Goal: Task Accomplishment & Management: Complete application form

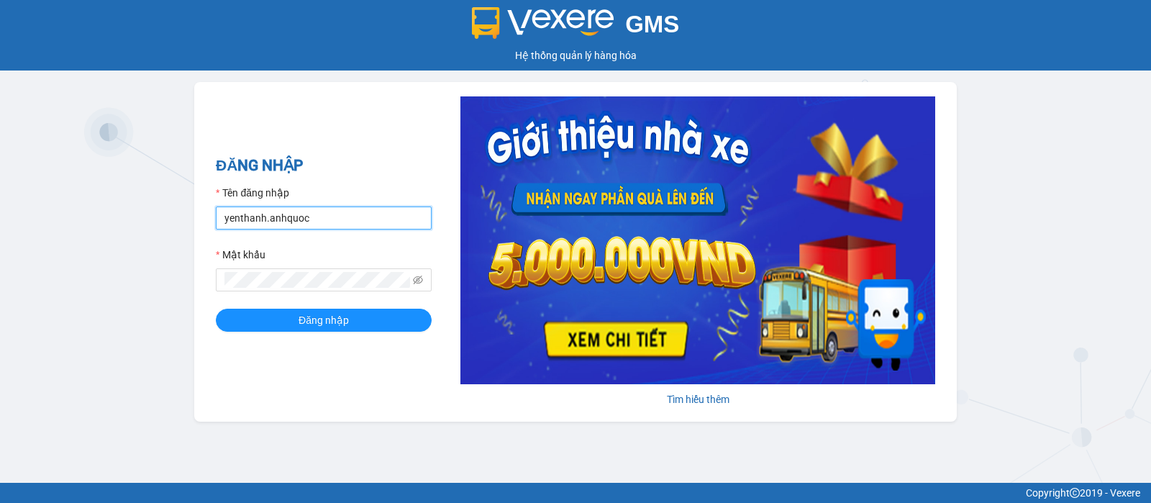
click at [352, 211] on input "yenthanh.anhquoc" at bounding box center [324, 217] width 216 height 23
type input "hongtrang.anhquoc"
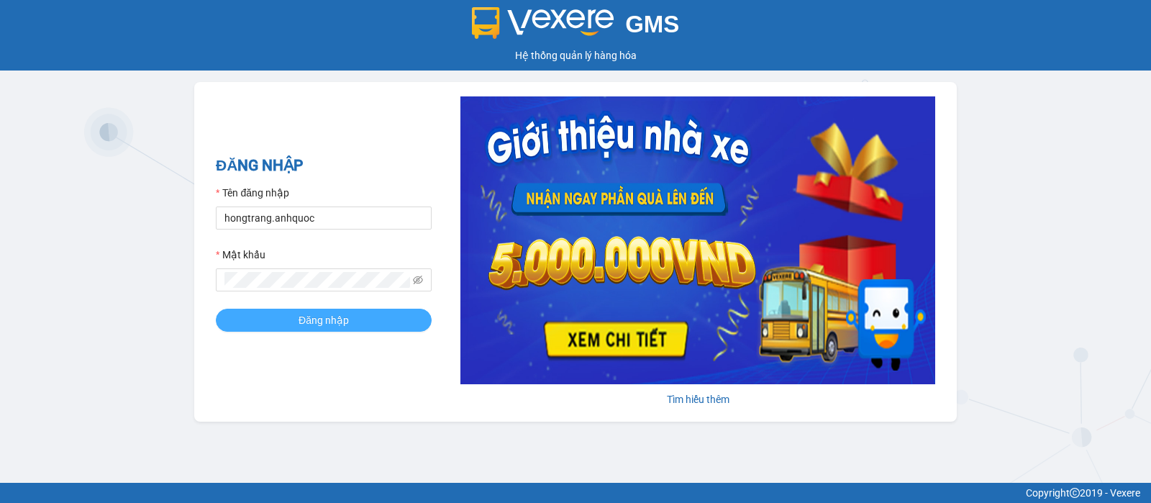
drag, startPoint x: 352, startPoint y: 323, endPoint x: 468, endPoint y: 324, distance: 116.5
click at [352, 322] on button "Đăng nhập" at bounding box center [324, 320] width 216 height 23
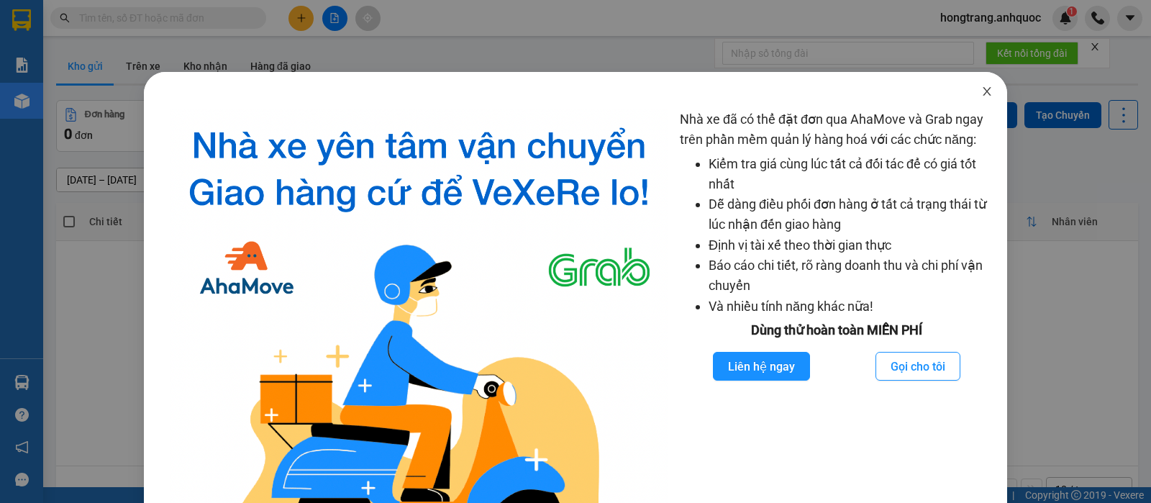
click at [983, 89] on icon "close" at bounding box center [987, 91] width 8 height 9
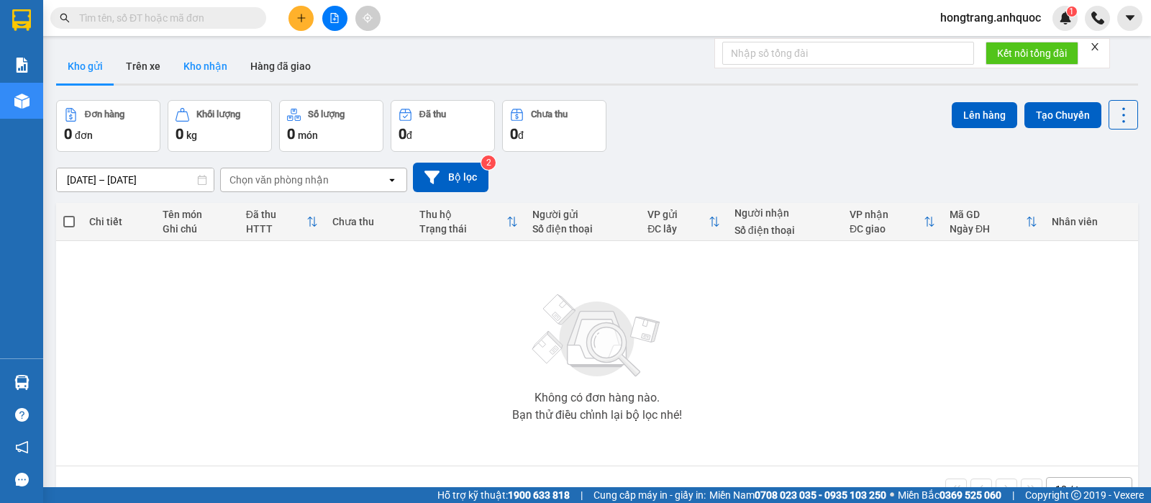
click at [197, 64] on button "Kho nhận" at bounding box center [205, 66] width 67 height 35
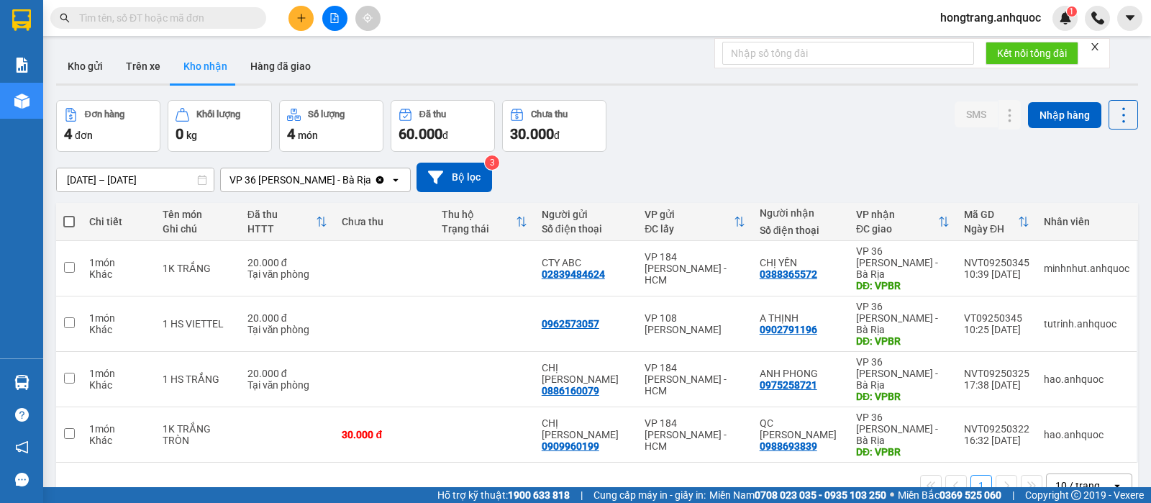
click at [163, 178] on input "[DATE] – [DATE]" at bounding box center [135, 179] width 157 height 23
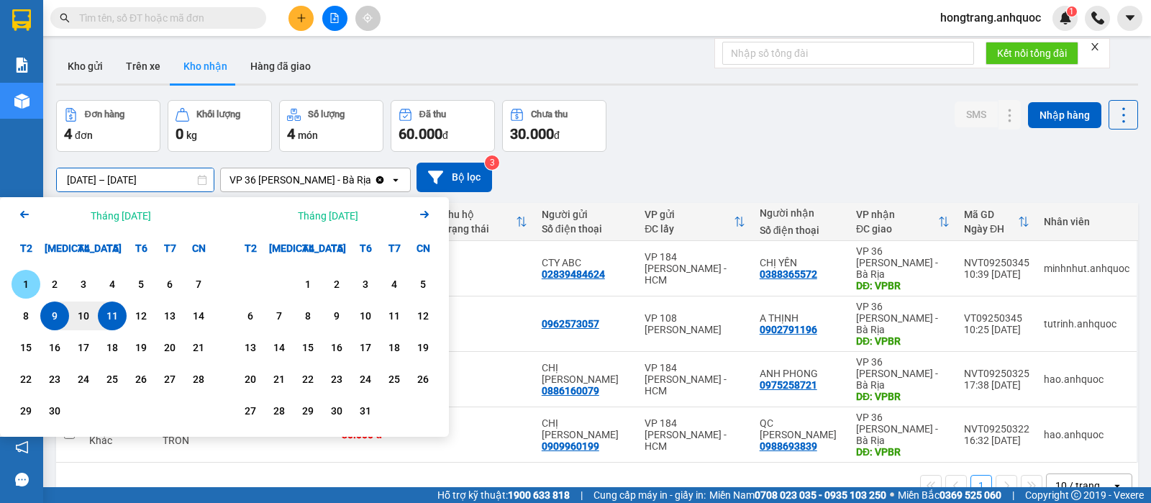
click at [30, 280] on div "1" at bounding box center [26, 283] width 20 height 17
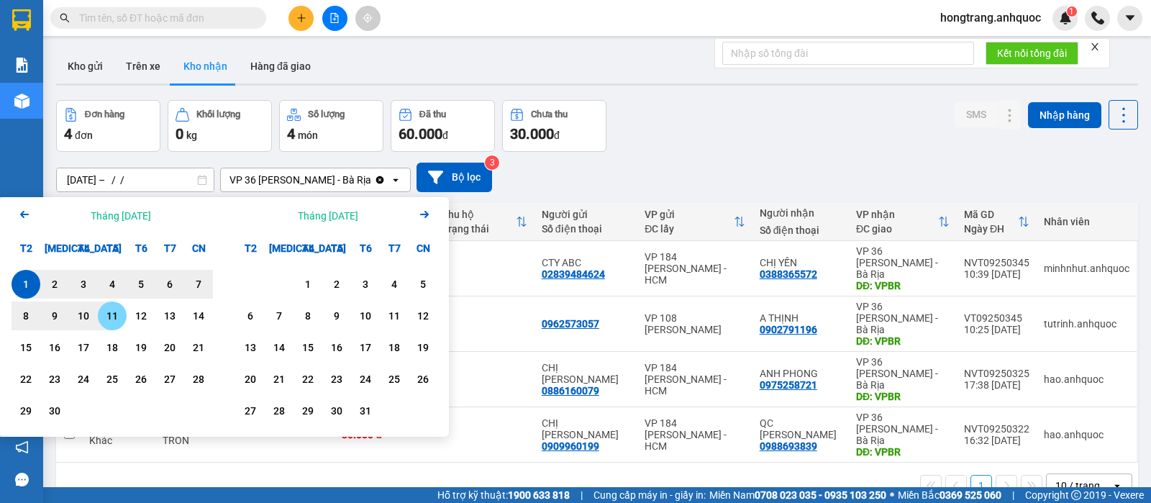
click at [106, 311] on div "11" at bounding box center [112, 315] width 20 height 17
type input "[DATE] – [DATE]"
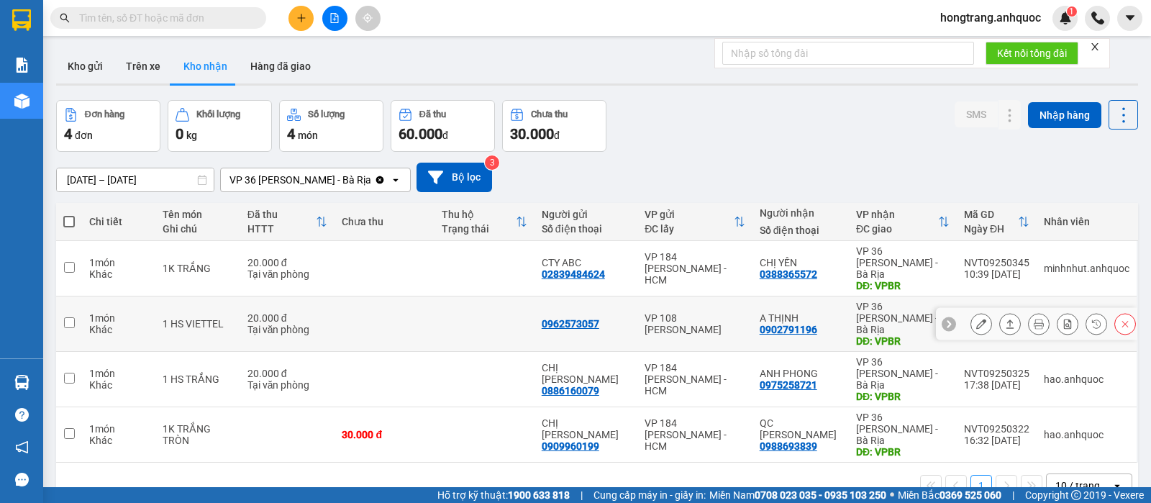
click at [976, 319] on icon at bounding box center [981, 324] width 10 height 10
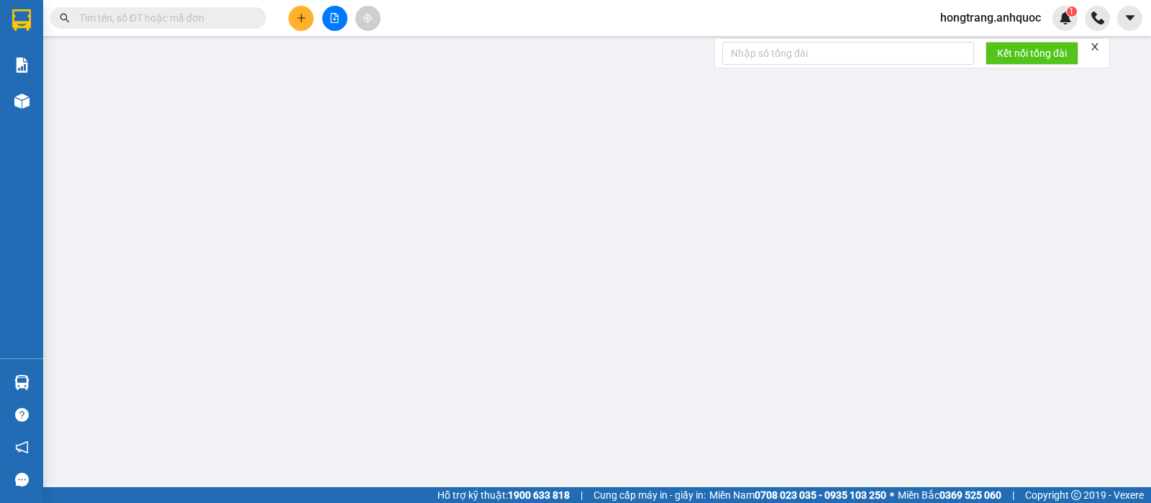
type input "0962573057"
type input "0902791196"
type input "A THỊNH"
type input "VPBR"
type input "20.000"
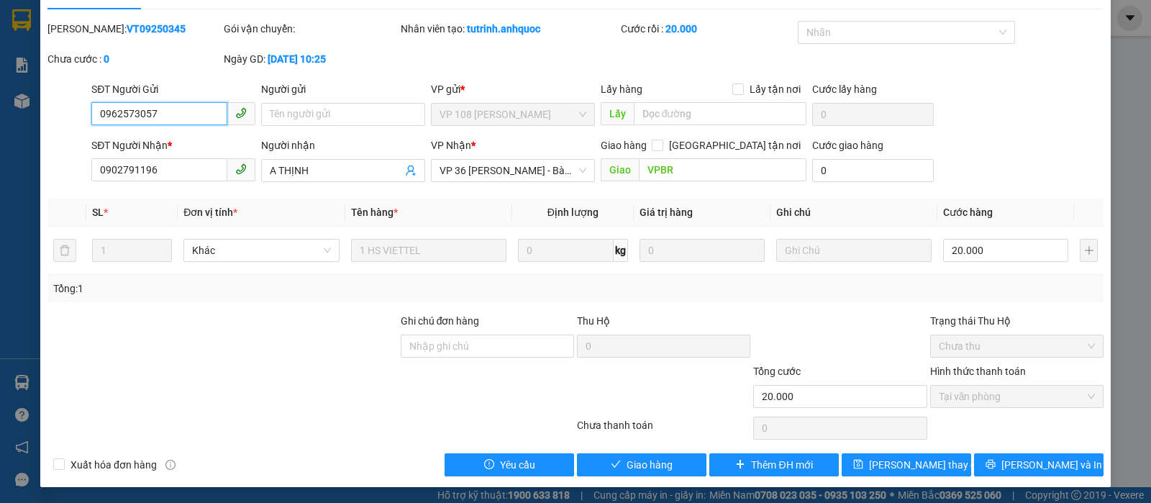
scroll to position [32, 0]
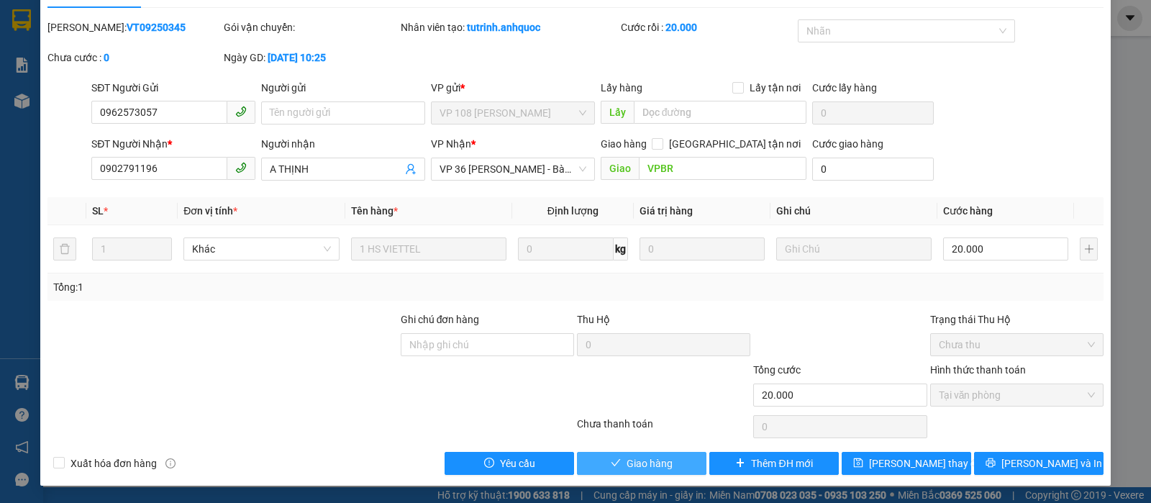
click at [653, 462] on span "Giao hàng" at bounding box center [650, 463] width 46 height 16
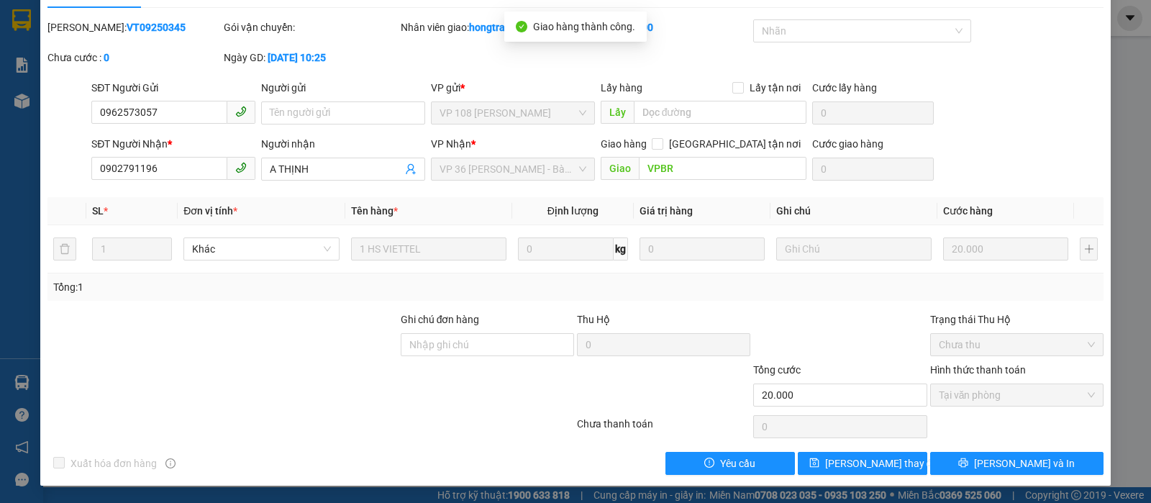
click at [302, 365] on div at bounding box center [222, 387] width 353 height 50
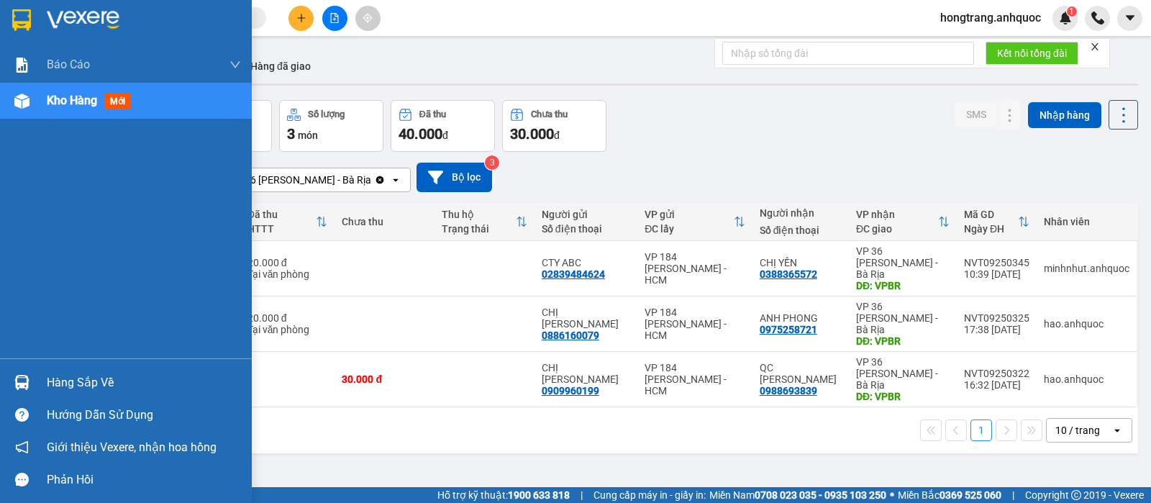
click at [0, 224] on div "Báo cáo Báo cáo dòng tiền (nhân viên) Doanh số tạo đơn theo VP gửi (nhà xe) Doa…" at bounding box center [126, 202] width 252 height 311
click at [12, 265] on div "Báo cáo Báo cáo dòng tiền (nhân viên) Doanh số tạo đơn theo VP gửi (nhà xe) Doa…" at bounding box center [126, 202] width 252 height 311
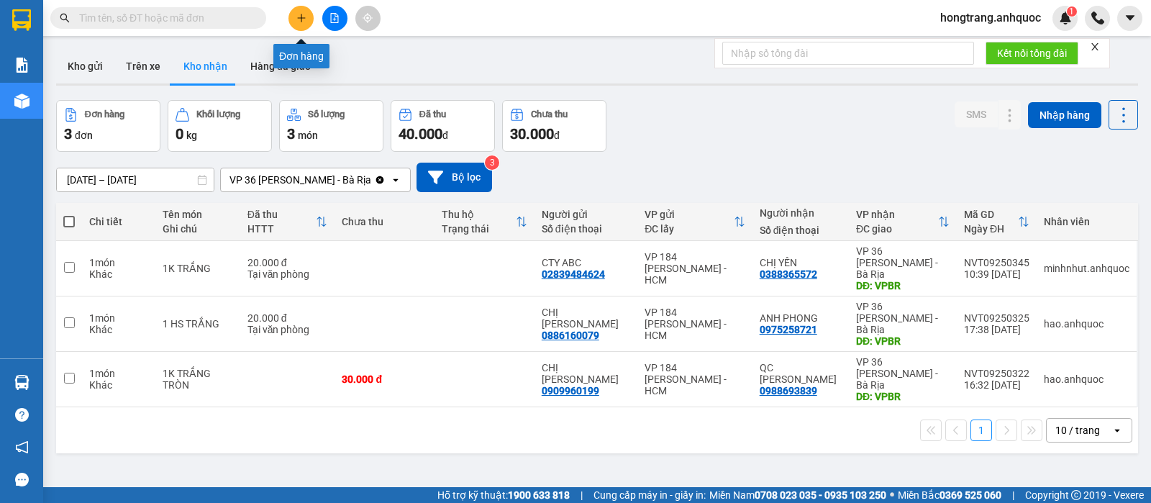
click at [303, 21] on icon "plus" at bounding box center [301, 18] width 10 height 10
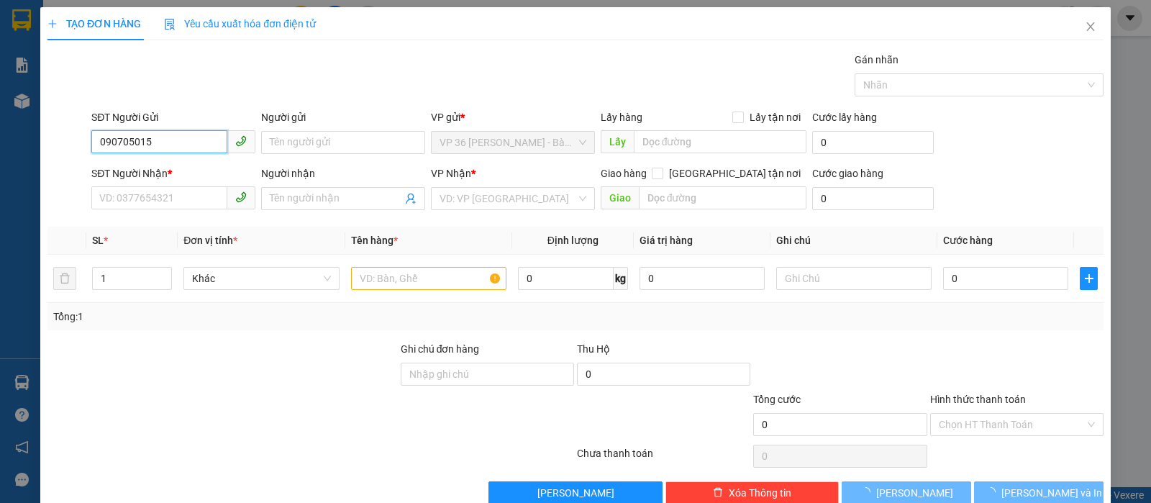
type input "0907050151"
click at [195, 168] on div "0907050151 - [GEOGRAPHIC_DATA]" at bounding box center [180, 171] width 162 height 16
type input "[PERSON_NAME]"
type input "0908588798"
type input "[PERSON_NAME]"
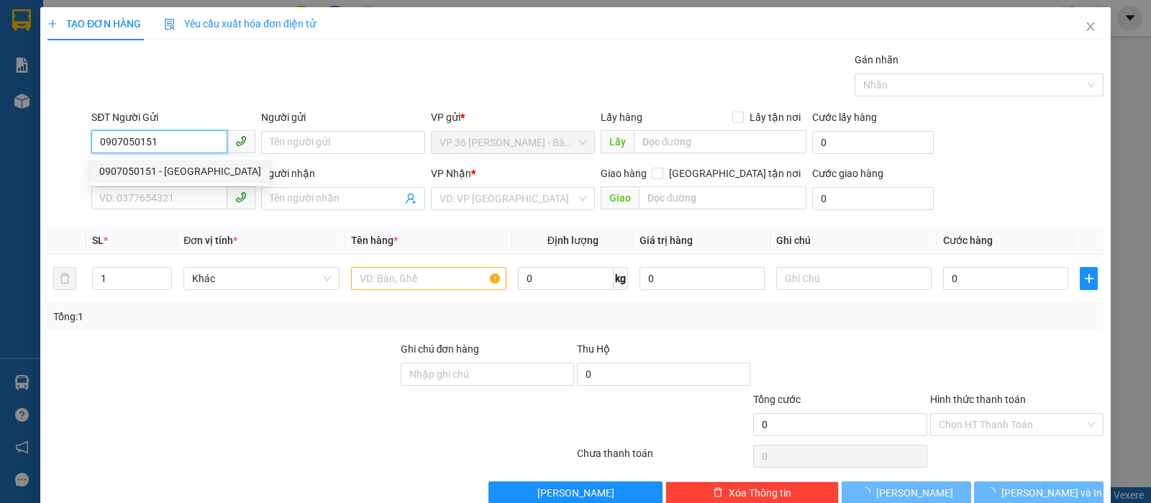
type input "VPSG"
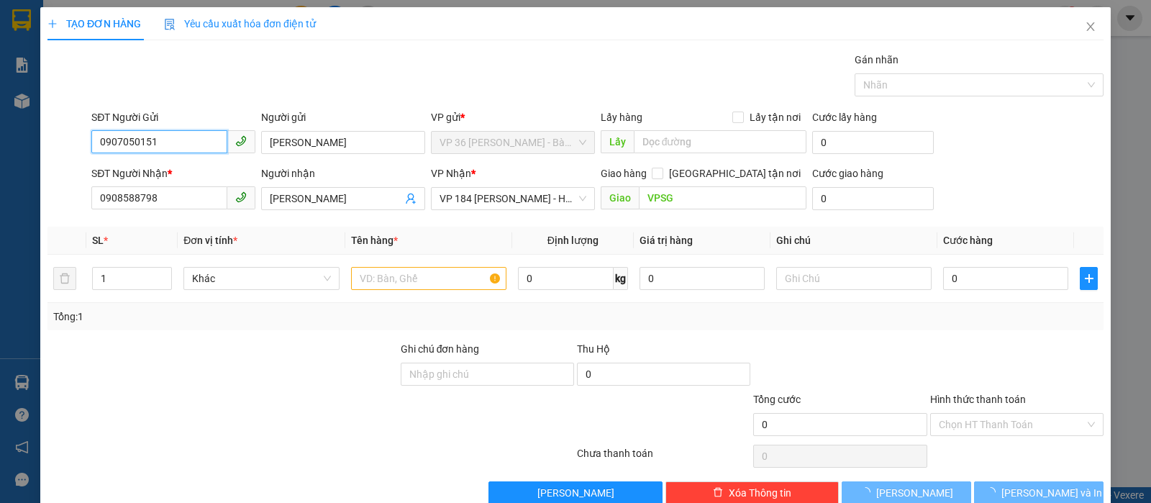
type input "20.000"
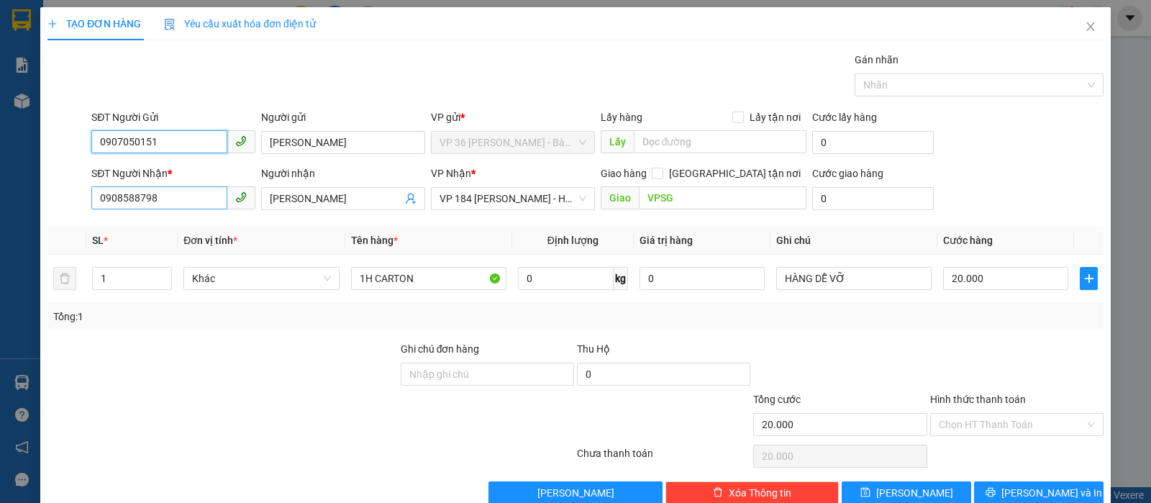
type input "0907050151"
click at [147, 203] on input "0908588798" at bounding box center [159, 197] width 136 height 23
type input "0856666721"
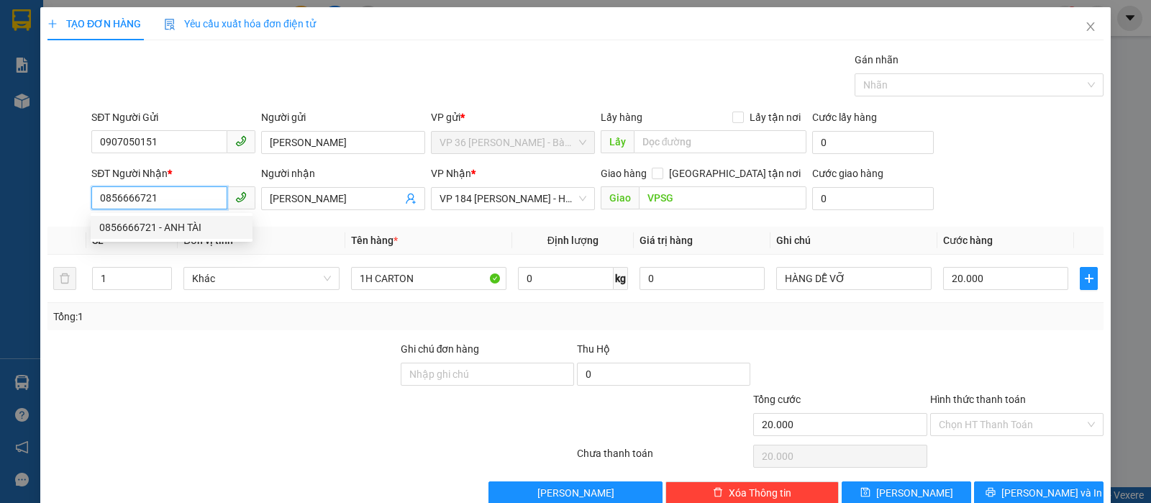
click at [170, 226] on div "0856666721 - ANH TÀI" at bounding box center [171, 227] width 145 height 16
type input "ANH TÀI"
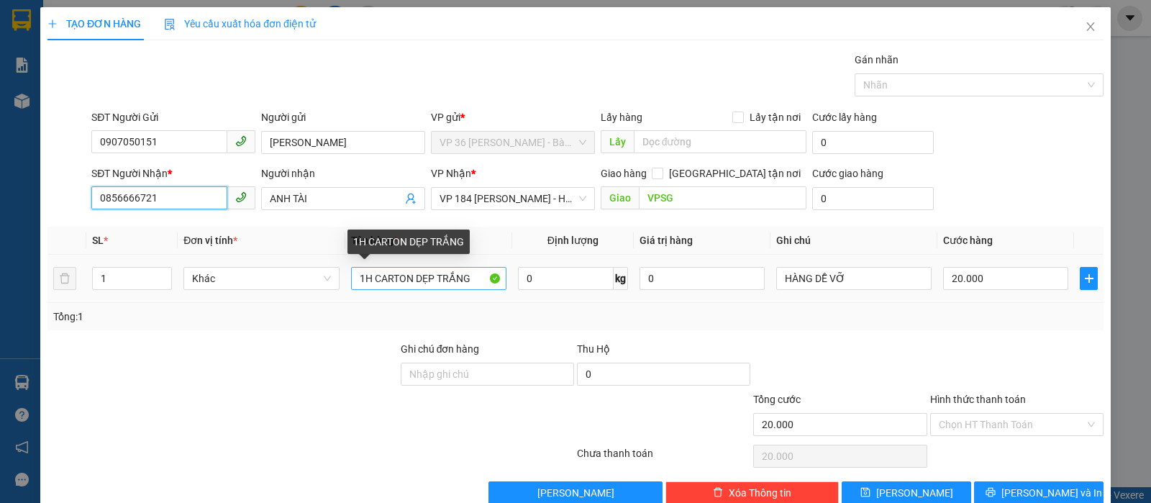
type input "0856666721"
click at [470, 273] on input "1H CARTON DẸP TRẮNG" at bounding box center [428, 278] width 155 height 23
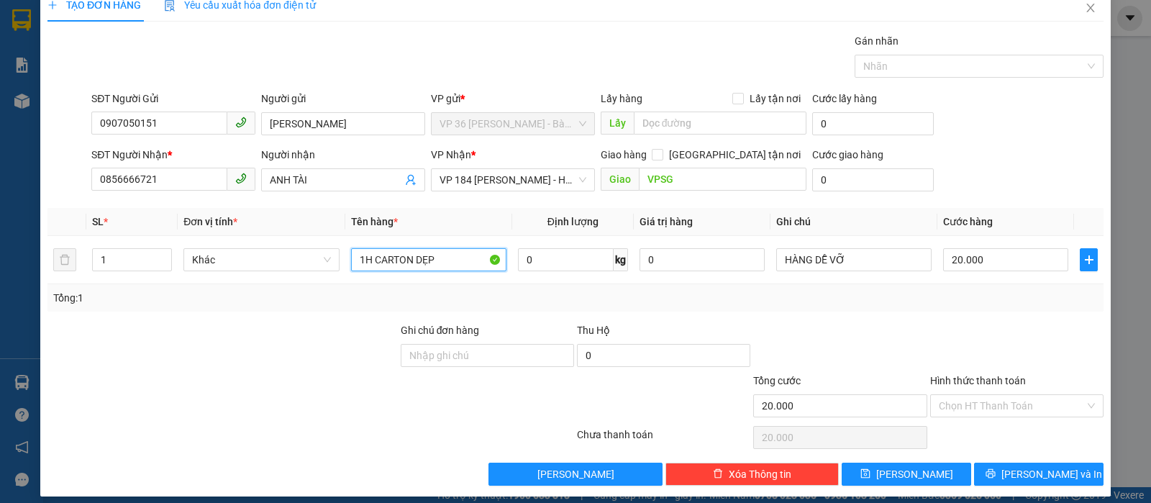
scroll to position [29, 0]
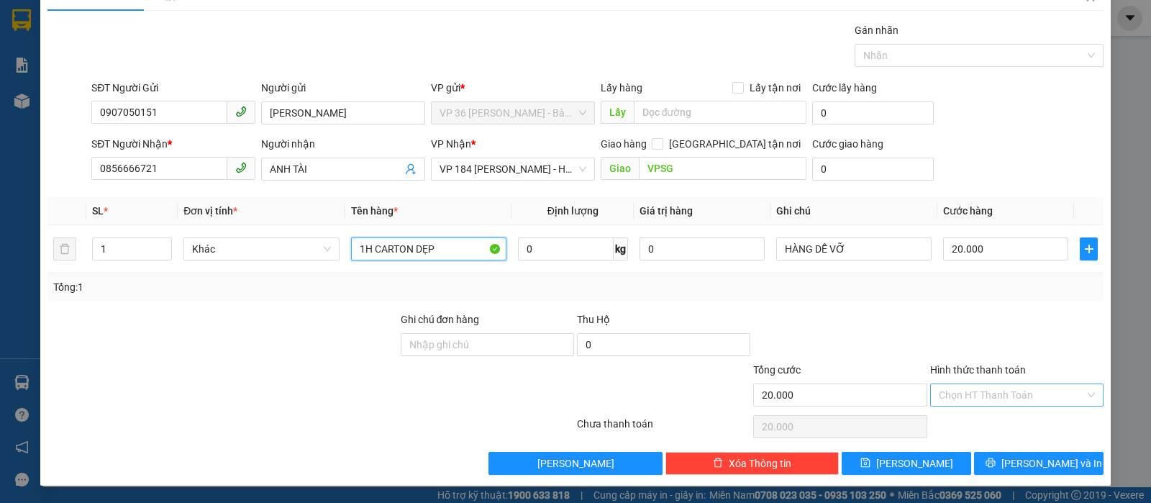
type input "1H CARTON DẸP"
click at [957, 388] on input "Hình thức thanh toán" at bounding box center [1012, 395] width 146 height 22
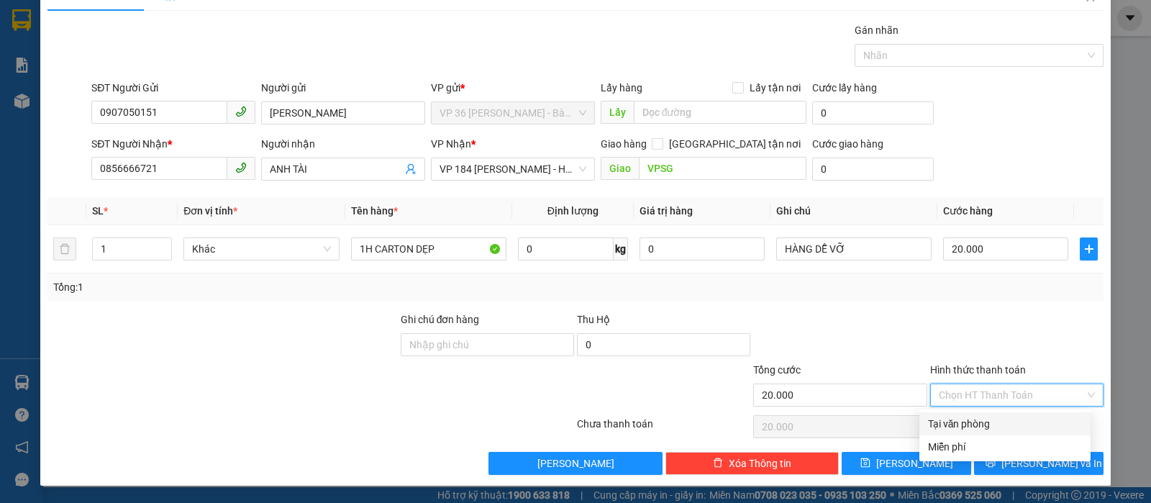
click at [949, 426] on div "Tại văn phòng" at bounding box center [1005, 424] width 154 height 16
type input "0"
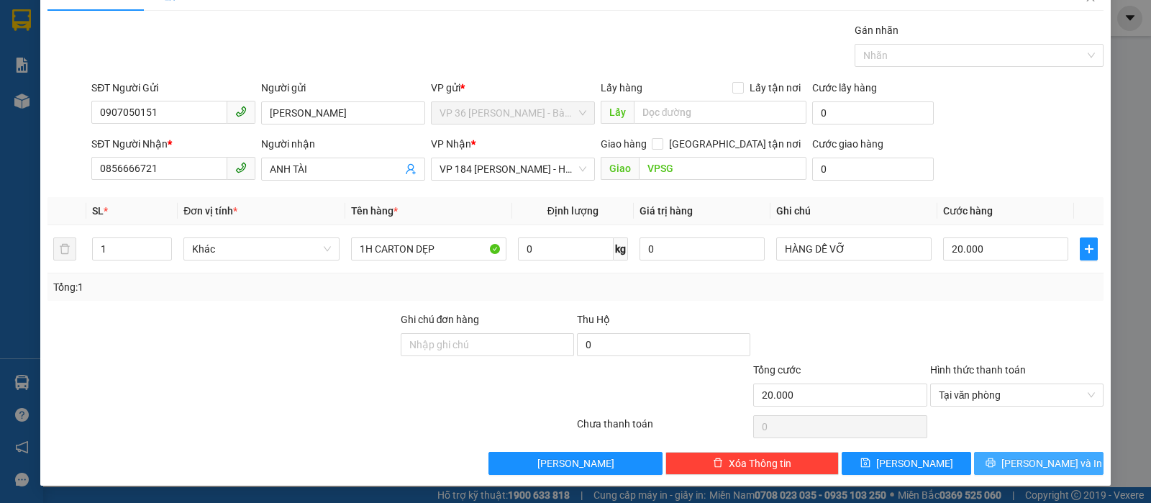
click at [1026, 468] on span "[PERSON_NAME] và In" at bounding box center [1051, 463] width 101 height 16
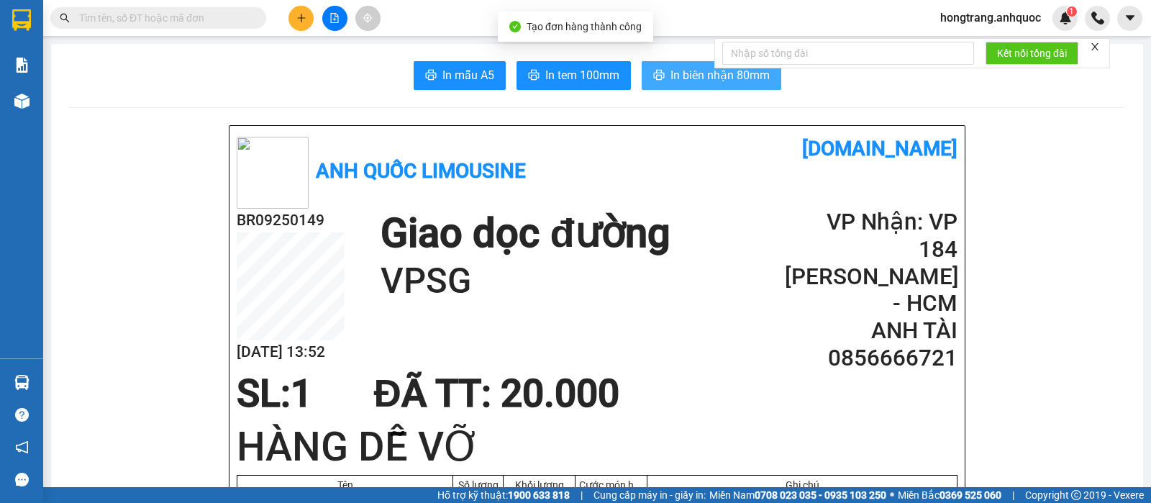
click at [679, 78] on span "In biên nhận 80mm" at bounding box center [719, 75] width 99 height 18
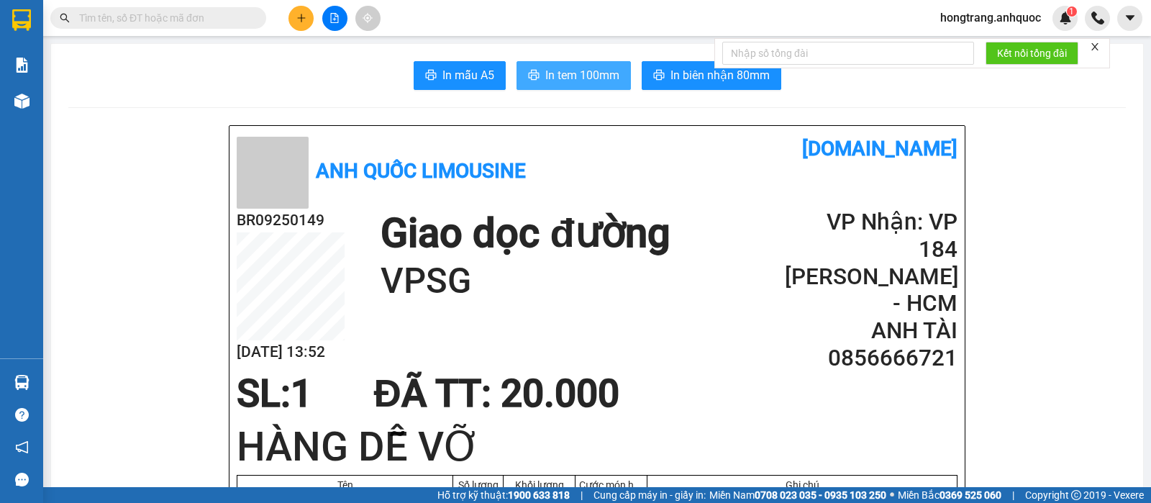
click at [582, 83] on span "In tem 100mm" at bounding box center [582, 75] width 74 height 18
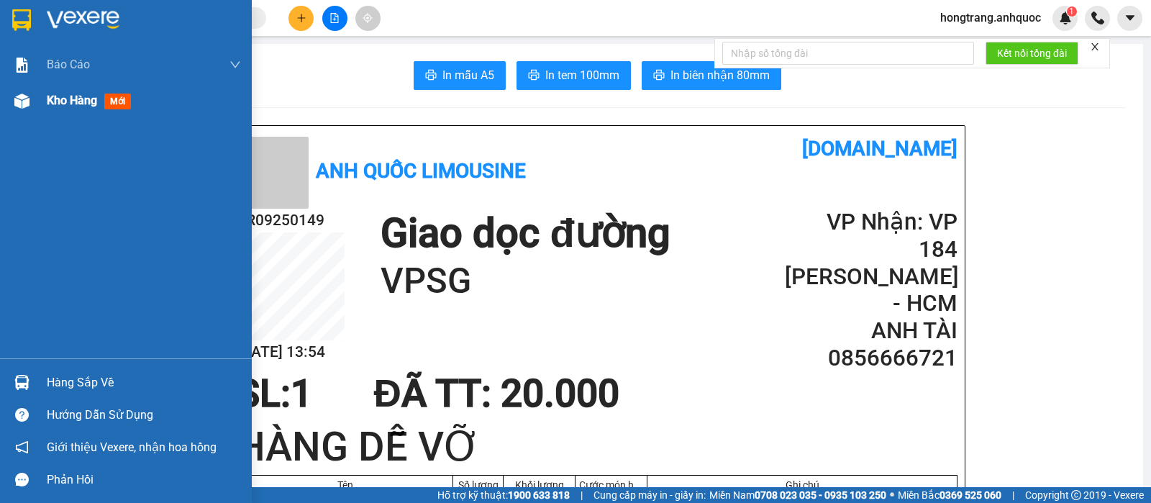
click at [9, 90] on div at bounding box center [21, 100] width 25 height 25
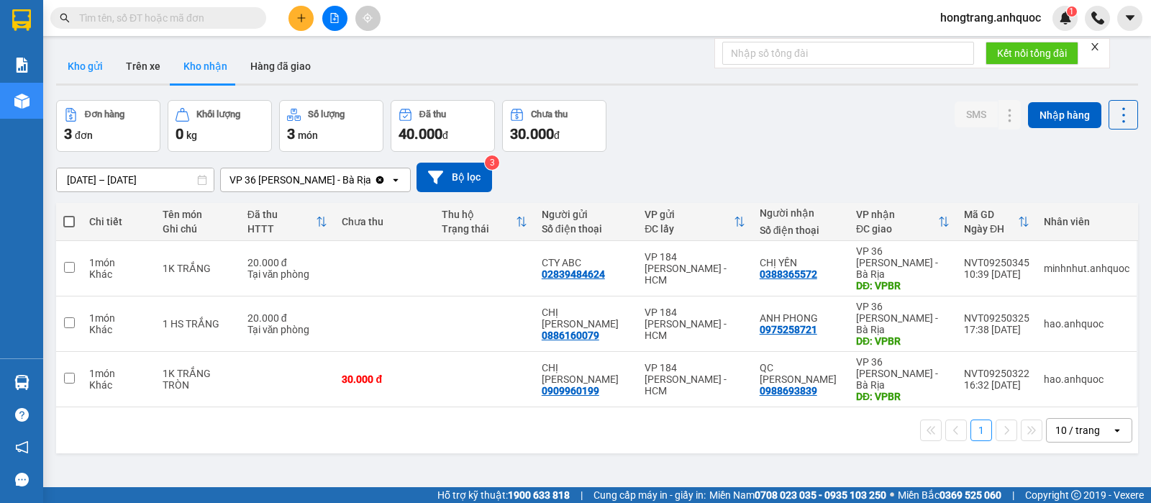
click at [89, 65] on button "Kho gửi" at bounding box center [85, 66] width 58 height 35
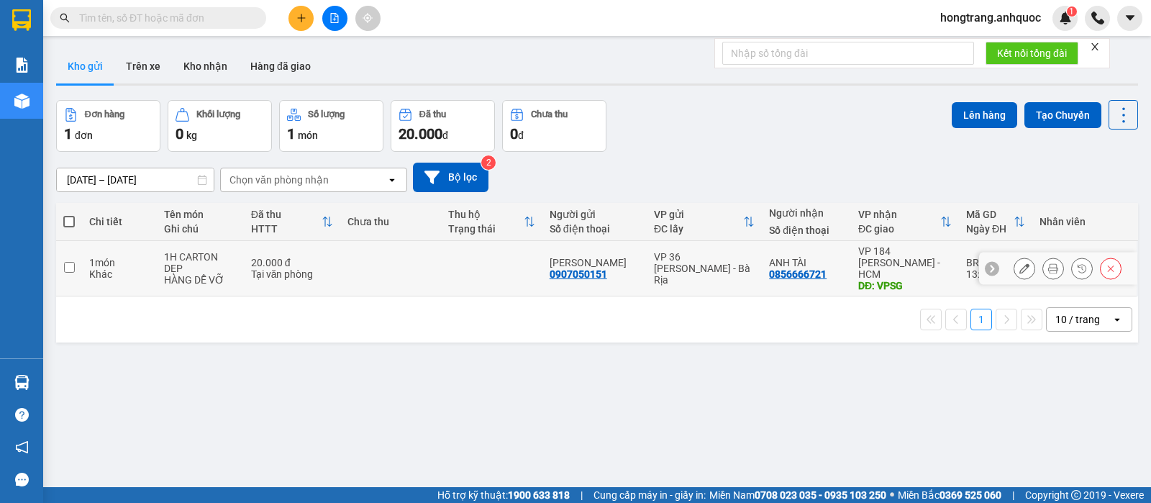
click at [84, 261] on td "1 món Khác" at bounding box center [119, 268] width 75 height 55
checkbox input "true"
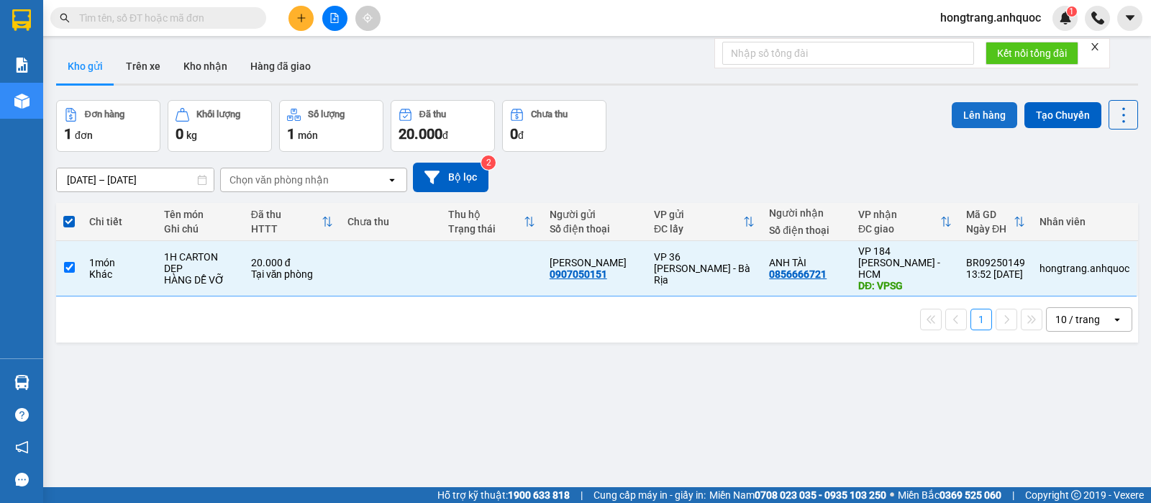
click at [965, 122] on button "Lên hàng" at bounding box center [984, 115] width 65 height 26
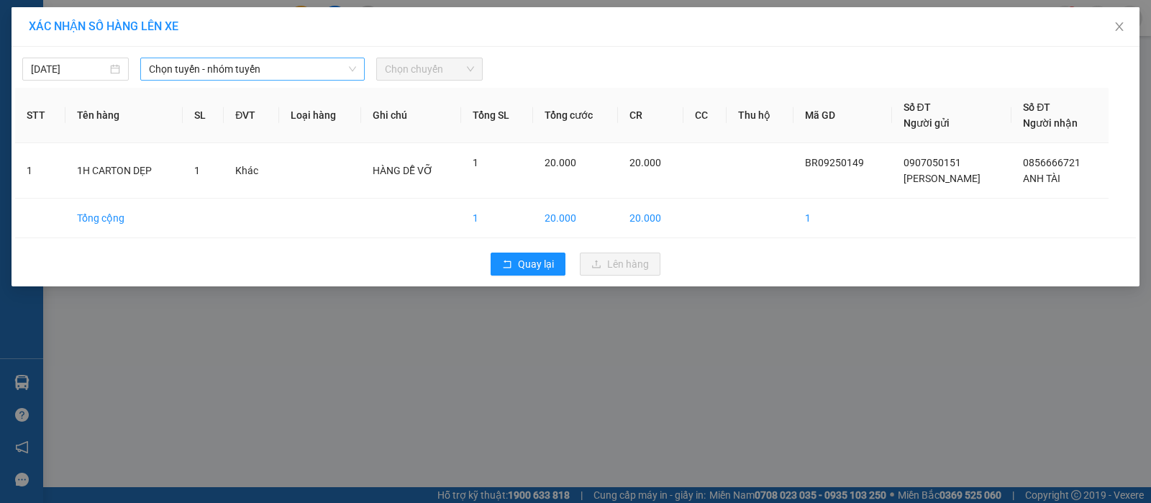
click at [178, 64] on span "Chọn tuyến - nhóm tuyến" at bounding box center [252, 69] width 207 height 22
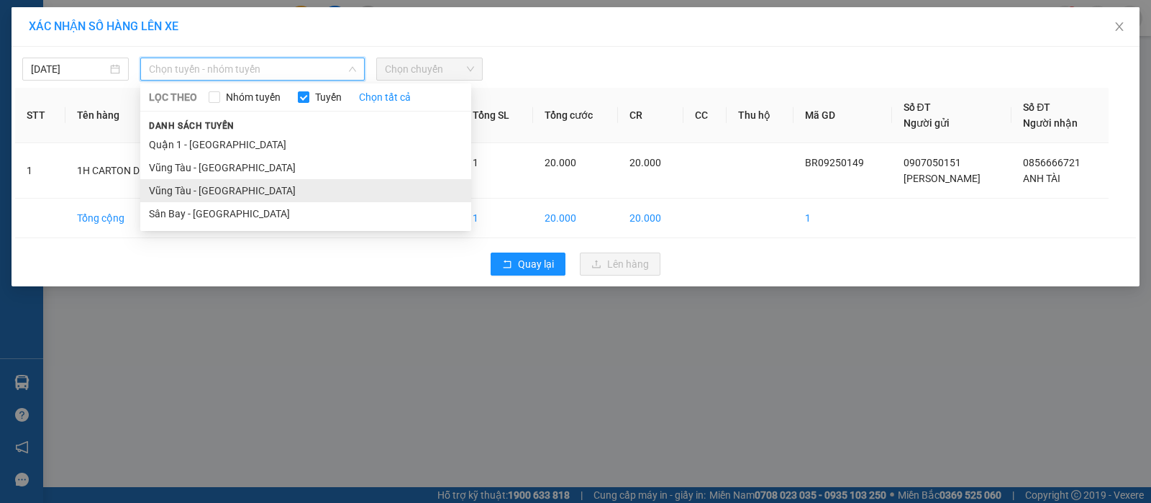
click at [190, 189] on li "Vũng Tàu - [GEOGRAPHIC_DATA]" at bounding box center [305, 190] width 331 height 23
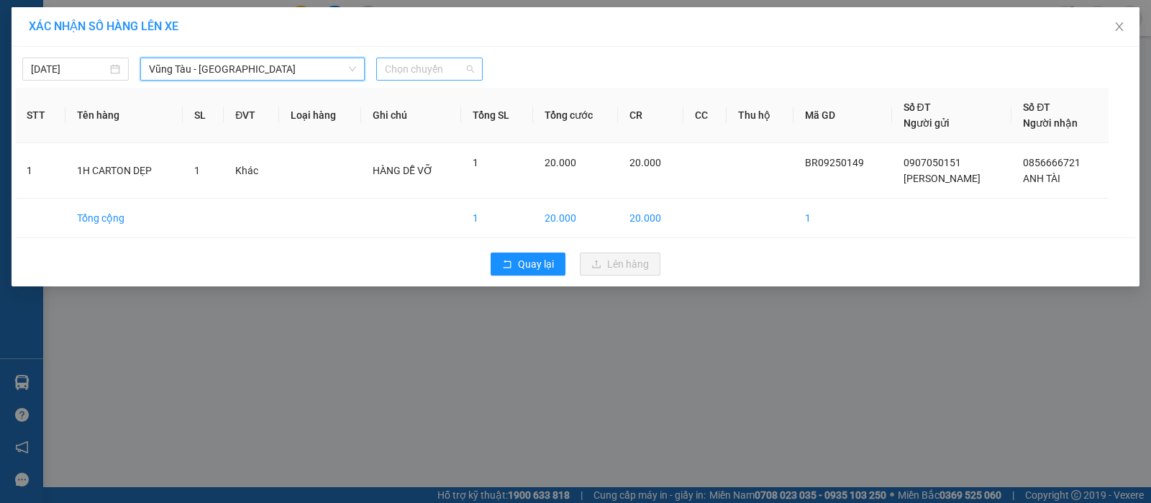
click at [414, 76] on span "Chọn chuyến" at bounding box center [429, 69] width 89 height 22
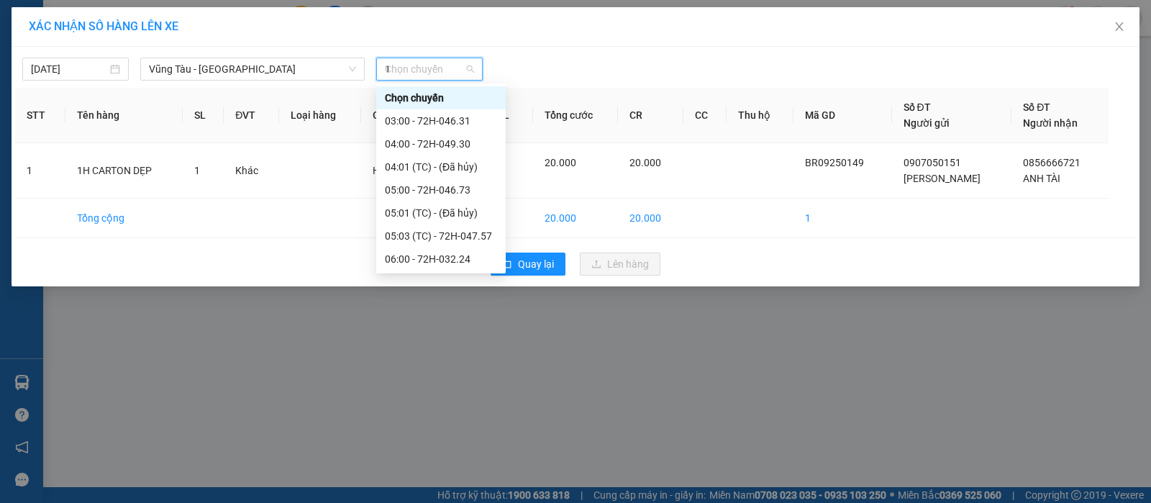
type input "14"
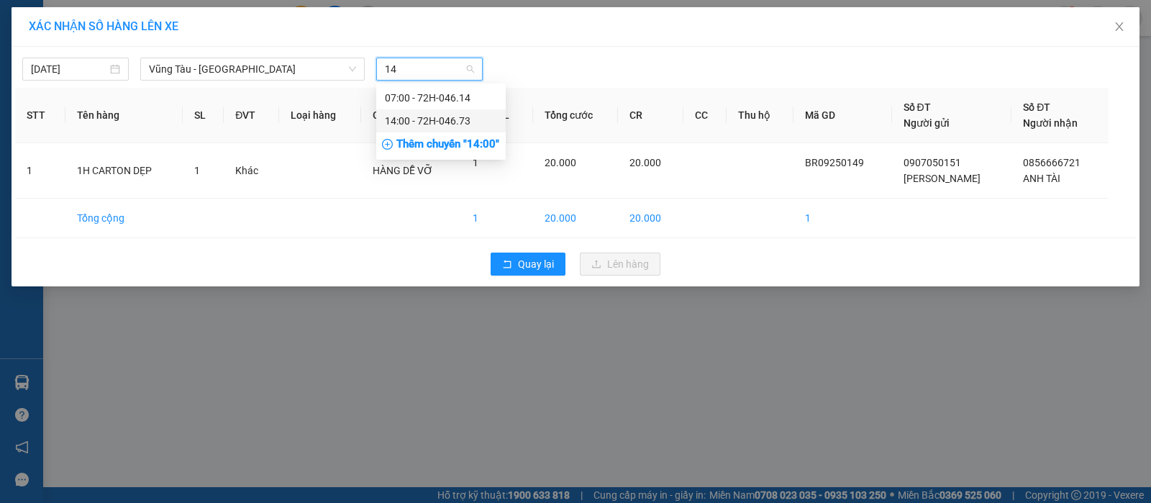
click at [406, 117] on div "14:00 - 72H-046.73" at bounding box center [441, 121] width 112 height 16
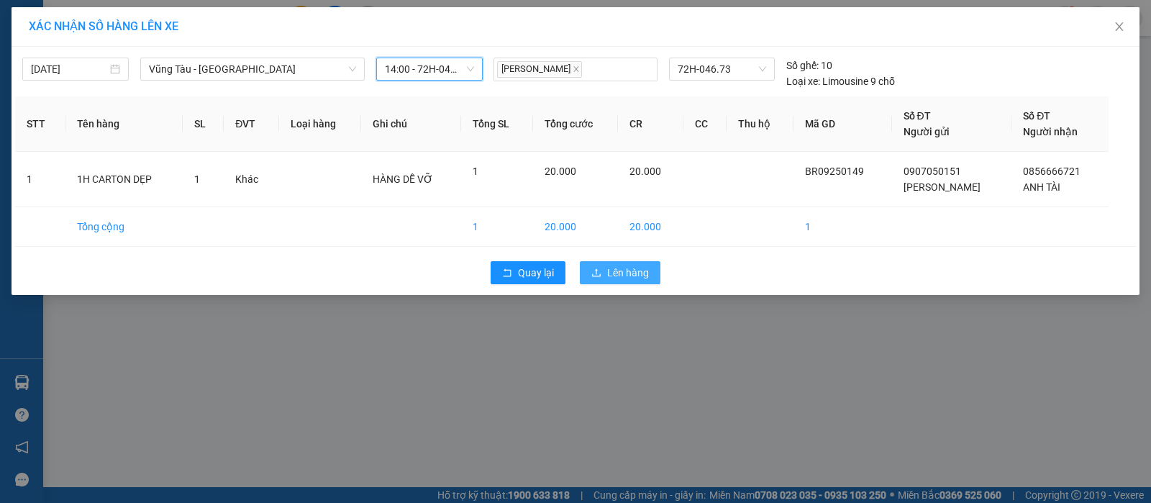
click at [628, 275] on span "Lên hàng" at bounding box center [628, 273] width 42 height 16
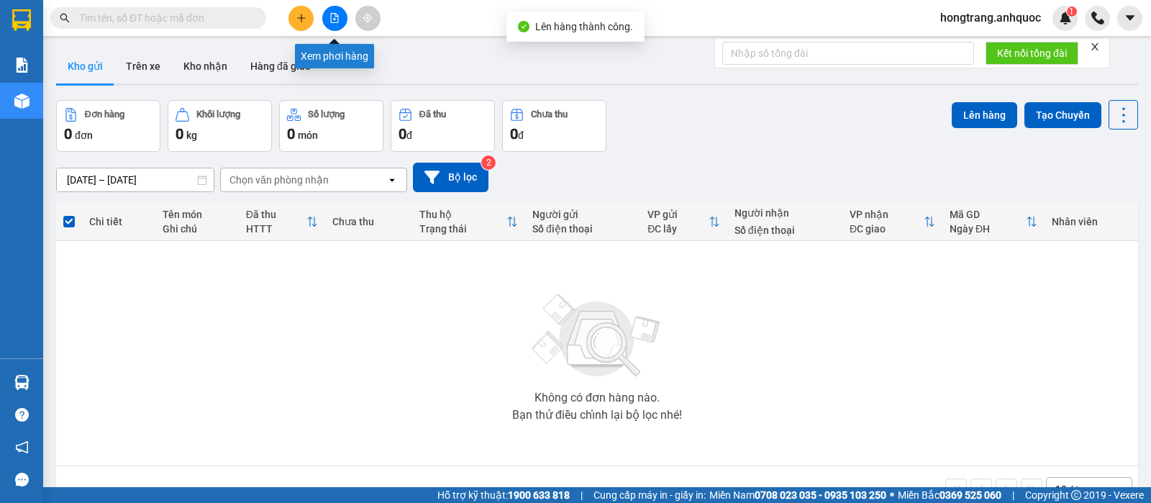
click at [335, 17] on icon "file-add" at bounding box center [334, 18] width 10 height 10
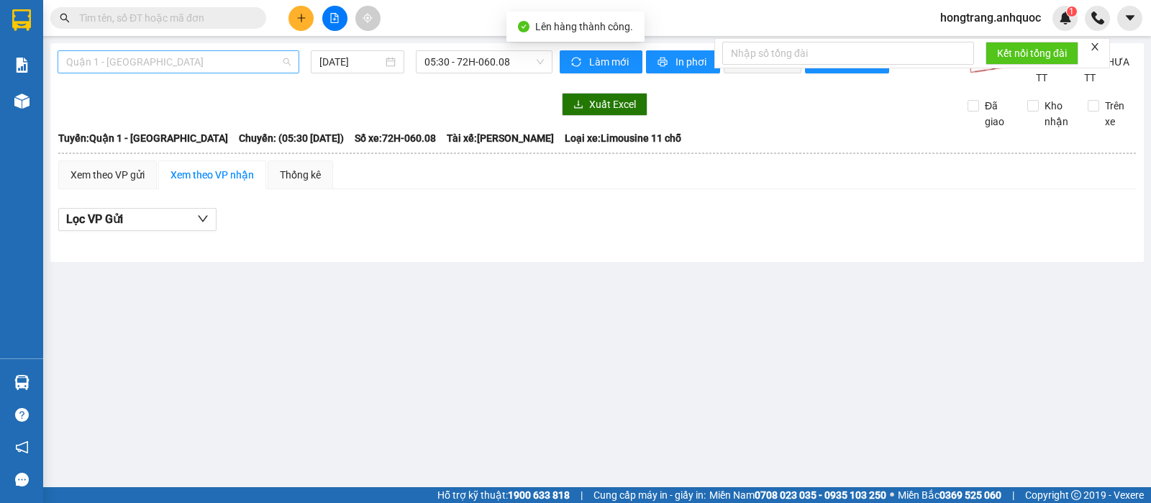
click at [177, 60] on span "Quận 1 - [GEOGRAPHIC_DATA]" at bounding box center [178, 62] width 224 height 22
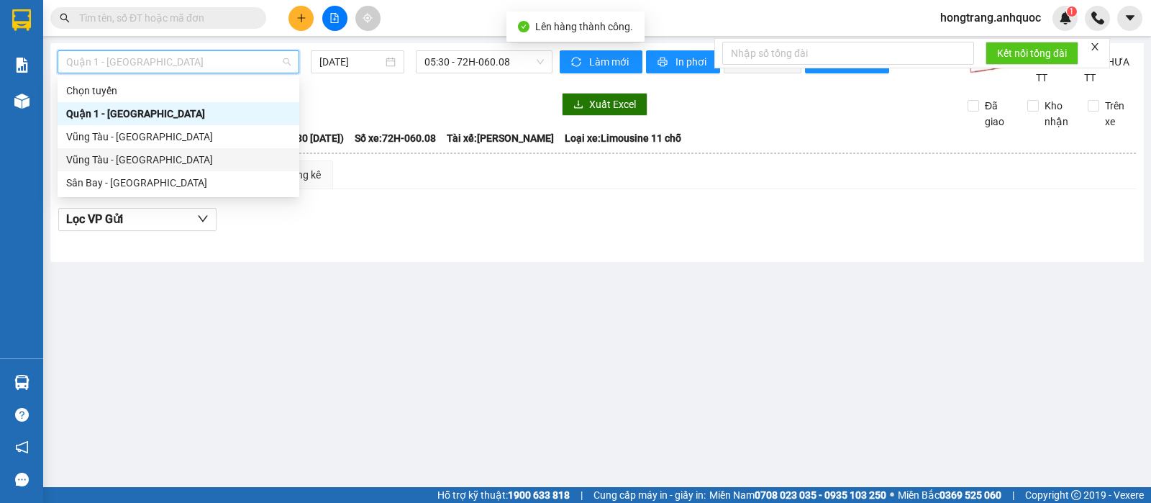
click at [117, 163] on div "Vũng Tàu - [GEOGRAPHIC_DATA]" at bounding box center [178, 160] width 224 height 16
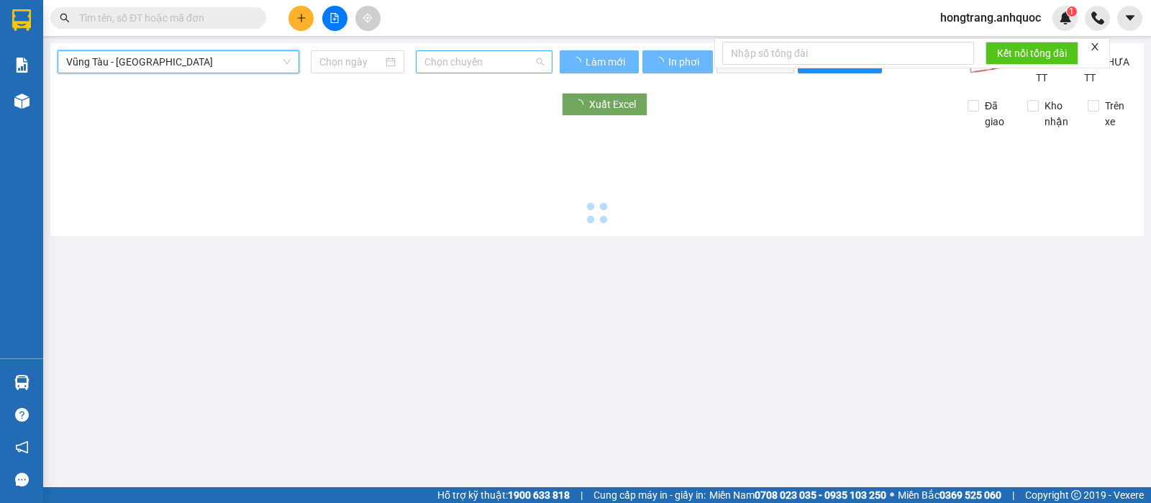
click at [450, 60] on span "Chọn chuyến" at bounding box center [483, 62] width 119 height 22
type input "[DATE]"
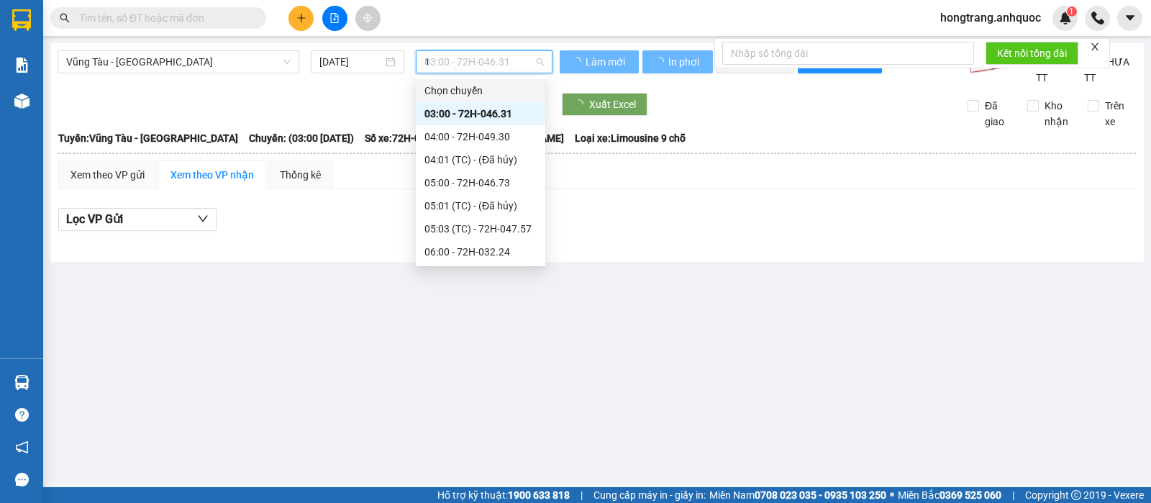
type input "14"
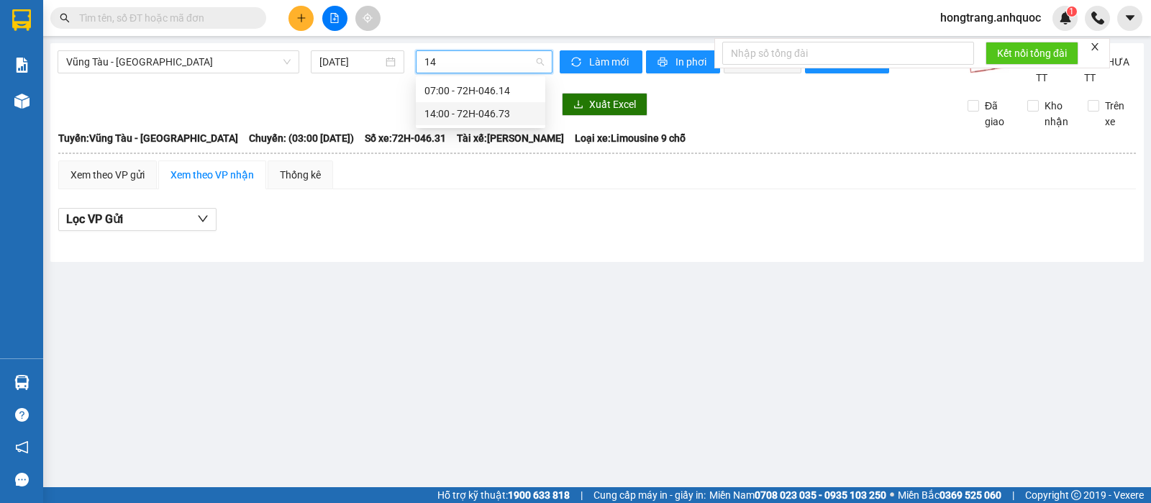
click at [439, 108] on div "14:00 - 72H-046.73" at bounding box center [480, 114] width 112 height 16
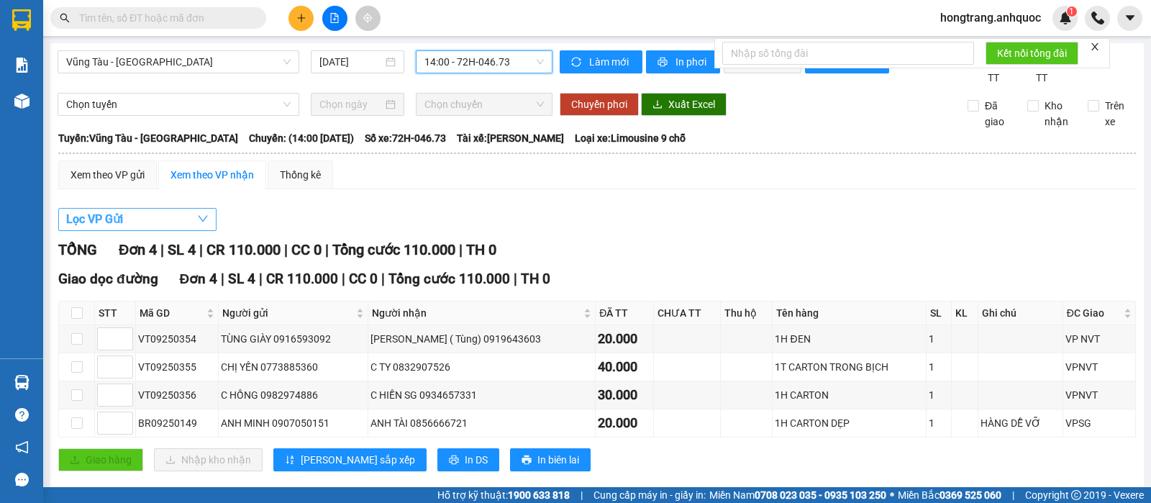
click at [158, 231] on button "Lọc VP Gửi" at bounding box center [137, 219] width 158 height 23
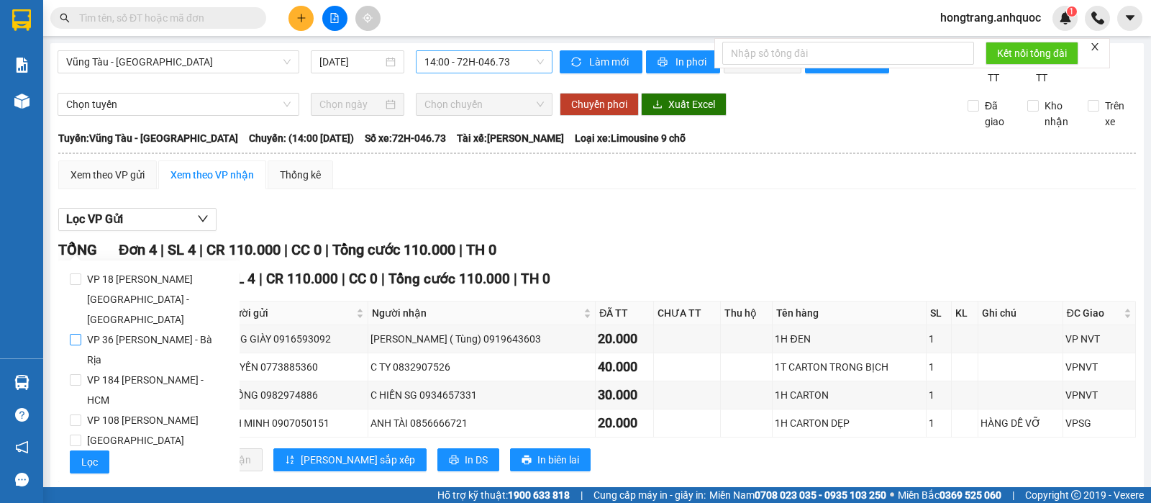
click at [117, 329] on span "VP 36 [PERSON_NAME] - Bà Rịa" at bounding box center [154, 349] width 147 height 40
click at [81, 334] on input "VP 36 [PERSON_NAME] - Bà Rịa" at bounding box center [76, 340] width 12 height 12
checkbox input "true"
click at [80, 450] on button "Lọc" at bounding box center [90, 461] width 40 height 23
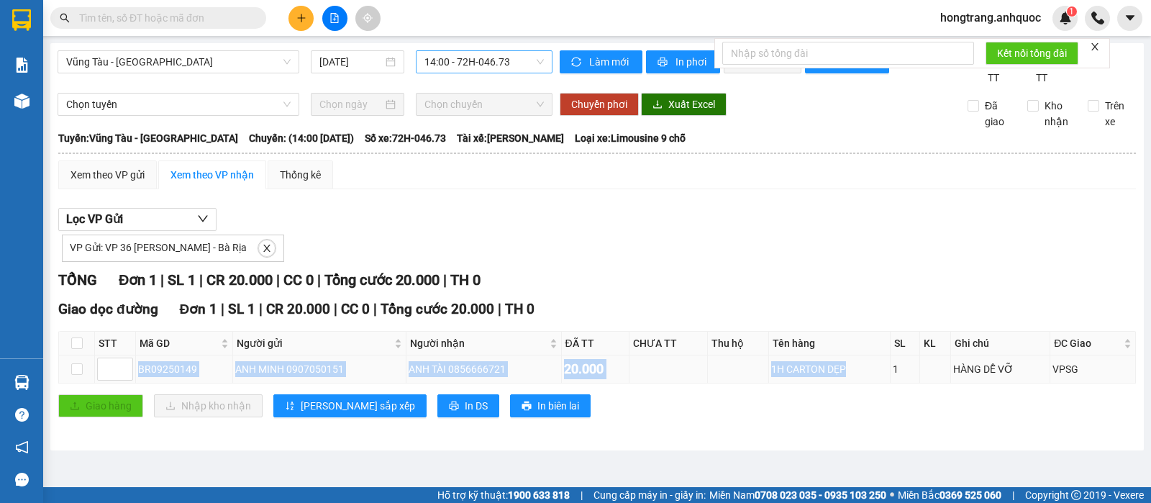
drag, startPoint x: 137, startPoint y: 383, endPoint x: 865, endPoint y: 383, distance: 727.9
click at [865, 383] on tr "BR09250149 ANH MINH 0907050151 ANH TÀI 0856666721 20.000 1H CARTON DẸP 1 HÀNG D…" at bounding box center [597, 369] width 1077 height 28
copy tr "BR09250149 ANH MINH 0907050151 ANH TÀI 0856666721 20.000 1H CARTON DẸP"
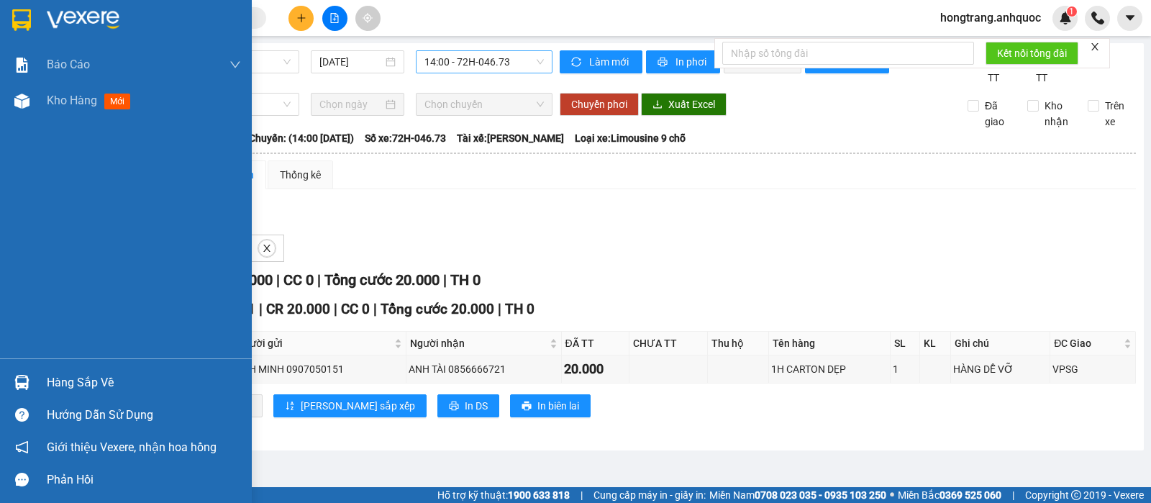
click at [0, 289] on div "Báo cáo Báo cáo dòng tiền (nhân viên) Doanh số tạo đơn theo VP gửi (nhà xe) Doa…" at bounding box center [126, 202] width 252 height 311
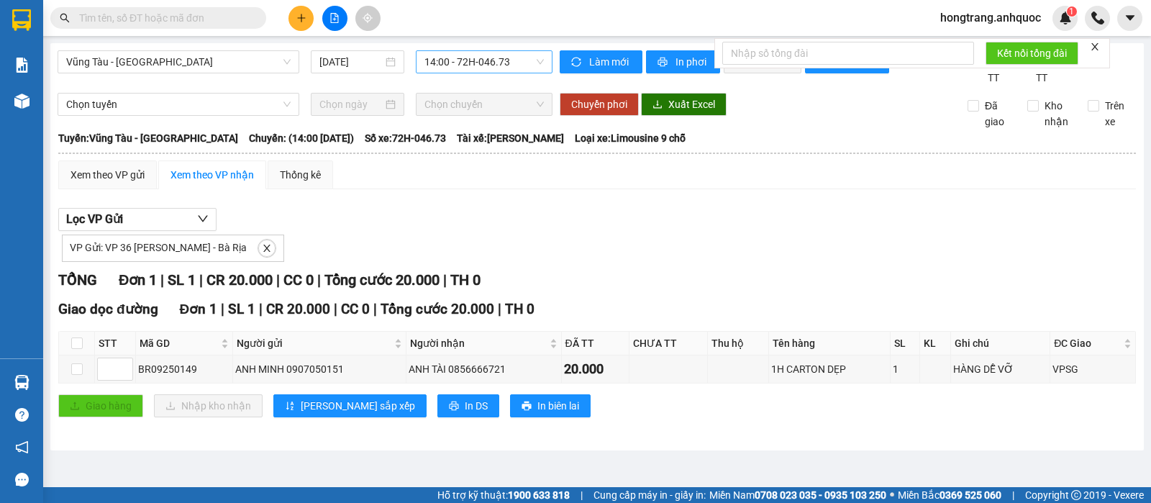
drag, startPoint x: 247, startPoint y: 155, endPoint x: 583, endPoint y: 149, distance: 336.0
click at [583, 146] on div "Tuyến: Vũng Tàu - [GEOGRAPHIC_DATA]: (14:00 [DATE]) Số xe: 72H-046.73 Tài xế: […" at bounding box center [597, 138] width 1078 height 16
copy div "14:00 [DATE]) Số xe: 72H-046.73 Tài xế: [PERSON_NAME]"
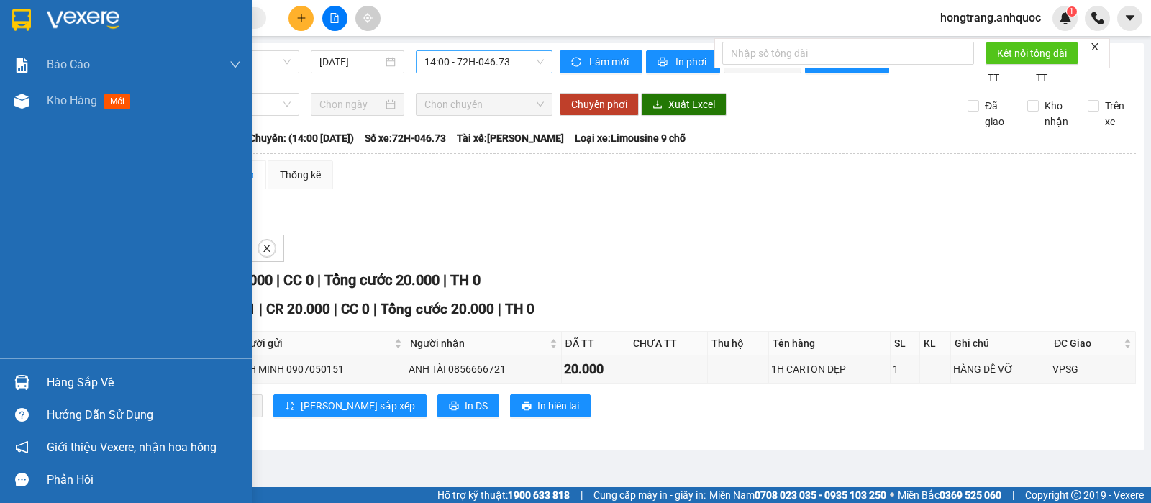
click at [29, 232] on div "Báo cáo Báo cáo dòng tiền (nhân viên) Doanh số tạo đơn theo VP gửi (nhà xe) Doa…" at bounding box center [126, 202] width 252 height 311
click at [17, 109] on div at bounding box center [21, 100] width 25 height 25
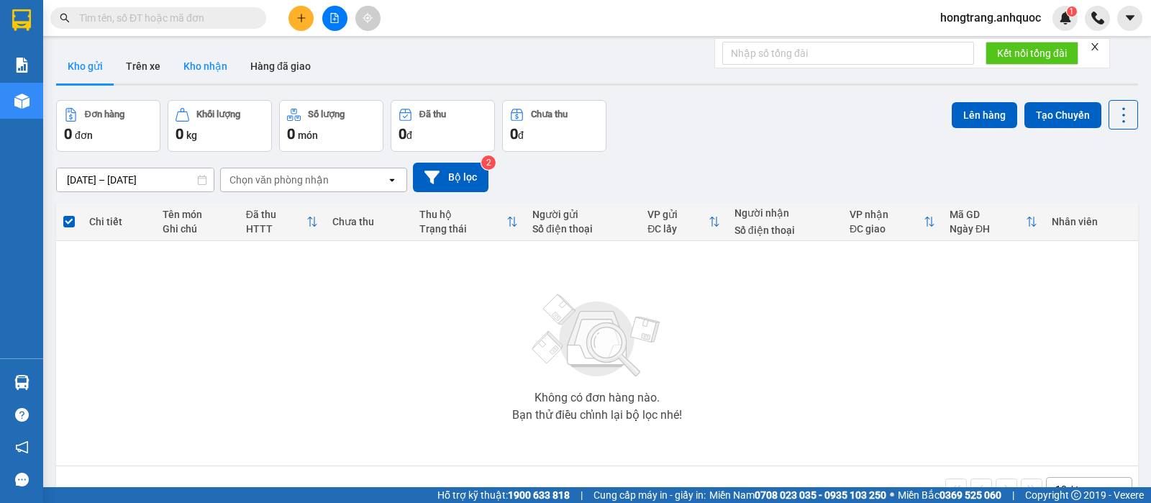
click at [215, 71] on button "Kho nhận" at bounding box center [205, 66] width 67 height 35
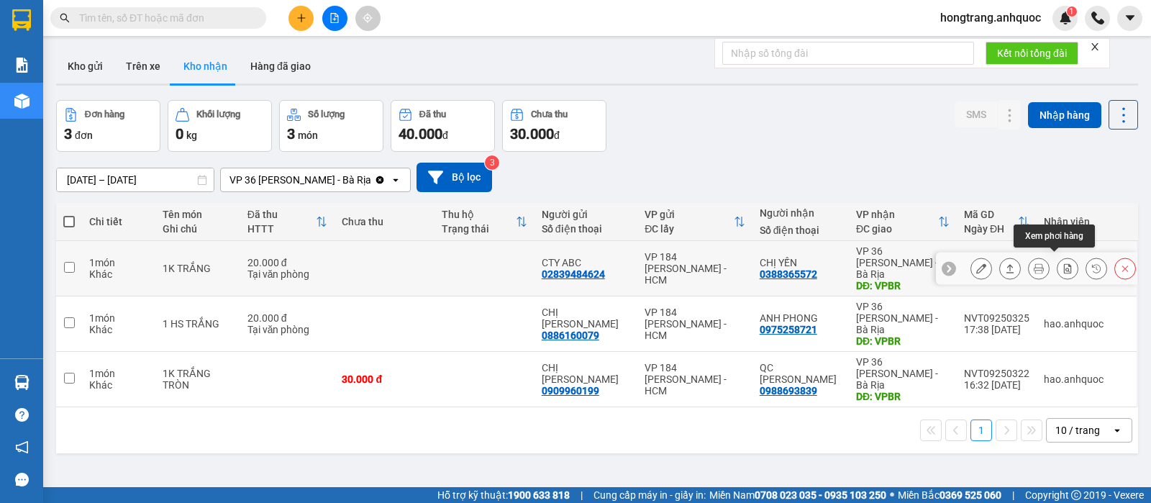
click at [1062, 263] on icon at bounding box center [1067, 268] width 10 height 10
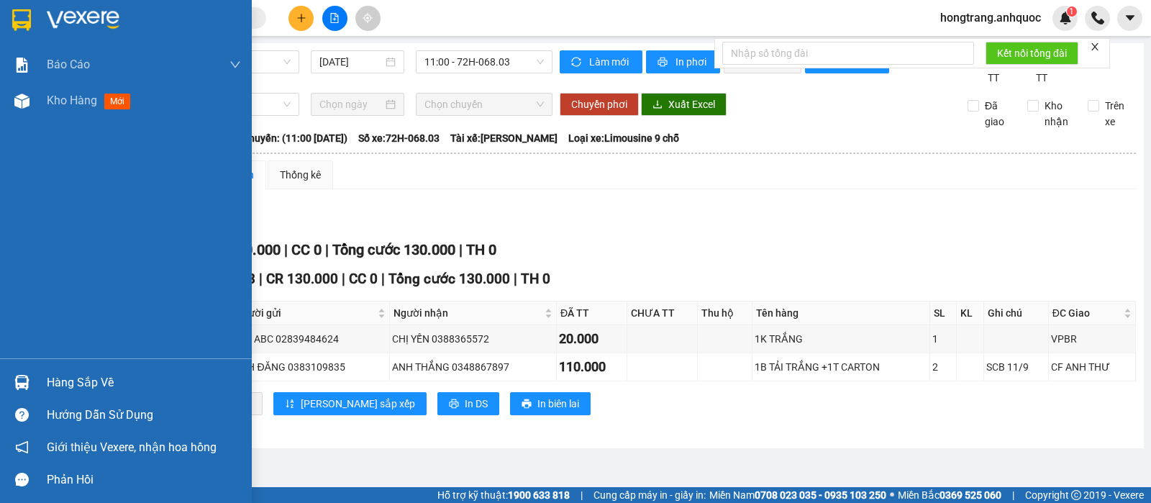
click at [0, 237] on div "Báo cáo Báo cáo dòng tiền (nhân viên) Doanh số tạo đơn theo VP gửi (nhà xe) Doa…" at bounding box center [126, 202] width 252 height 311
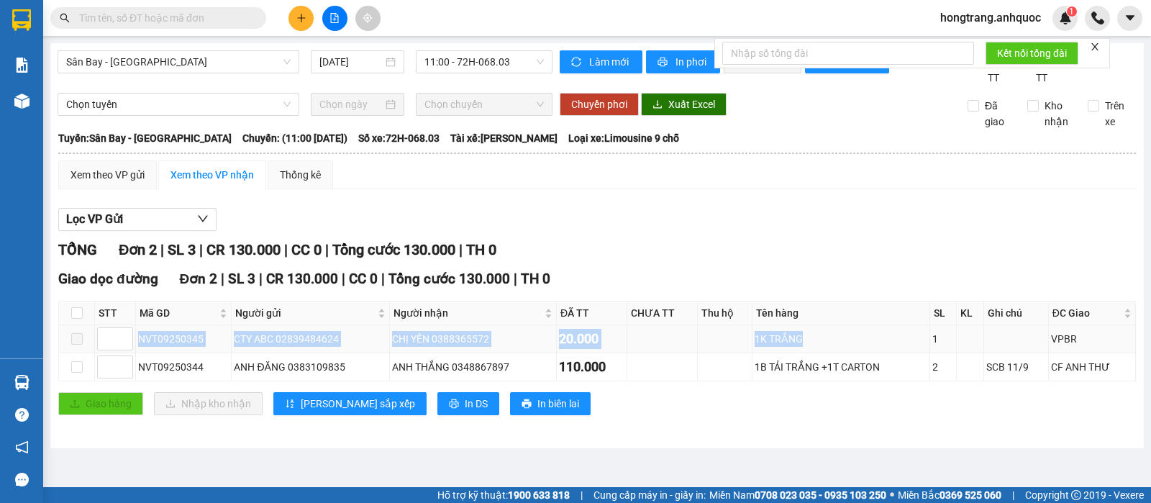
drag, startPoint x: 140, startPoint y: 355, endPoint x: 819, endPoint y: 350, distance: 679.7
click at [819, 350] on tr "NVT09250345 CTY ABC 02839484624 CHỊ YẾN 0388365572 20.000 1K TRẮNG 1 VPBR" at bounding box center [597, 339] width 1077 height 28
copy tr "NVT09250345 CTY ABC 02839484624 CHỊ YẾN 0388365572 20.000 1K TRẮNG"
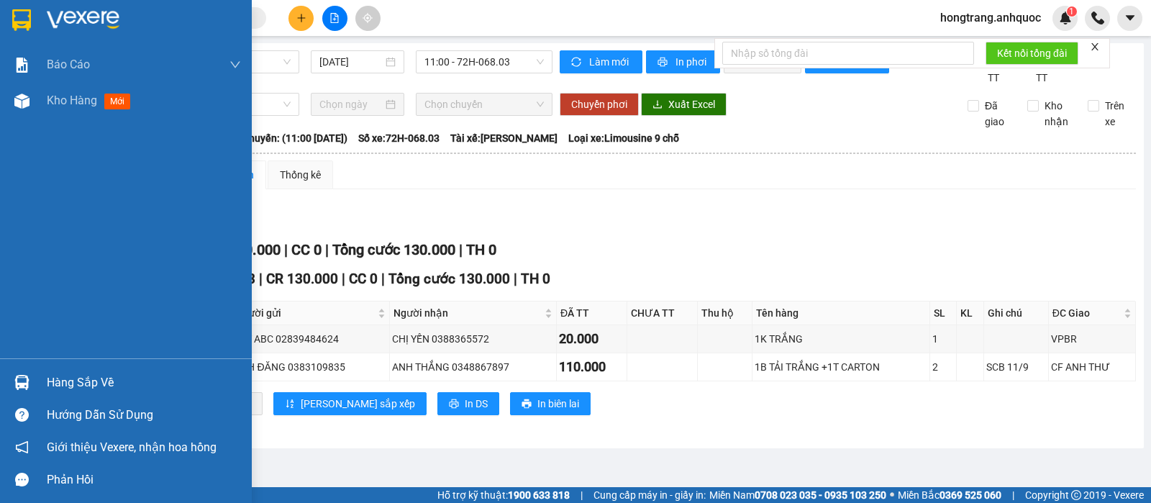
click at [0, 229] on div "Báo cáo Báo cáo dòng tiền (nhân viên) Doanh số tạo đơn theo VP gửi (nhà xe) Doa…" at bounding box center [126, 202] width 252 height 311
drag, startPoint x: 0, startPoint y: 214, endPoint x: 59, endPoint y: 122, distance: 108.7
click at [0, 212] on div "Báo cáo Báo cáo dòng tiền (nhân viên) Doanh số tạo đơn theo VP gửi (nhà xe) Doa…" at bounding box center [126, 202] width 252 height 311
click at [63, 100] on span "Kho hàng" at bounding box center [72, 101] width 50 height 14
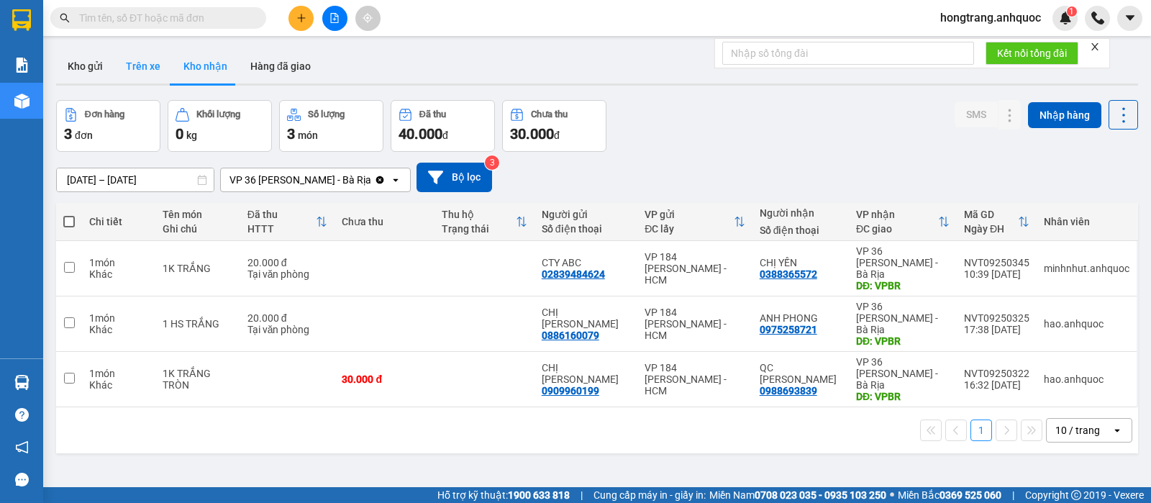
click at [134, 58] on button "Trên xe" at bounding box center [143, 66] width 58 height 35
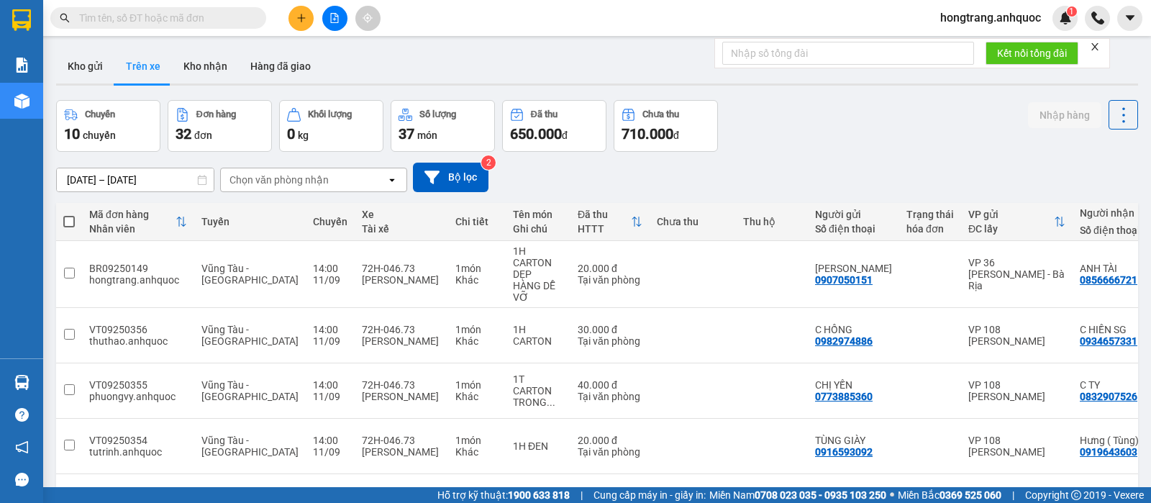
click at [170, 175] on input "[DATE] – [DATE]" at bounding box center [135, 179] width 157 height 23
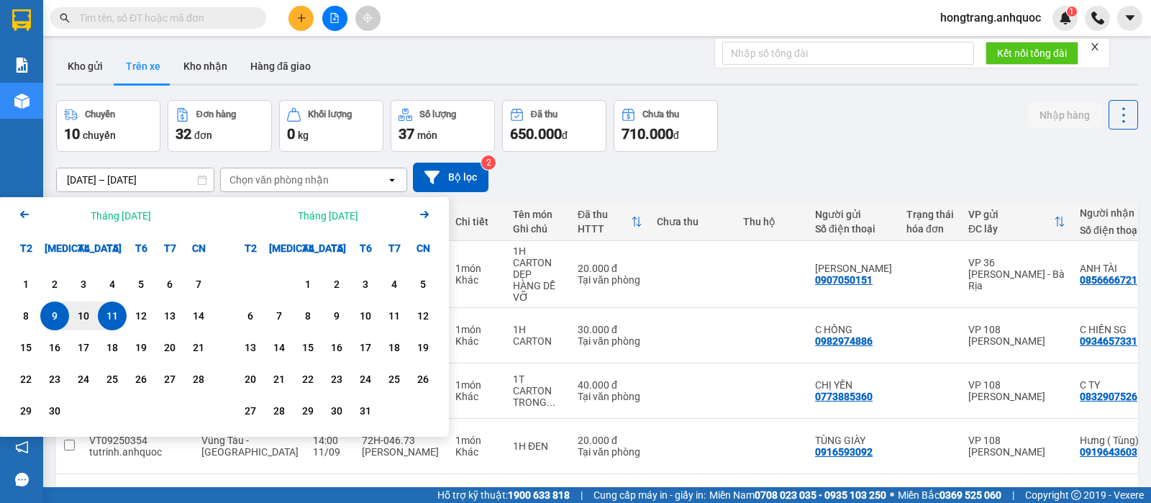
click at [117, 315] on div "11" at bounding box center [112, 315] width 20 height 17
type input "[DATE] – [DATE]"
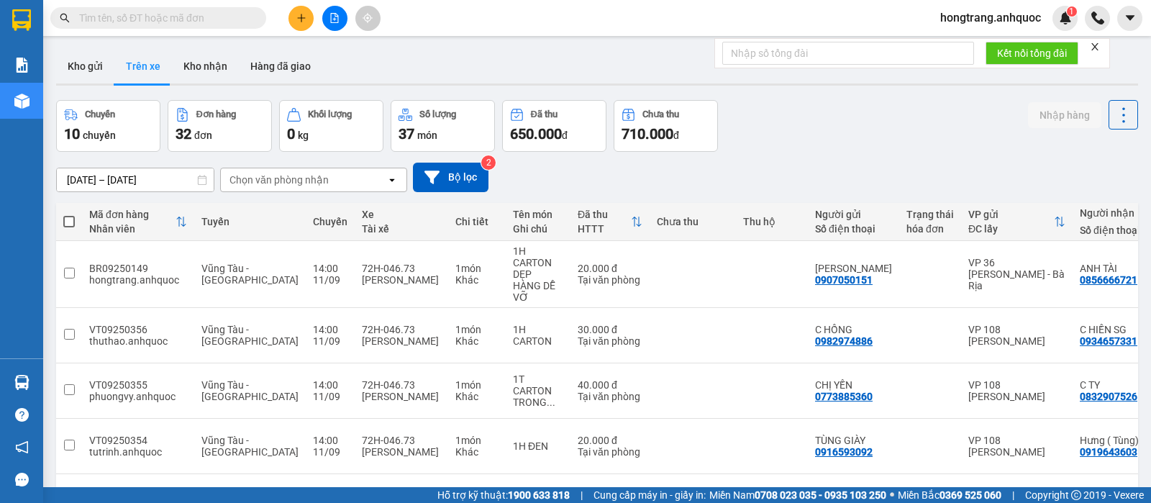
click at [330, 178] on div "Chọn văn phòng nhận" at bounding box center [303, 179] width 165 height 23
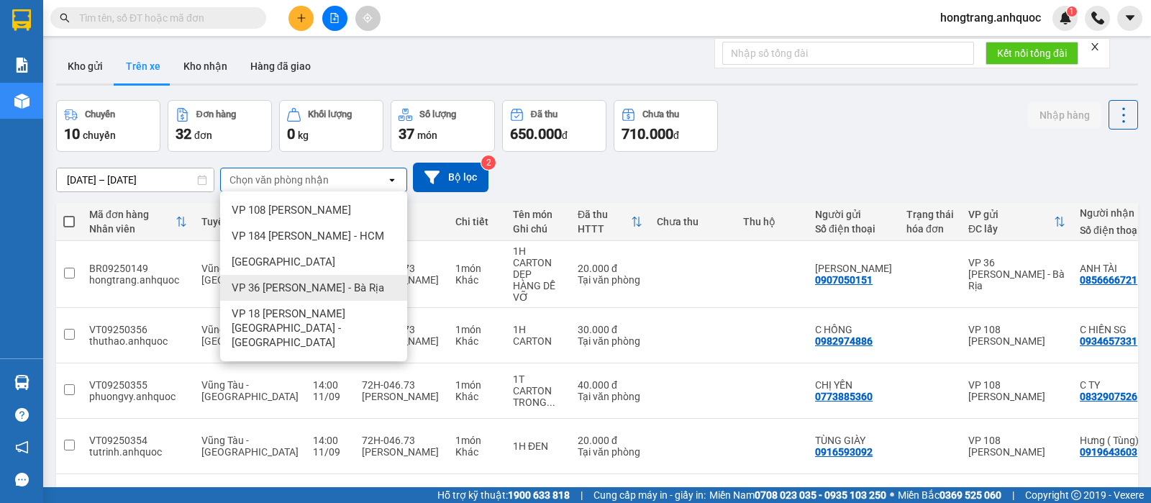
click at [293, 288] on span "VP 36 [PERSON_NAME] - Bà Rịa" at bounding box center [308, 288] width 152 height 14
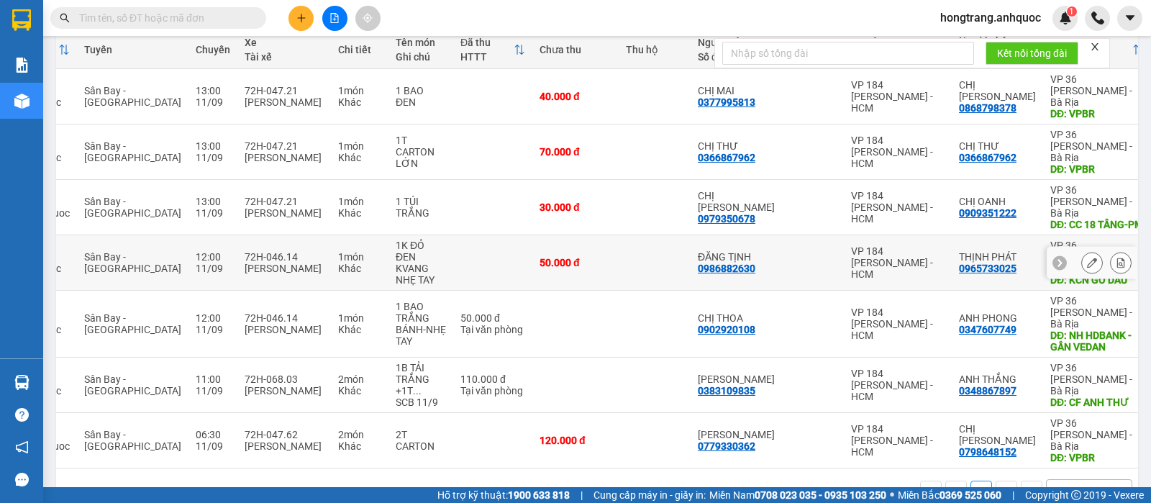
scroll to position [82, 0]
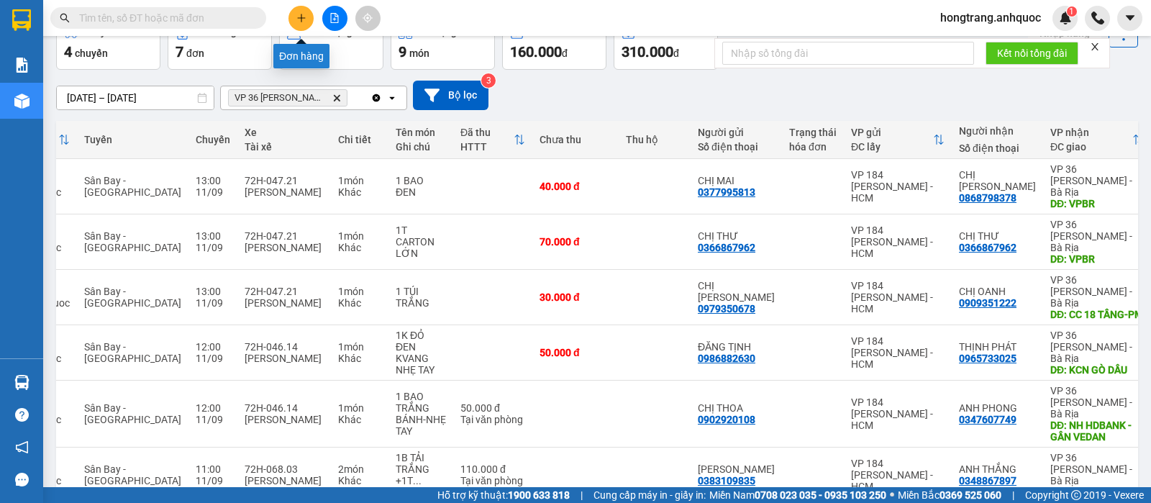
click at [305, 21] on icon "plus" at bounding box center [301, 18] width 10 height 10
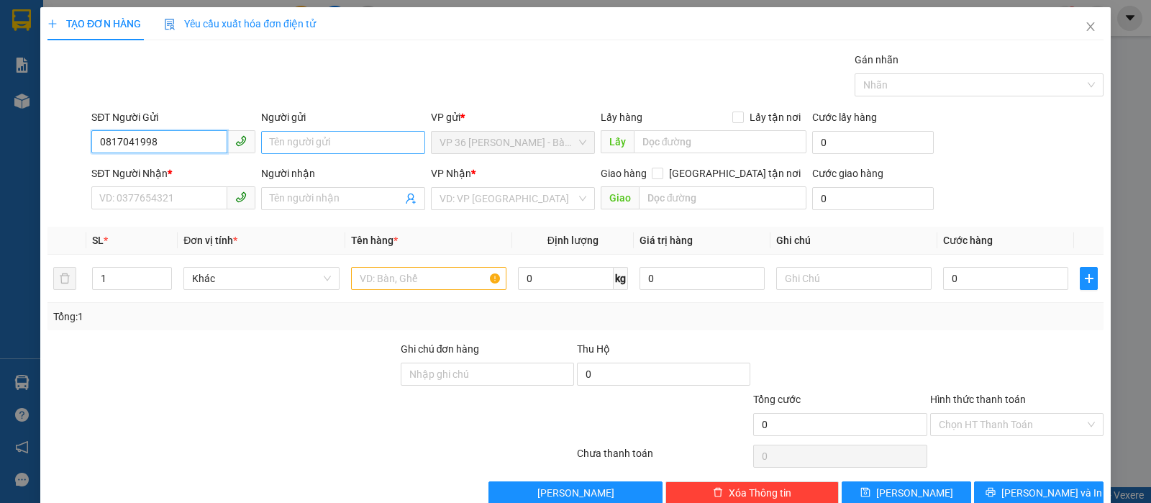
type input "0817041998"
click at [321, 148] on input "Người gửi" at bounding box center [343, 142] width 164 height 23
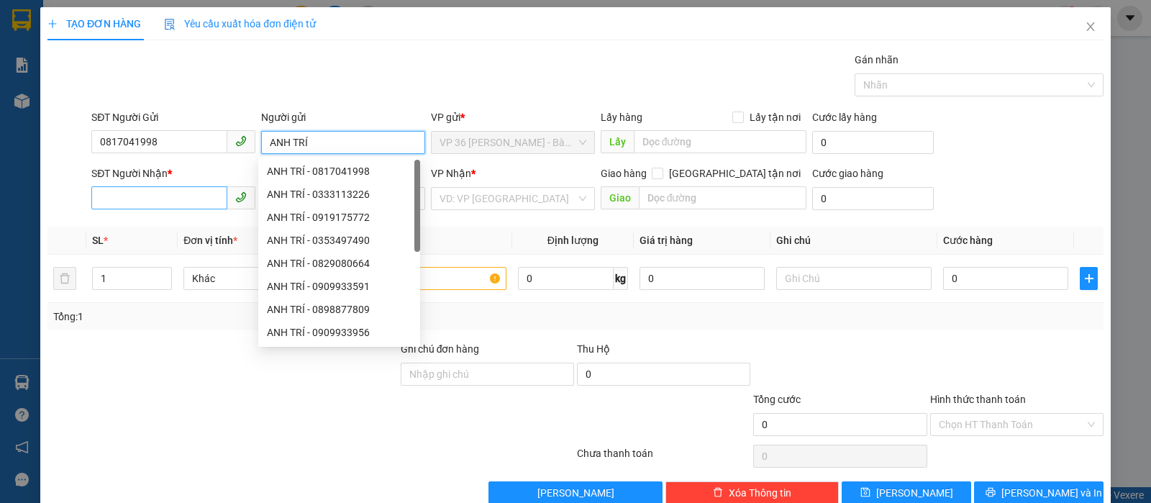
type input "ANH TRÍ"
click at [184, 200] on input "SĐT Người Nhận *" at bounding box center [159, 197] width 136 height 23
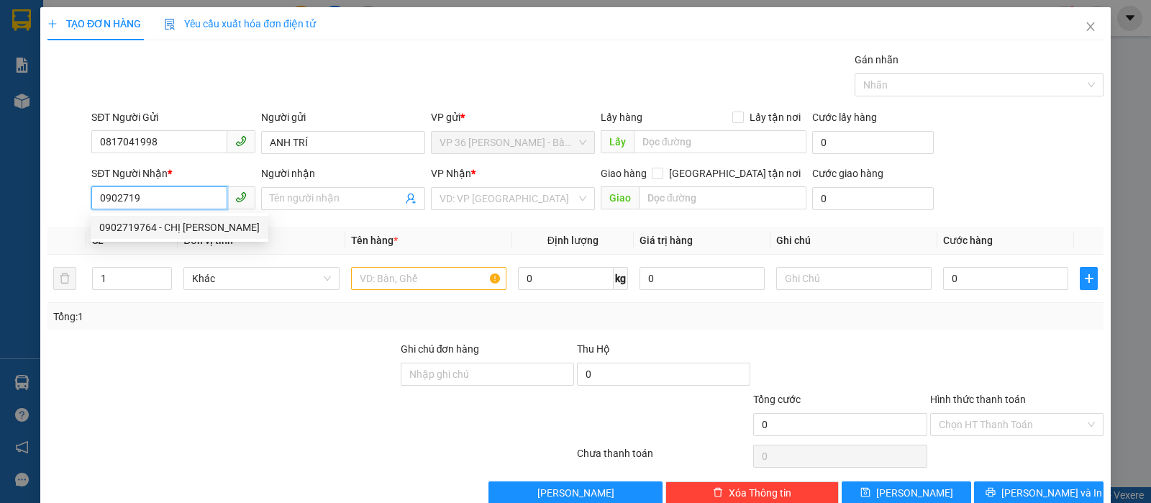
click at [166, 237] on div "0902719764 - CHỊ [PERSON_NAME]" at bounding box center [180, 227] width 178 height 23
type input "0902719764"
type input "CHỊ [PERSON_NAME]"
type input "VP184"
type input "20.000"
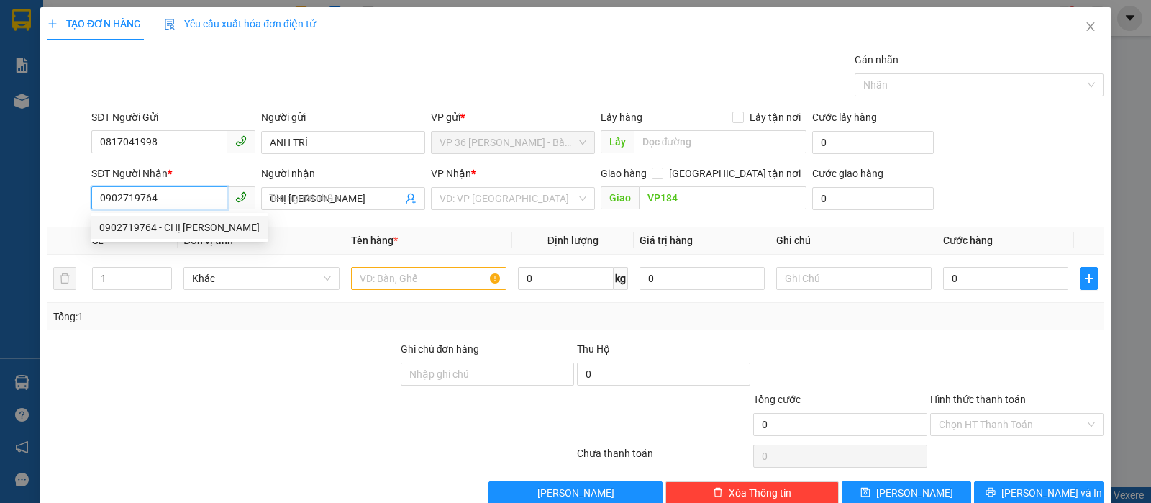
type input "20.000"
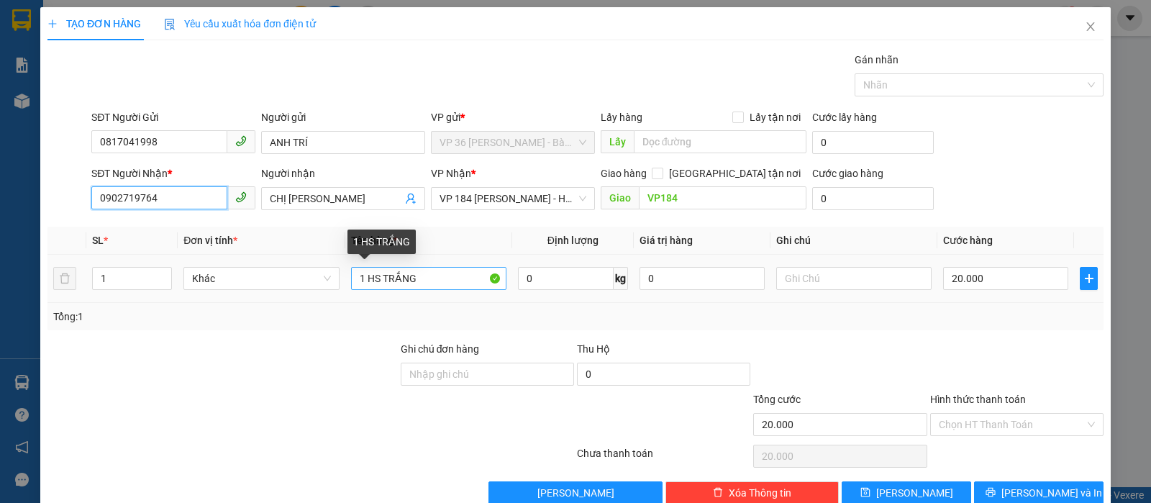
type input "0902719764"
click at [442, 280] on input "1 HS TRẮNG" at bounding box center [428, 278] width 155 height 23
click at [442, 279] on input "1 HS TRẮNG" at bounding box center [428, 278] width 155 height 23
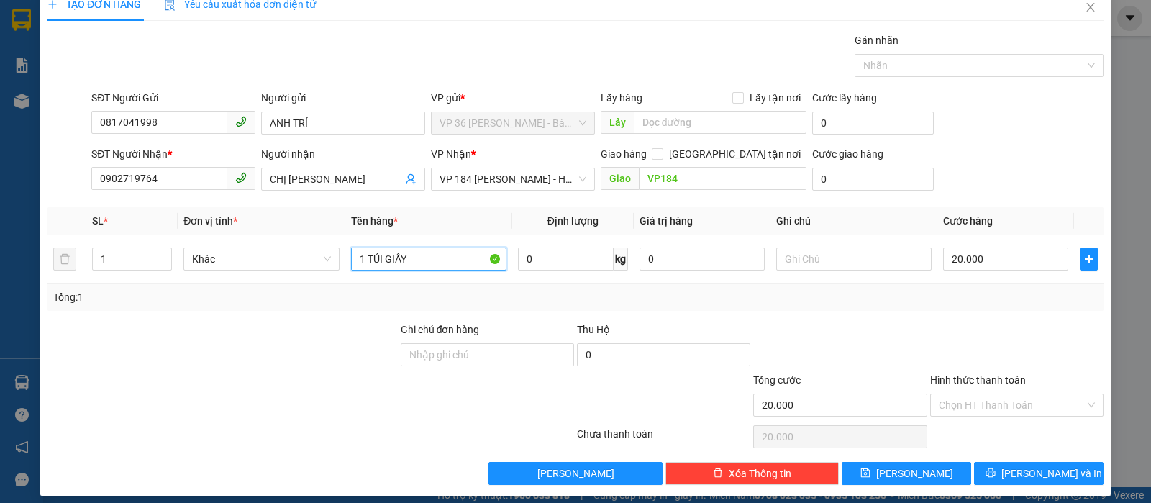
scroll to position [29, 0]
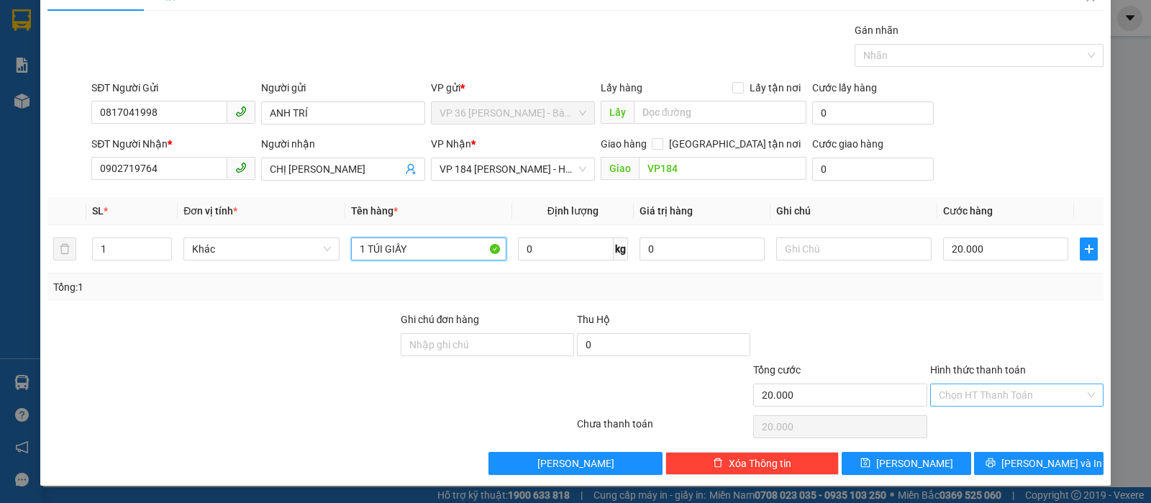
type input "1 TÚI GIẤY"
click at [947, 401] on input "Hình thức thanh toán" at bounding box center [1012, 395] width 146 height 22
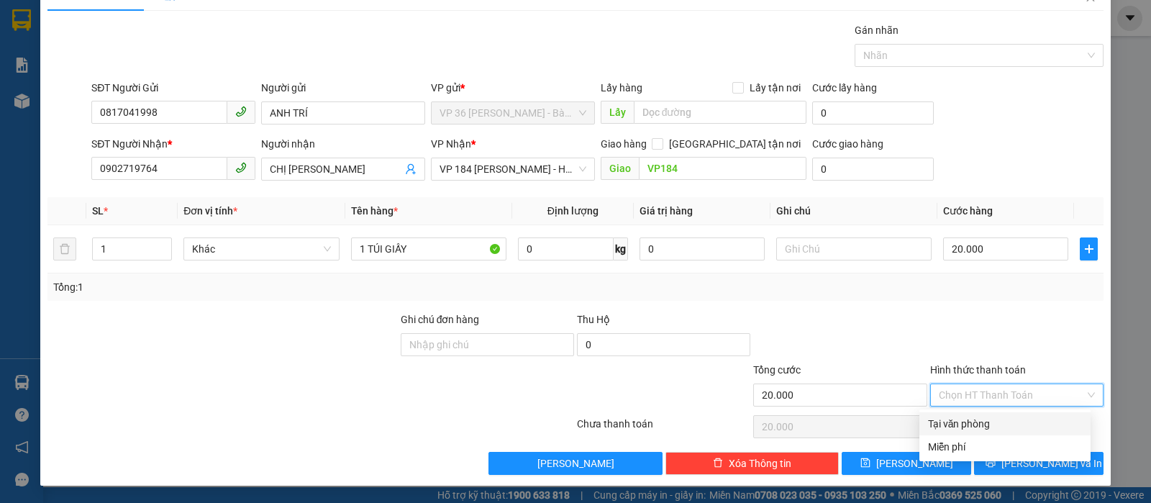
click at [953, 426] on div "Tại văn phòng" at bounding box center [1005, 424] width 154 height 16
type input "0"
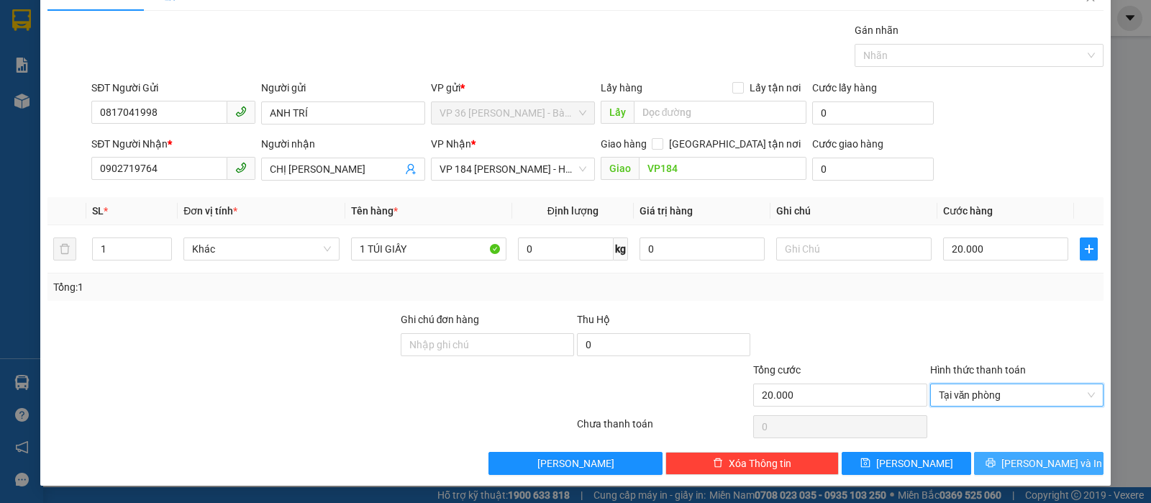
click at [1008, 465] on button "[PERSON_NAME] và In" at bounding box center [1038, 463] width 129 height 23
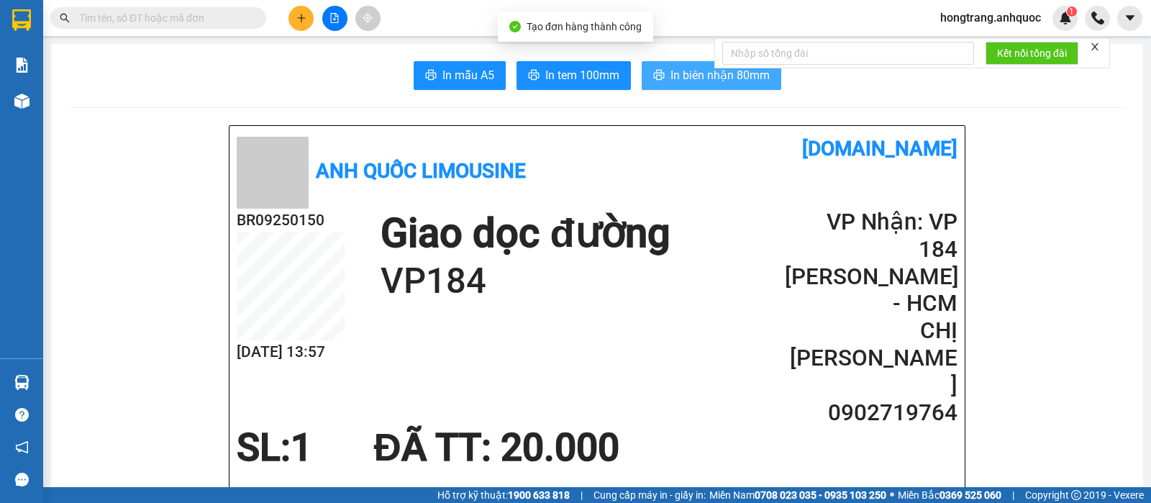
click at [674, 81] on span "In biên nhận 80mm" at bounding box center [719, 75] width 99 height 18
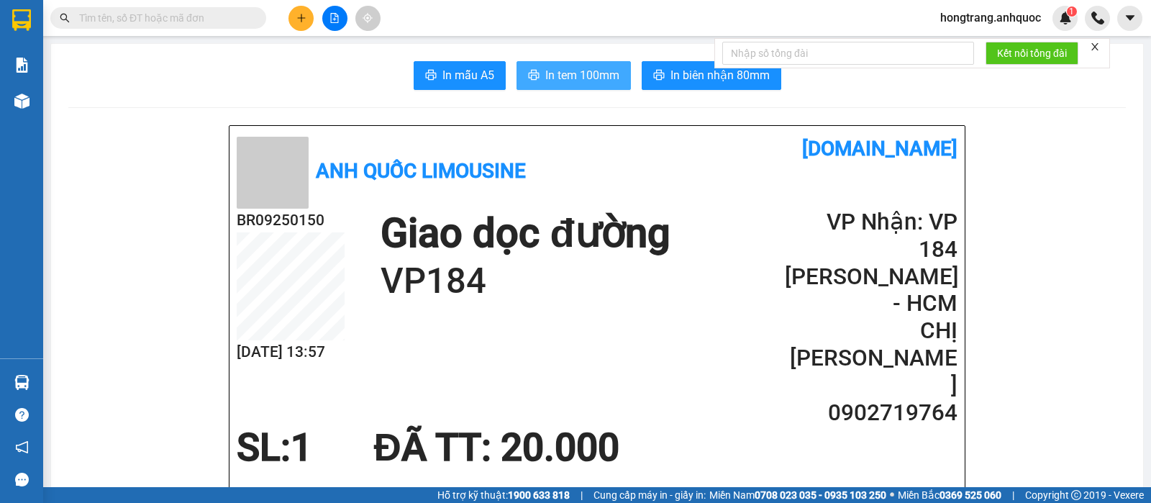
click at [545, 66] on span "In tem 100mm" at bounding box center [582, 75] width 74 height 18
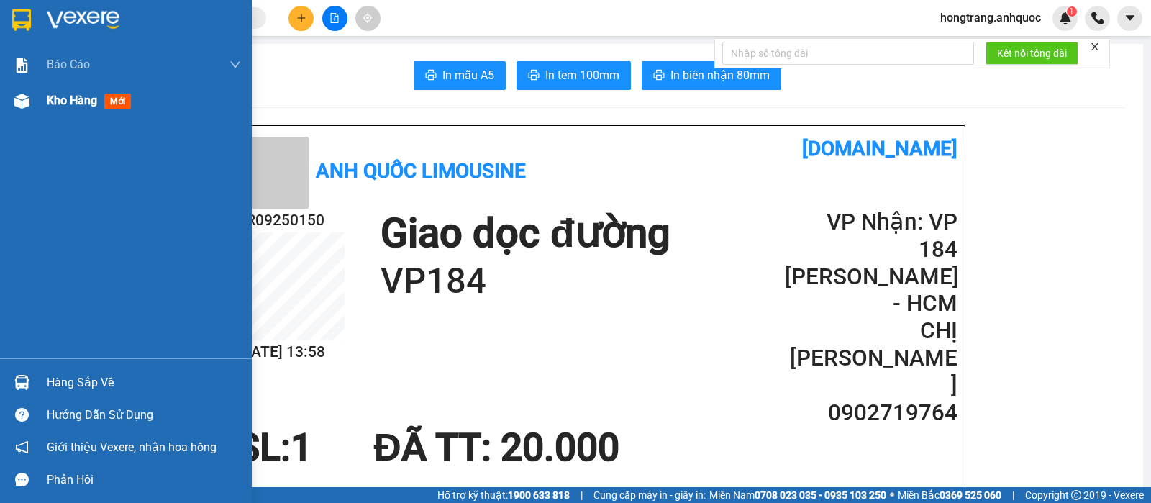
click at [22, 105] on img at bounding box center [21, 101] width 15 height 15
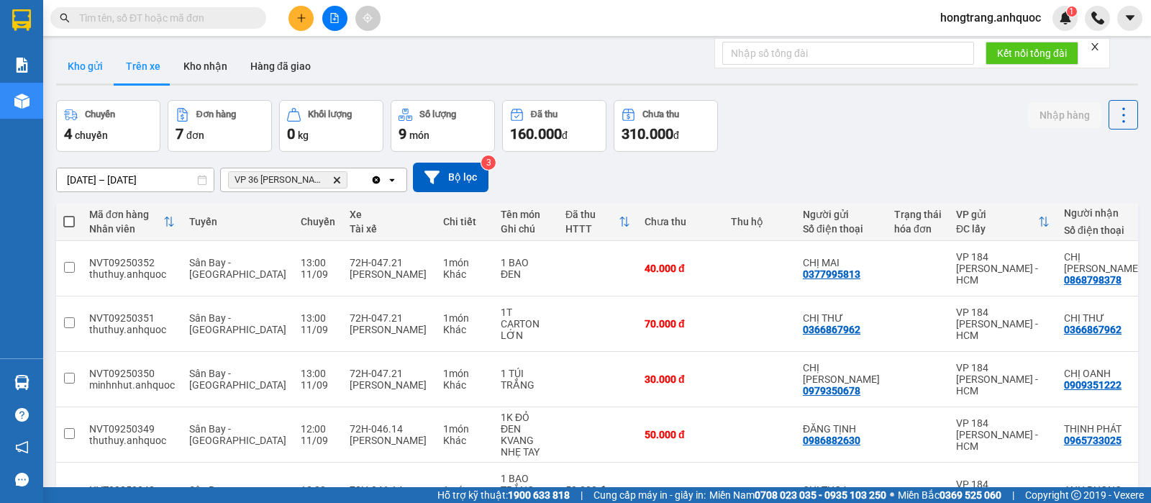
click at [77, 69] on button "Kho gửi" at bounding box center [85, 66] width 58 height 35
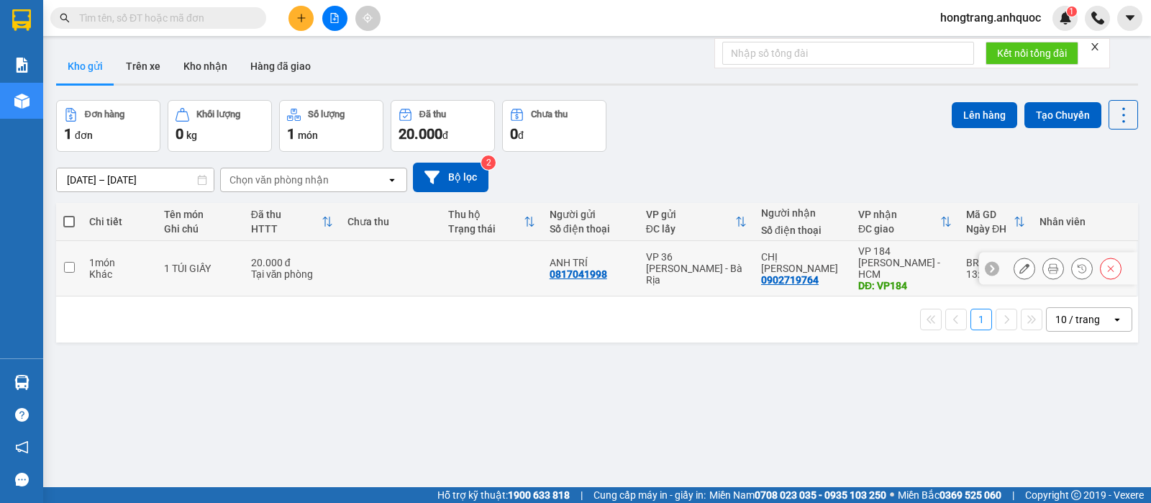
click at [103, 268] on div "Khác" at bounding box center [119, 274] width 60 height 12
checkbox input "true"
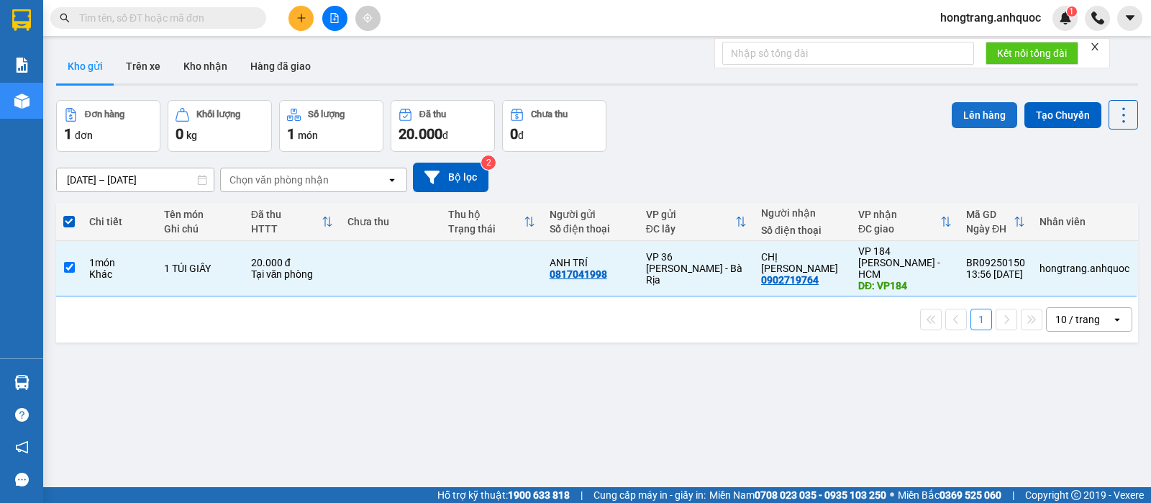
click at [978, 118] on button "Lên hàng" at bounding box center [984, 115] width 65 height 26
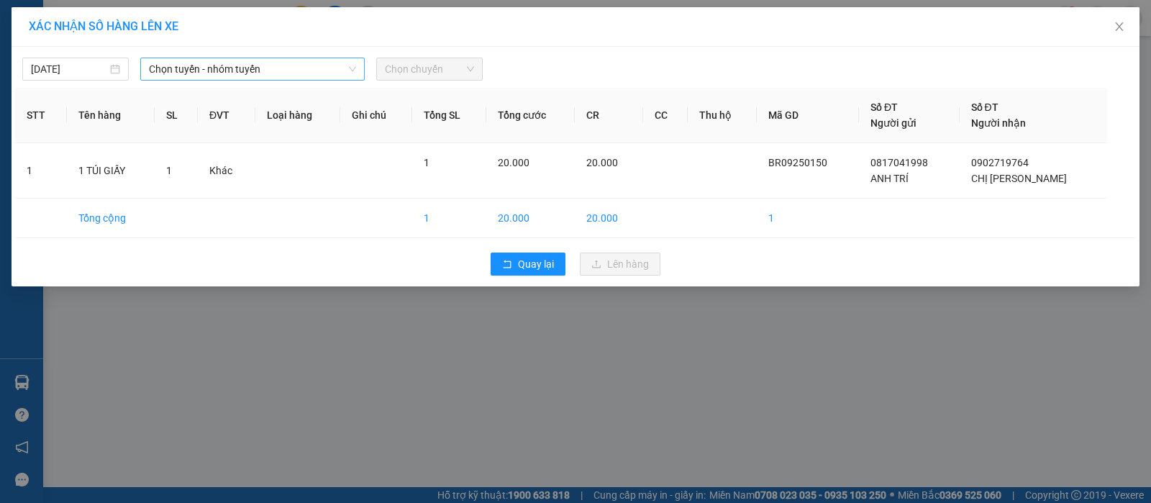
click at [228, 68] on span "Chọn tuyến - nhóm tuyến" at bounding box center [252, 69] width 207 height 22
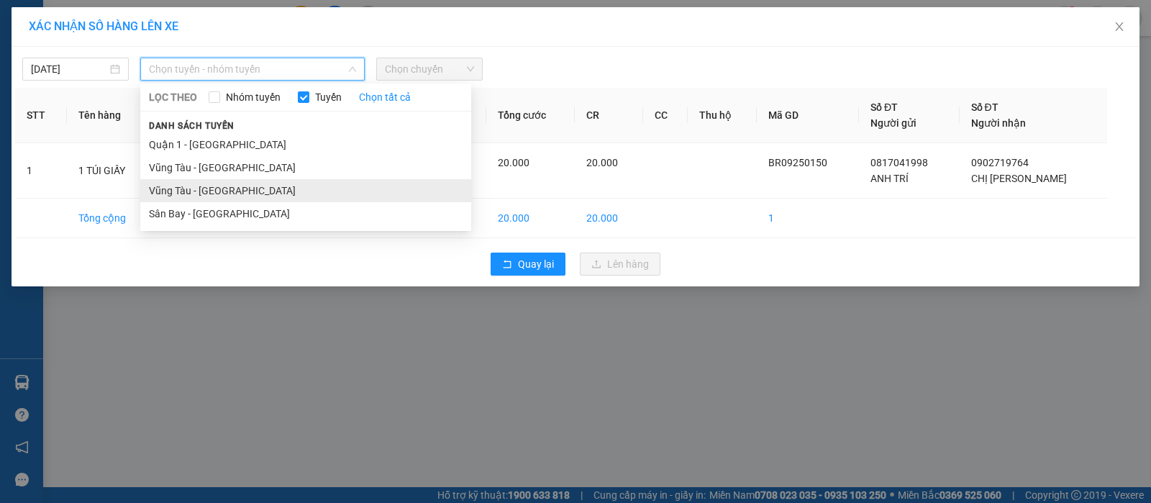
click at [170, 189] on li "Vũng Tàu - [GEOGRAPHIC_DATA]" at bounding box center [305, 190] width 331 height 23
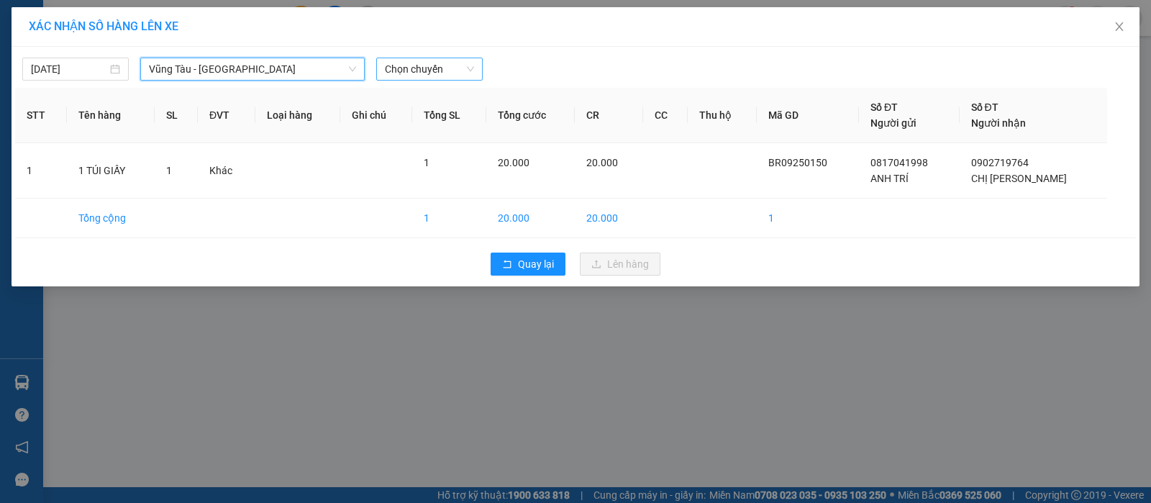
click at [424, 73] on span "Chọn chuyến" at bounding box center [429, 69] width 89 height 22
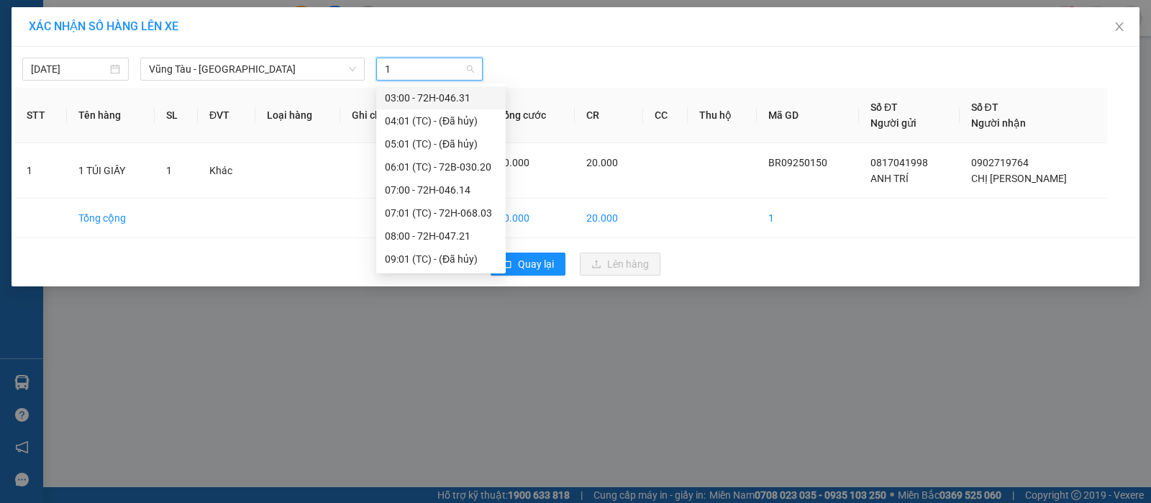
type input "14"
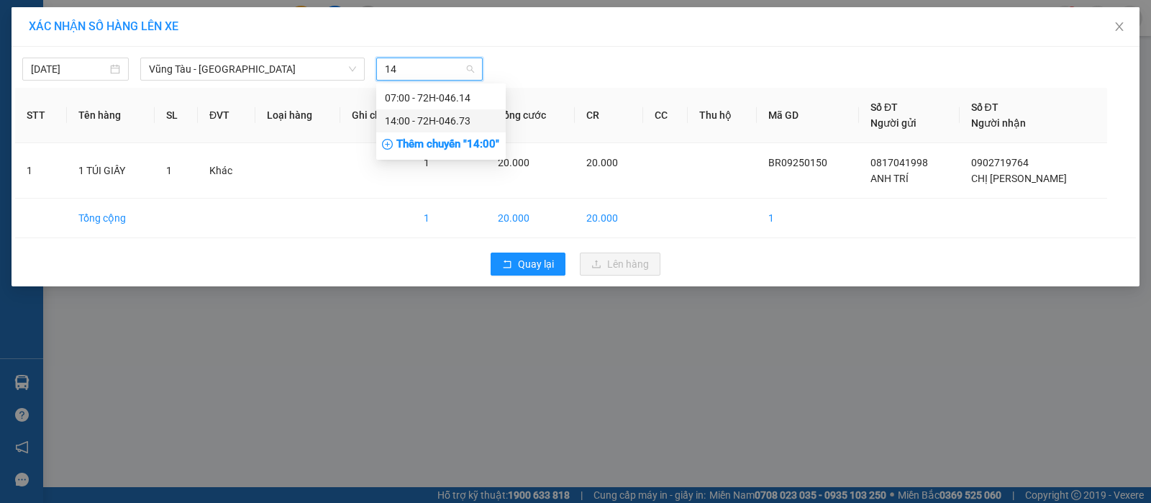
click at [411, 122] on div "14:00 - 72H-046.73" at bounding box center [441, 121] width 112 height 16
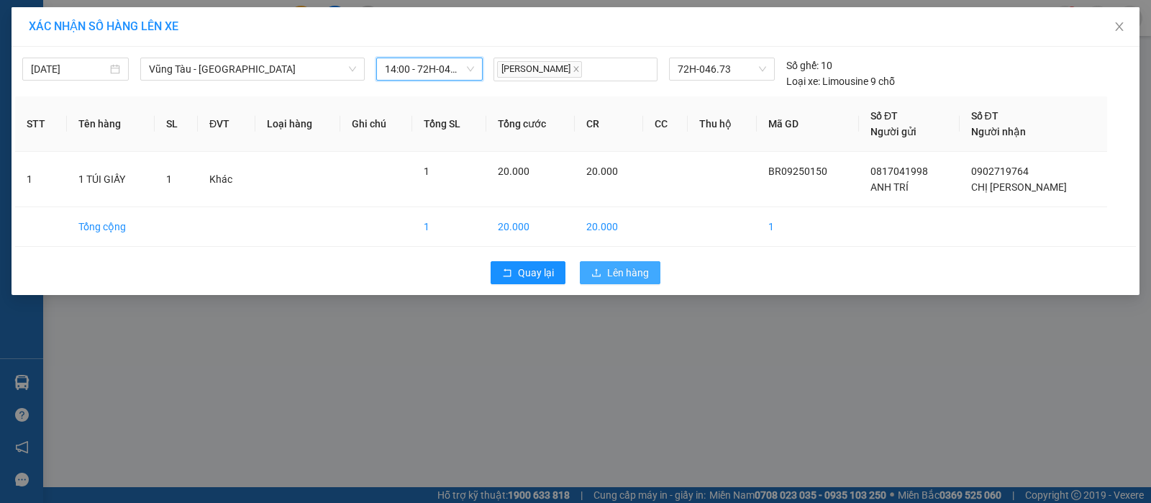
click at [600, 272] on icon "upload" at bounding box center [596, 273] width 10 height 10
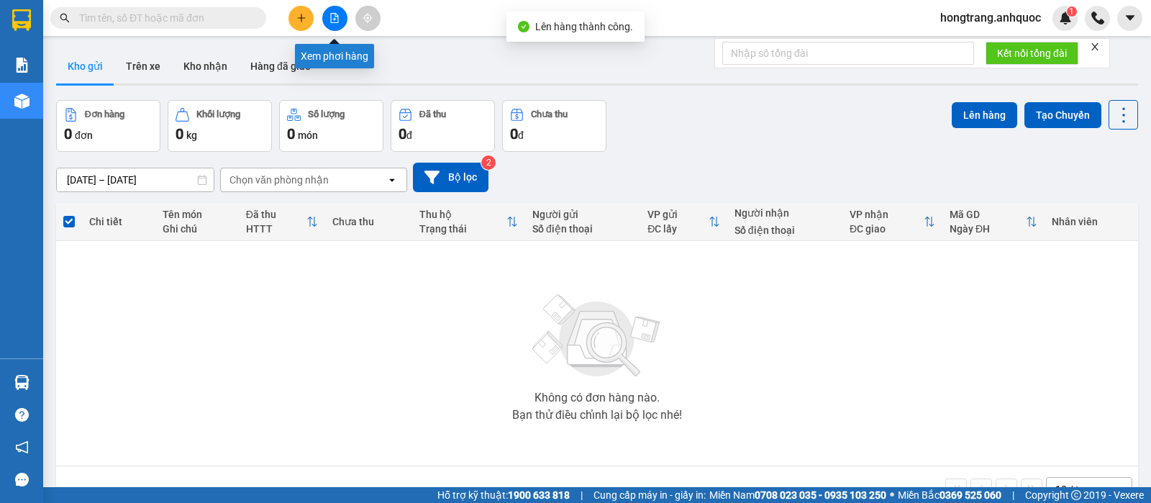
click at [336, 17] on icon "file-add" at bounding box center [334, 18] width 10 height 10
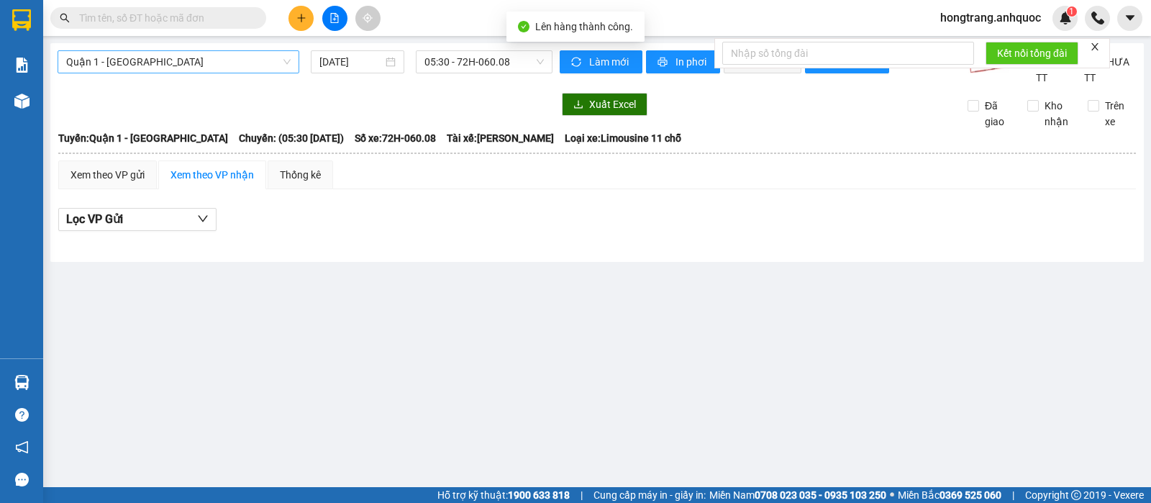
click at [153, 54] on span "Quận 1 - [GEOGRAPHIC_DATA]" at bounding box center [178, 62] width 224 height 22
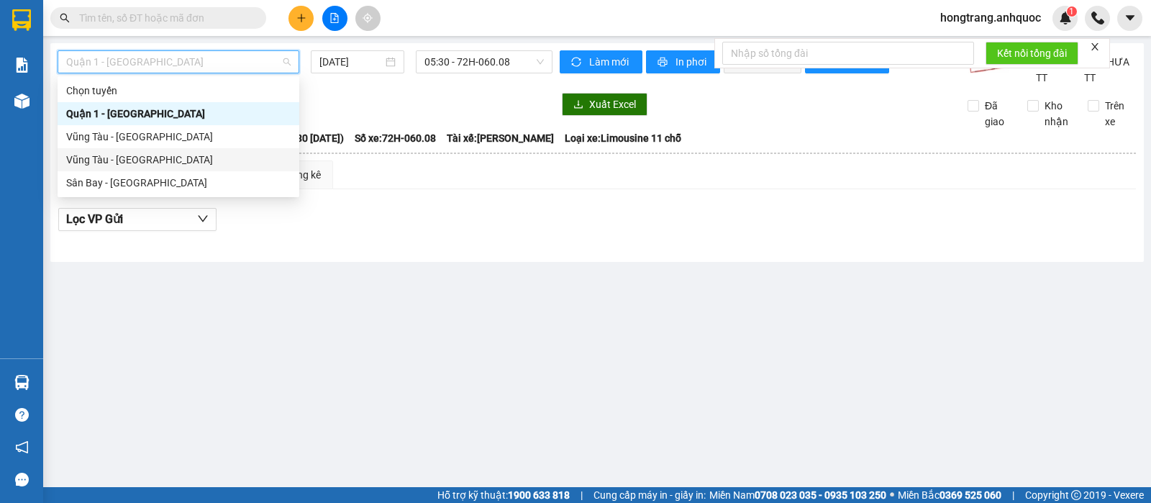
click at [114, 158] on div "Vũng Tàu - [GEOGRAPHIC_DATA]" at bounding box center [178, 160] width 224 height 16
type input "[DATE]"
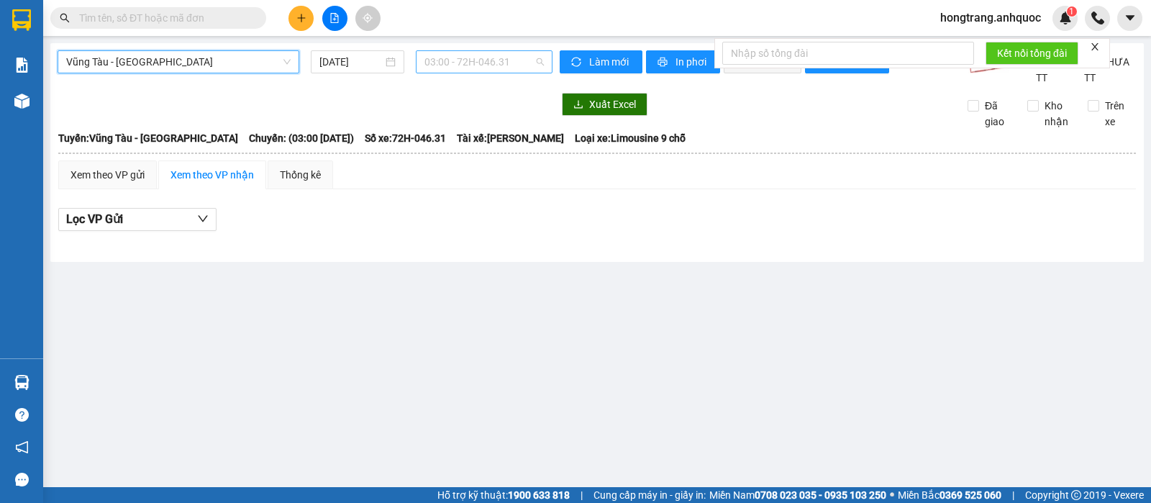
click at [475, 59] on span "03:00 - 72H-046.31" at bounding box center [483, 62] width 119 height 22
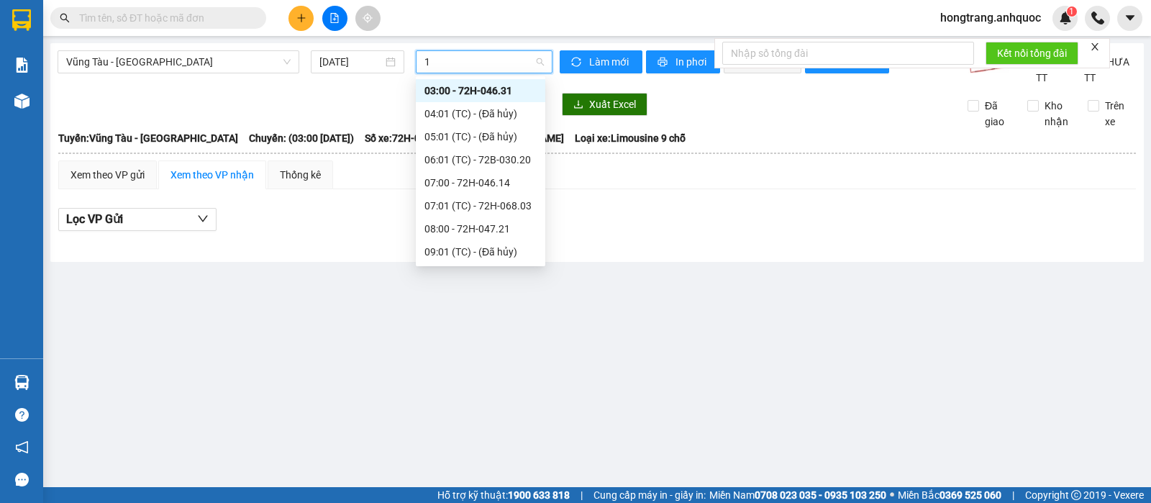
type input "14"
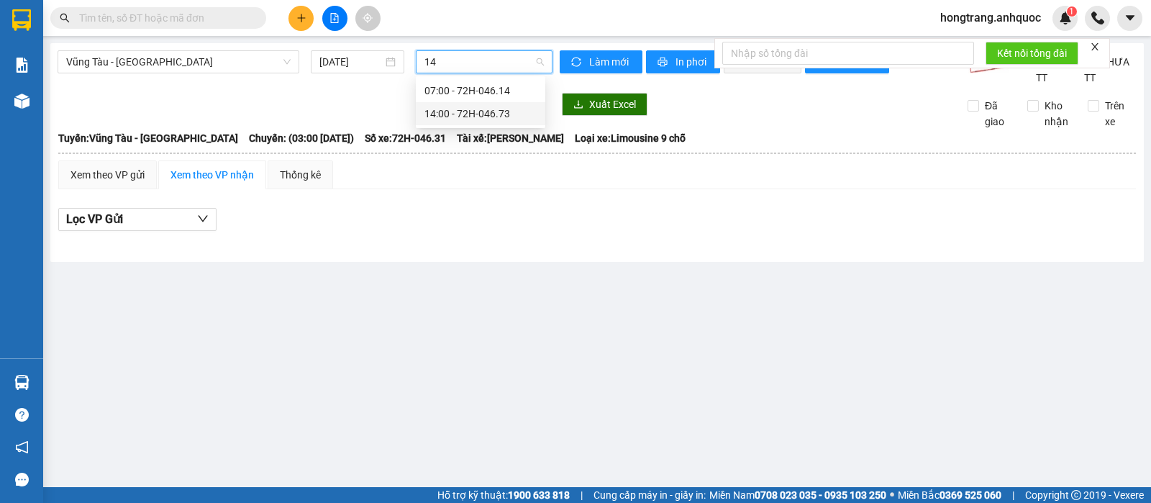
click at [461, 114] on div "14:00 - 72H-046.73" at bounding box center [480, 114] width 112 height 16
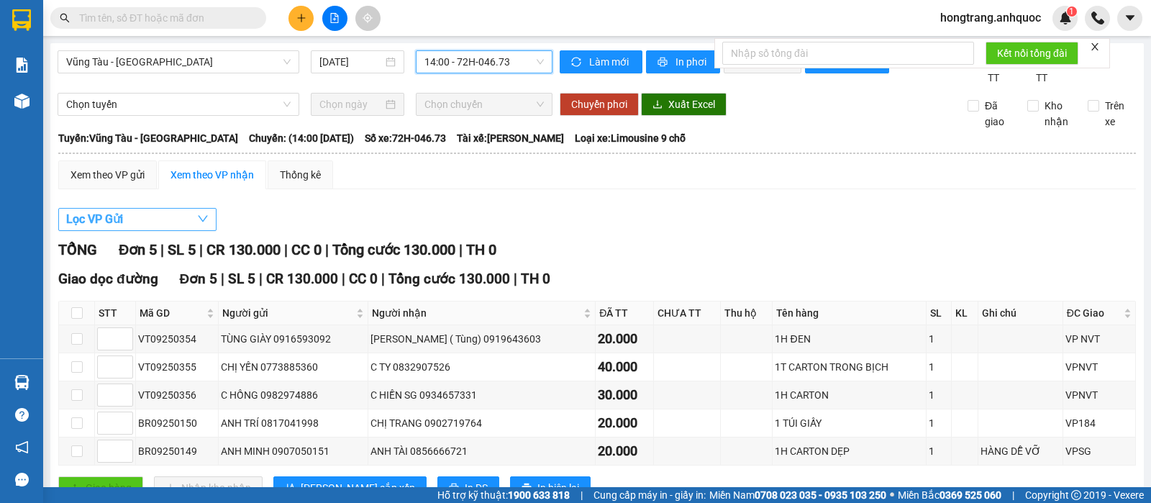
click at [127, 231] on button "Lọc VP Gửi" at bounding box center [137, 219] width 158 height 23
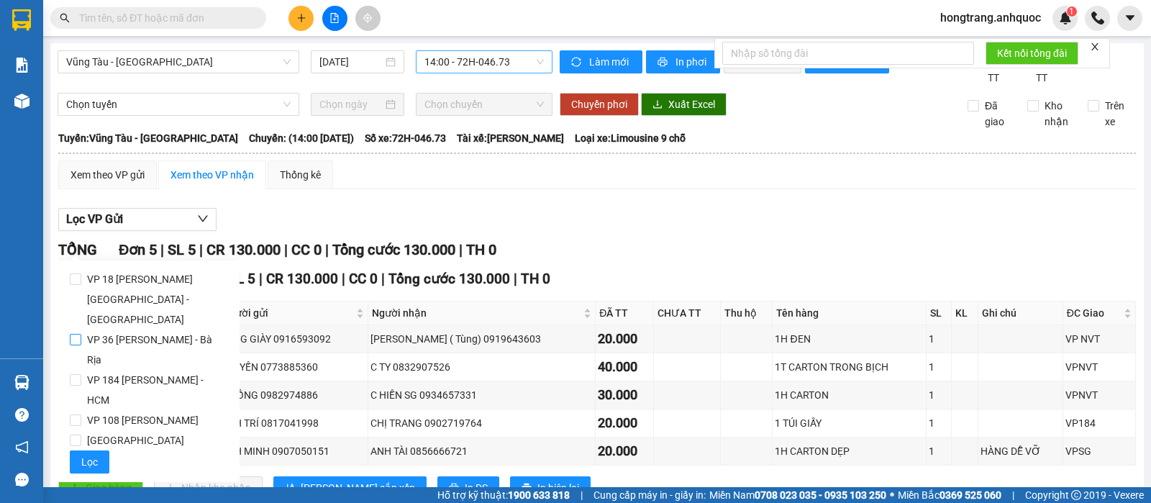
click at [109, 329] on span "VP 36 [PERSON_NAME] - Bà Rịa" at bounding box center [154, 349] width 147 height 40
click at [81, 334] on input "VP 36 [PERSON_NAME] - Bà Rịa" at bounding box center [76, 340] width 12 height 12
checkbox input "true"
click at [80, 450] on button "Lọc" at bounding box center [90, 461] width 40 height 23
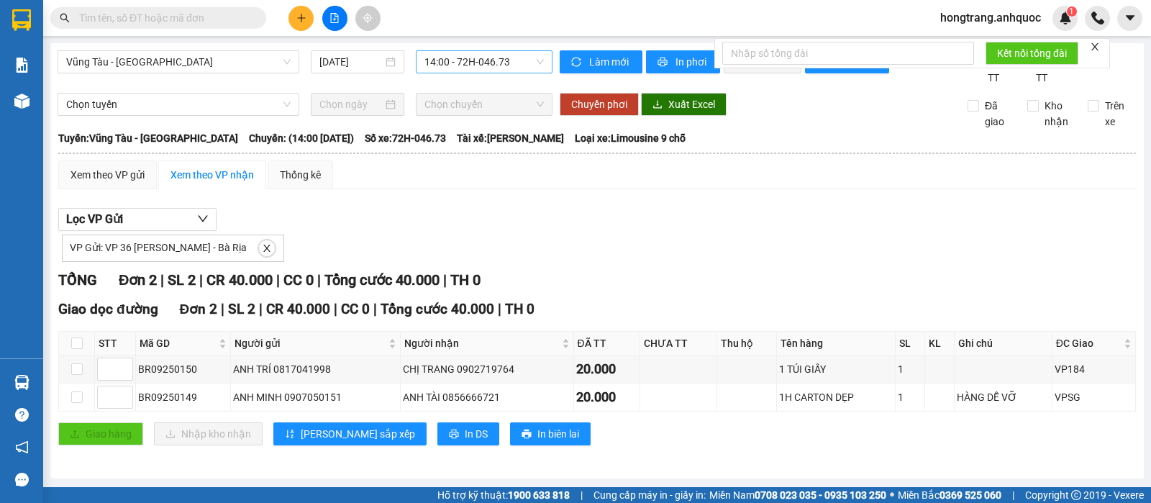
scroll to position [14, 0]
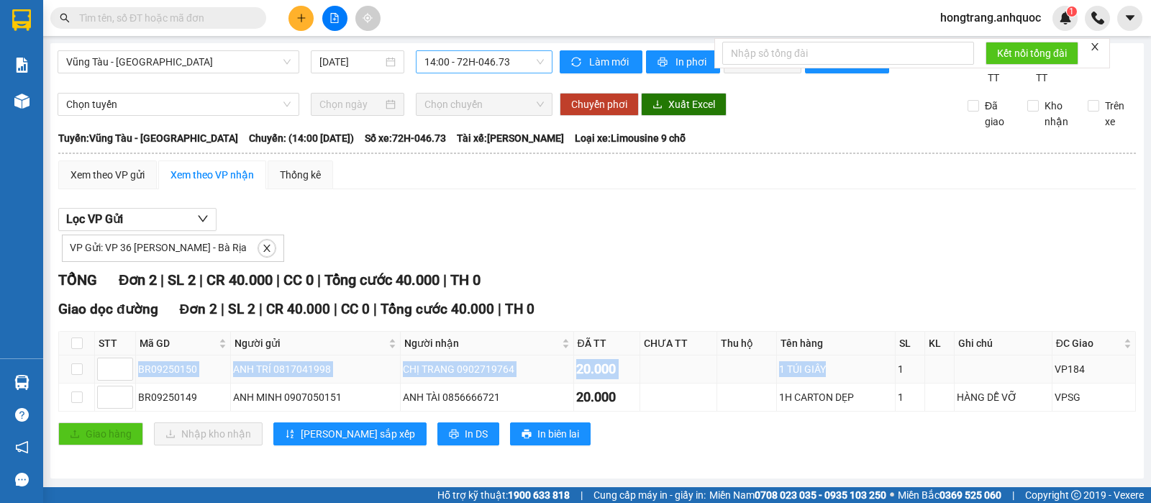
drag, startPoint x: 139, startPoint y: 369, endPoint x: 853, endPoint y: 365, distance: 714.3
click at [853, 365] on tr "BR09250150 ANH TRÍ 0817041998 CHỊ TRANG 0902719764 20.000 1 TÚI GIẤY 1 VP184" at bounding box center [597, 369] width 1077 height 28
copy tr "BR09250150 ANH TRÍ 0817041998 CHỊ TRANG 0902719764 20.000 1 TÚI GIẤY"
copy div "14:00 [DATE]) Số xe: 72H-046.73 Tài xế: [PERSON_NAME]"
drag, startPoint x: 245, startPoint y: 138, endPoint x: 582, endPoint y: 143, distance: 336.7
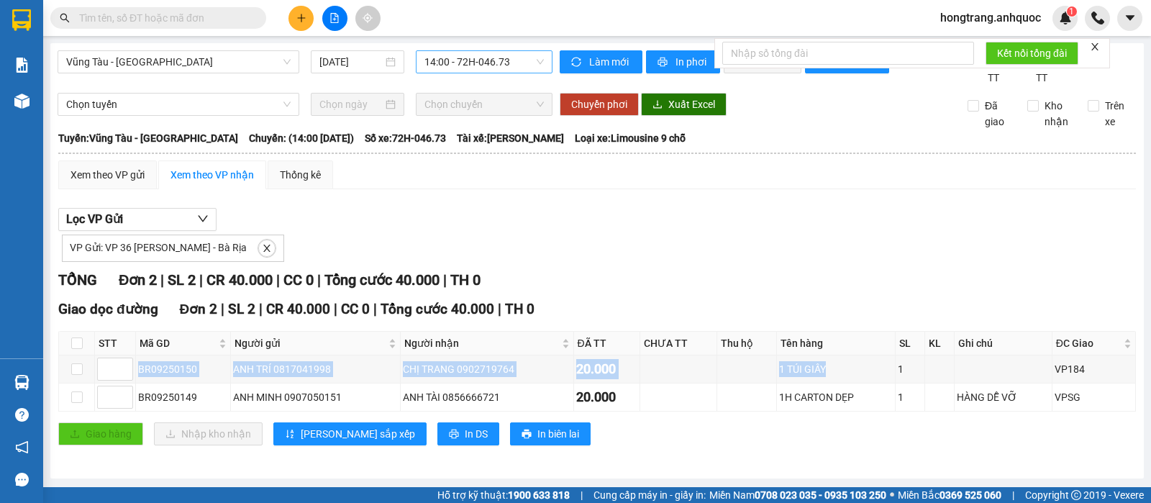
click at [582, 143] on div "Tuyến: Vũng Tàu - [GEOGRAPHIC_DATA]: (14:00 [DATE]) Số xe: 72H-046.73 Tài xế: […" at bounding box center [597, 138] width 1078 height 16
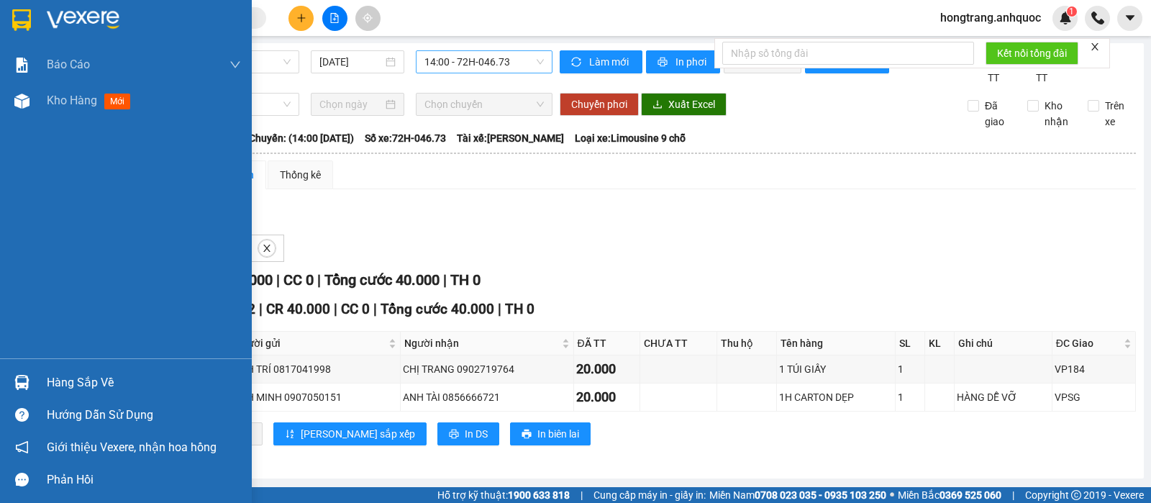
click at [12, 204] on div "Báo cáo Báo cáo dòng tiền (nhân viên) Doanh số tạo đơn theo VP gửi (nhà xe) Doa…" at bounding box center [126, 202] width 252 height 311
click at [60, 101] on span "Kho hàng" at bounding box center [72, 101] width 50 height 14
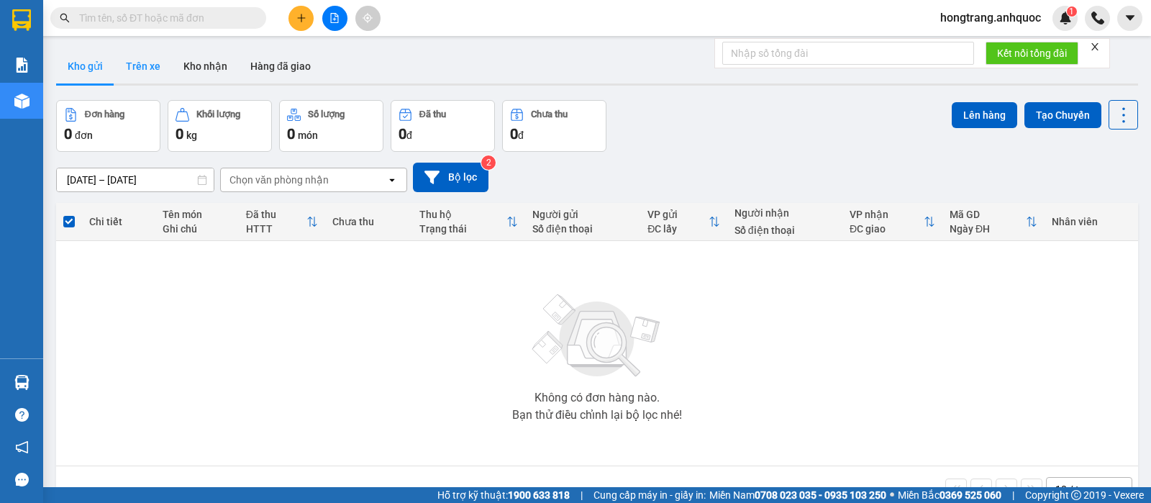
click at [147, 73] on button "Trên xe" at bounding box center [143, 66] width 58 height 35
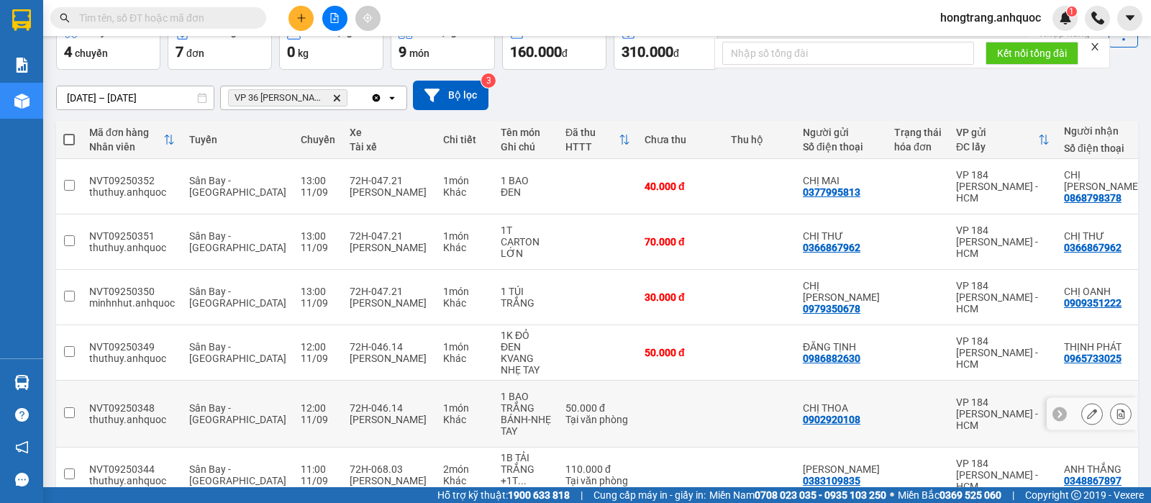
scroll to position [172, 0]
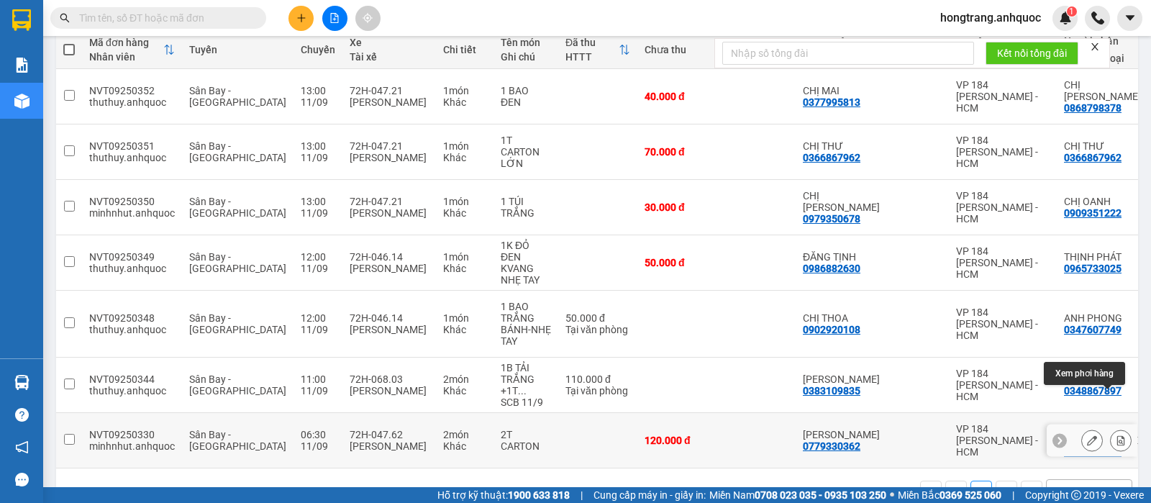
click at [1116, 435] on icon at bounding box center [1121, 440] width 10 height 10
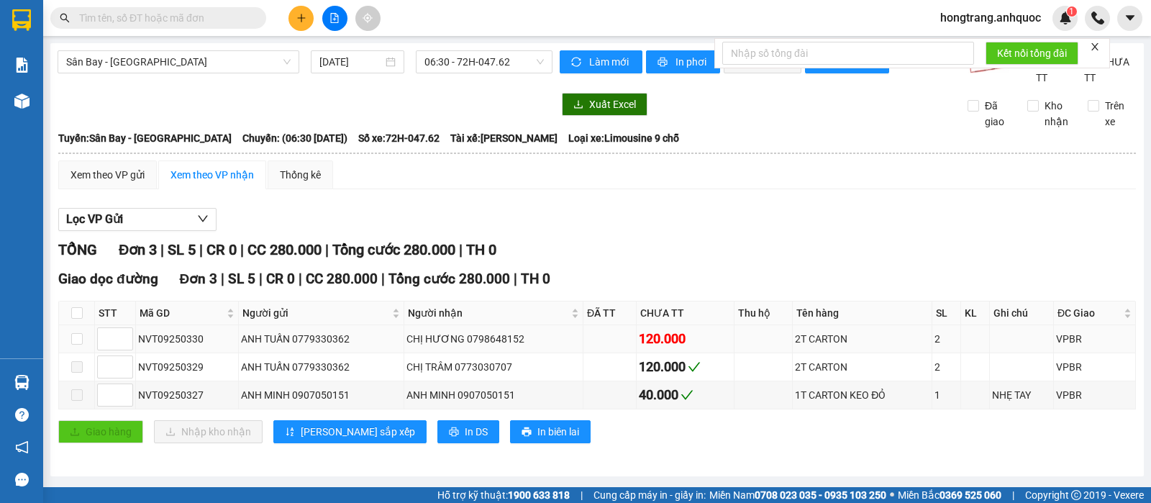
scroll to position [12, 0]
click at [196, 94] on div "Sân Bay - [GEOGRAPHIC_DATA] [DATE] 06:30 - 72H-047.62 Làm mới In phơi In đơn ch…" at bounding box center [596, 259] width 1093 height 433
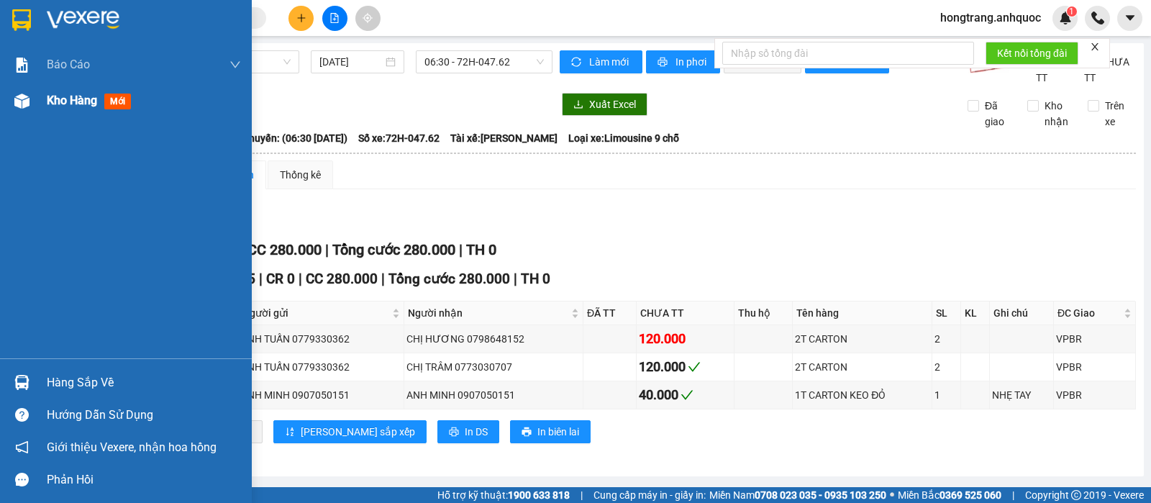
click at [25, 101] on img at bounding box center [21, 101] width 15 height 15
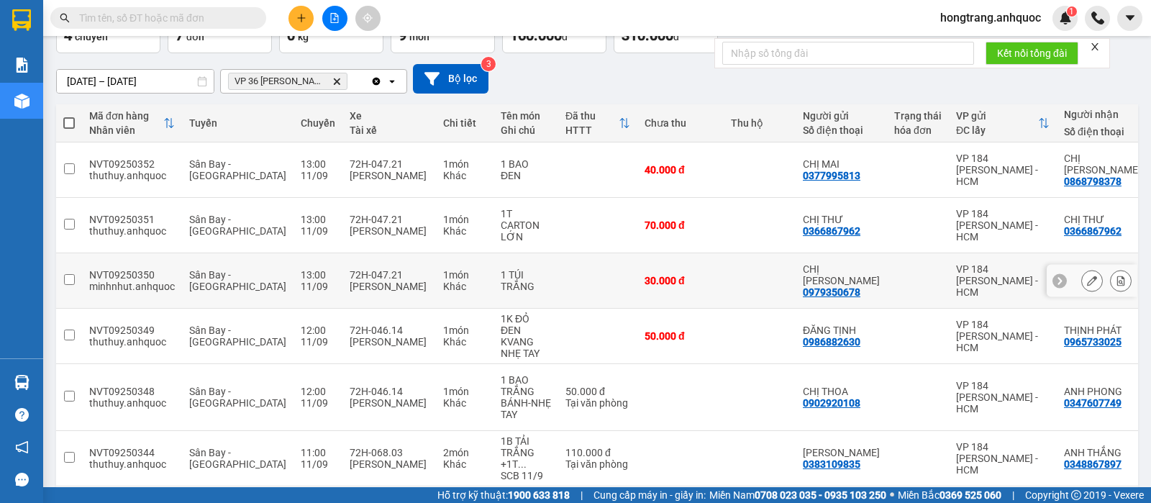
scroll to position [172, 0]
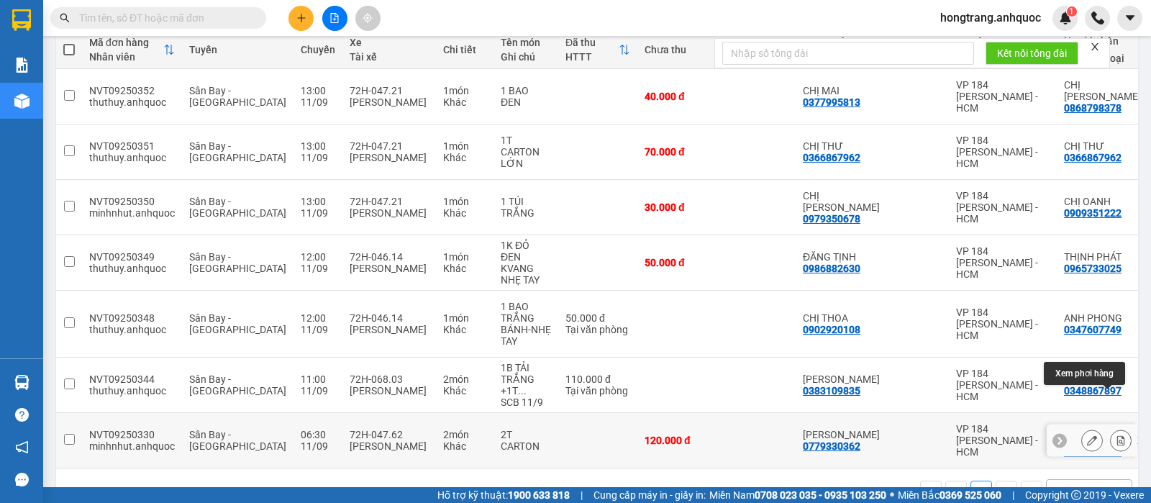
click at [1116, 435] on icon at bounding box center [1121, 440] width 10 height 10
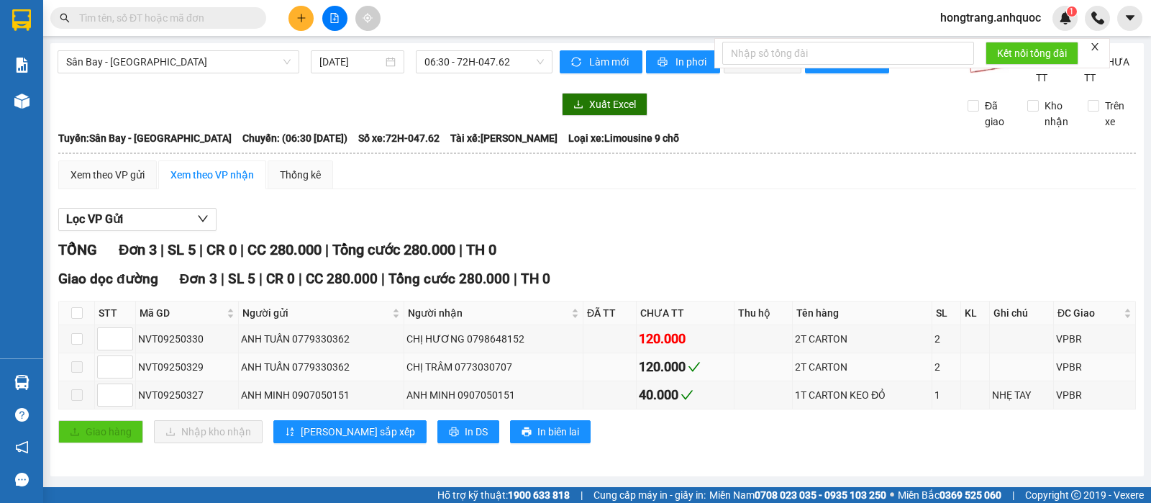
scroll to position [12, 0]
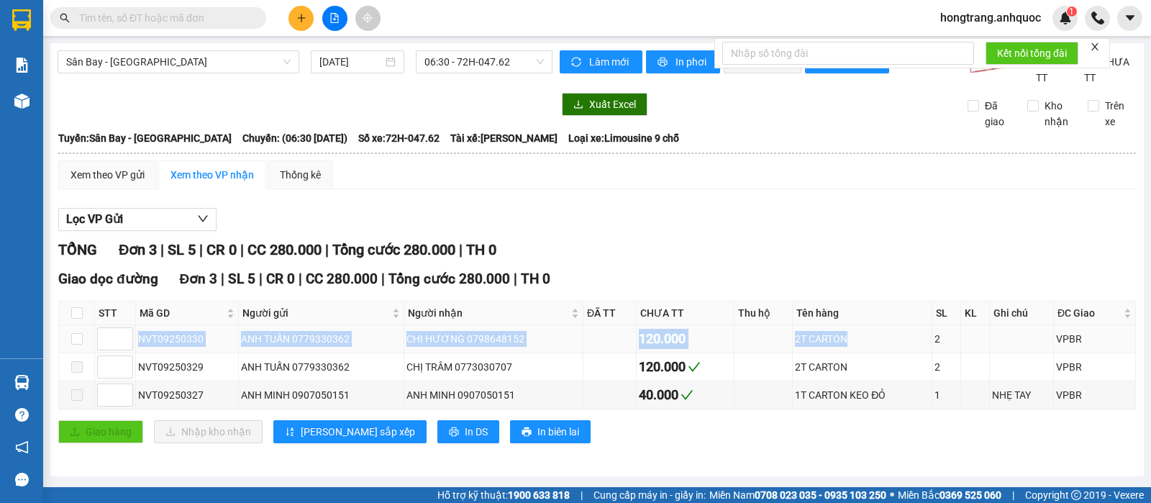
drag, startPoint x: 136, startPoint y: 341, endPoint x: 860, endPoint y: 332, distance: 723.7
click at [860, 332] on tr "NVT09250330 ANH TUẤN 0779330362 CHỊ HƯƠNG 0798648152 120.000 2T CARTON 2 VPBR" at bounding box center [597, 339] width 1077 height 28
copy tr "NVT09250330 ANH TUẤN 0779330362 CHỊ HƯƠNG 0798648152 120.000 2T CARTON"
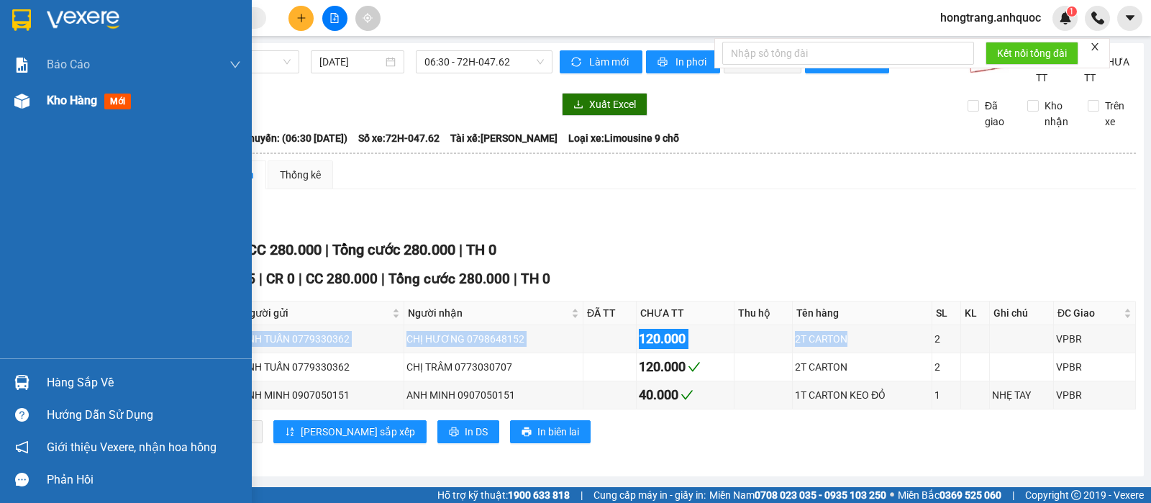
click at [19, 94] on img at bounding box center [21, 101] width 15 height 15
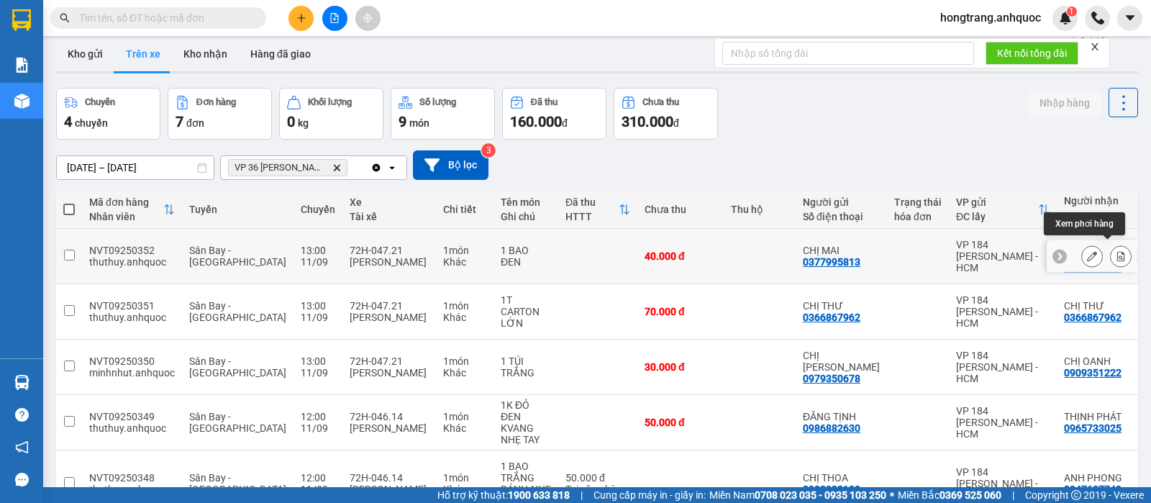
click at [1111, 244] on button at bounding box center [1121, 256] width 20 height 25
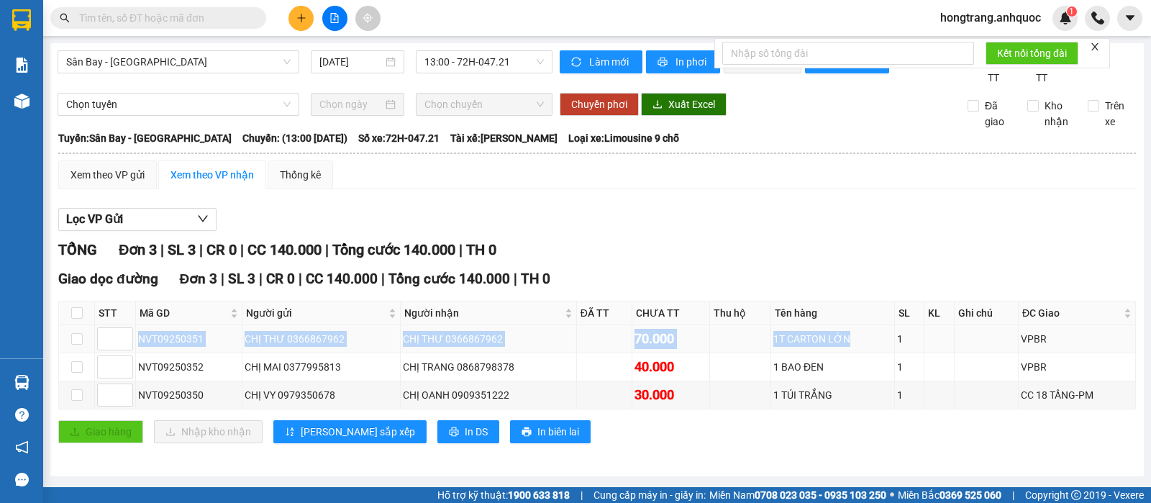
copy tr "NVT09250351 CHỊ THƯ 0366867962 CHỊ THƯ 0366867962 70.000 1T CARTON LỚN"
drag, startPoint x: 137, startPoint y: 339, endPoint x: 840, endPoint y: 340, distance: 702.8
click at [840, 340] on tr "NVT09250351 CHỊ THƯ 0366867962 CHỊ THƯ 0366867962 70.000 1T CARTON LỚN 1 VPBR" at bounding box center [597, 339] width 1077 height 28
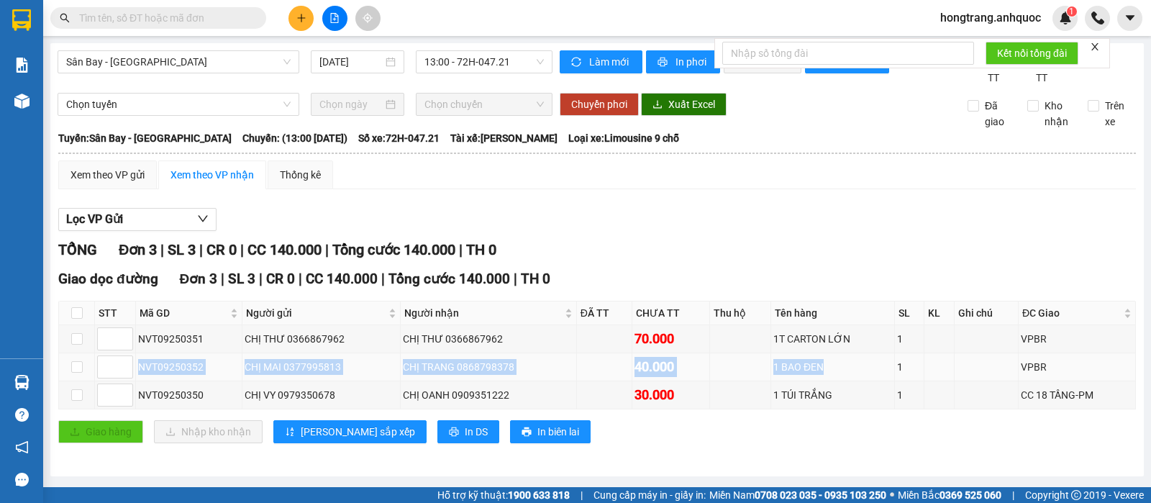
copy tr "NVT09250352 CHỊ MAI 0377995813 CHỊ TRANG 0868798378 40.000 1 BAO ĐEN"
drag, startPoint x: 140, startPoint y: 370, endPoint x: 832, endPoint y: 365, distance: 692.0
click at [832, 365] on tr "NVT09250352 CHỊ MAI 0377995813 CHỊ TRANG 0868798378 40.000 1 BAO ĐEN 1 VPBR" at bounding box center [597, 367] width 1077 height 28
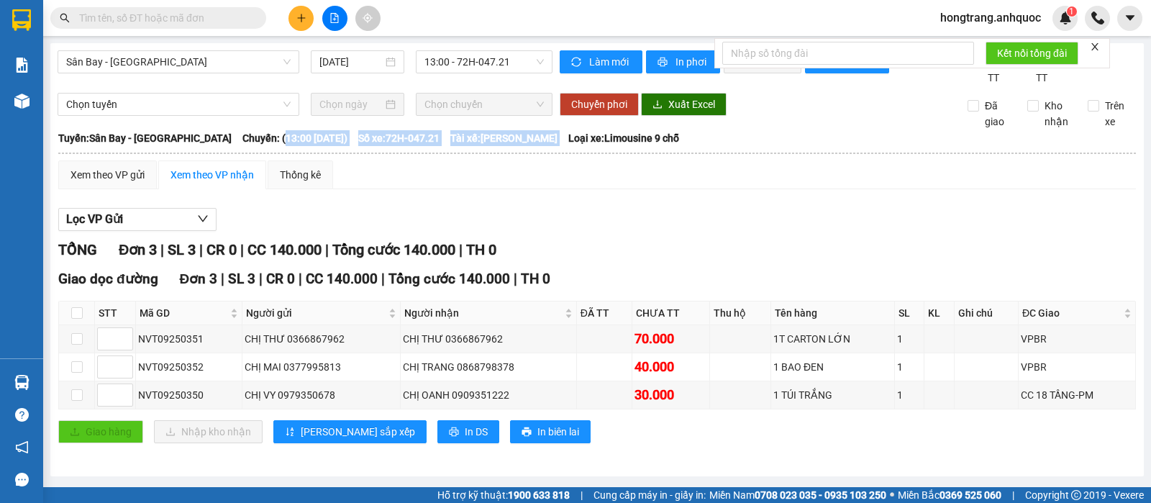
copy div "13:00 [DATE]) Số xe: 72H-047.21 Tài xế: [PERSON_NAME]"
drag, startPoint x: 247, startPoint y: 141, endPoint x: 596, endPoint y: 145, distance: 348.2
click at [596, 145] on div "Tuyến: Sân Bay - [GEOGRAPHIC_DATA] Chuyến: (13:00 [DATE]) Số xe: 72H-047.21 Tài…" at bounding box center [597, 138] width 1078 height 16
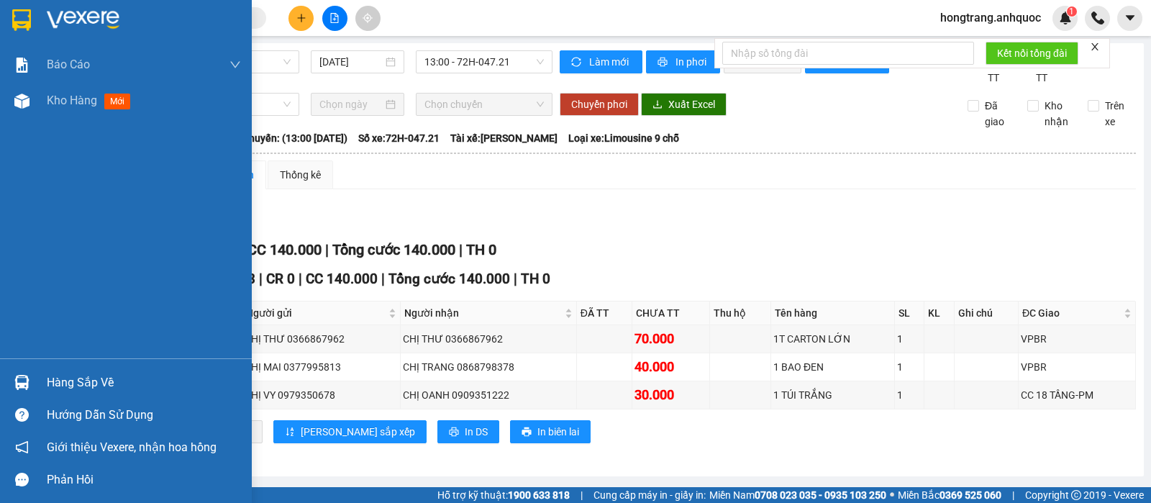
click at [0, 238] on div "Báo cáo Báo cáo dòng tiền (nhân viên) Doanh số tạo đơn theo VP gửi (nhà xe) Doa…" at bounding box center [126, 202] width 252 height 311
click at [53, 101] on span "Kho hàng" at bounding box center [72, 101] width 50 height 14
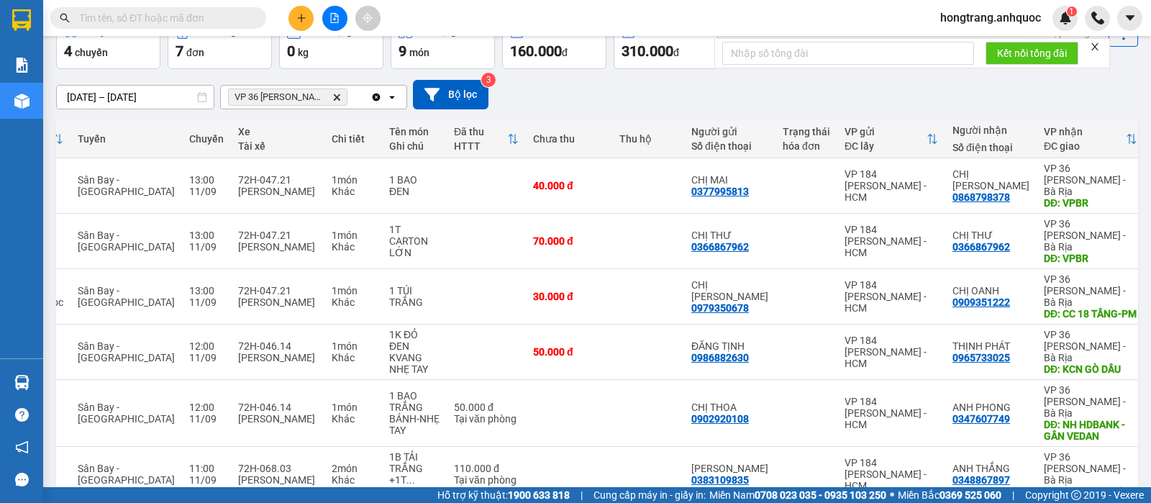
scroll to position [82, 0]
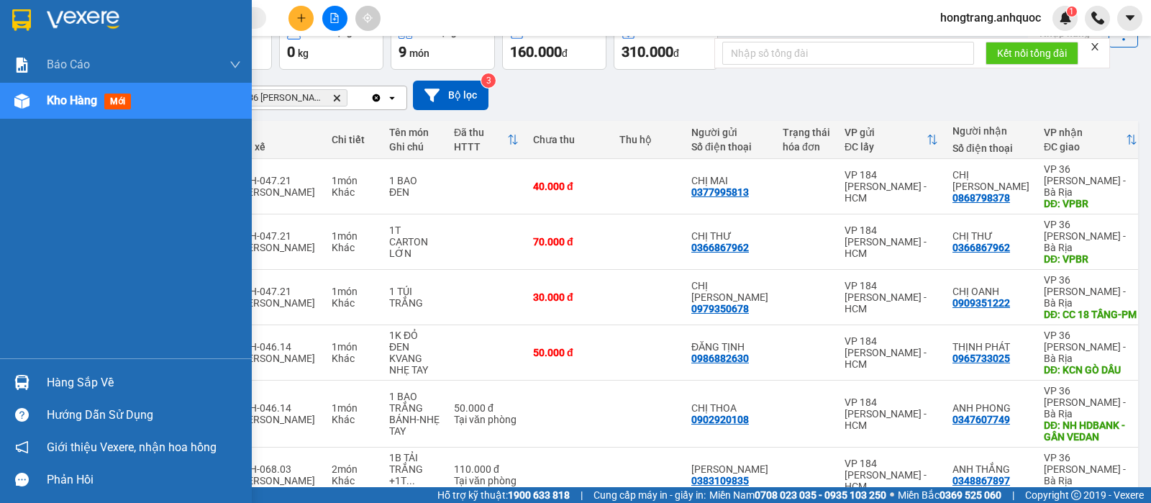
drag, startPoint x: 0, startPoint y: 229, endPoint x: 129, endPoint y: 124, distance: 166.3
click at [0, 229] on div "Báo cáo Báo cáo dòng tiền (nhân viên) Doanh số tạo đơn theo VP gửi (nhà xe) Doa…" at bounding box center [126, 202] width 252 height 311
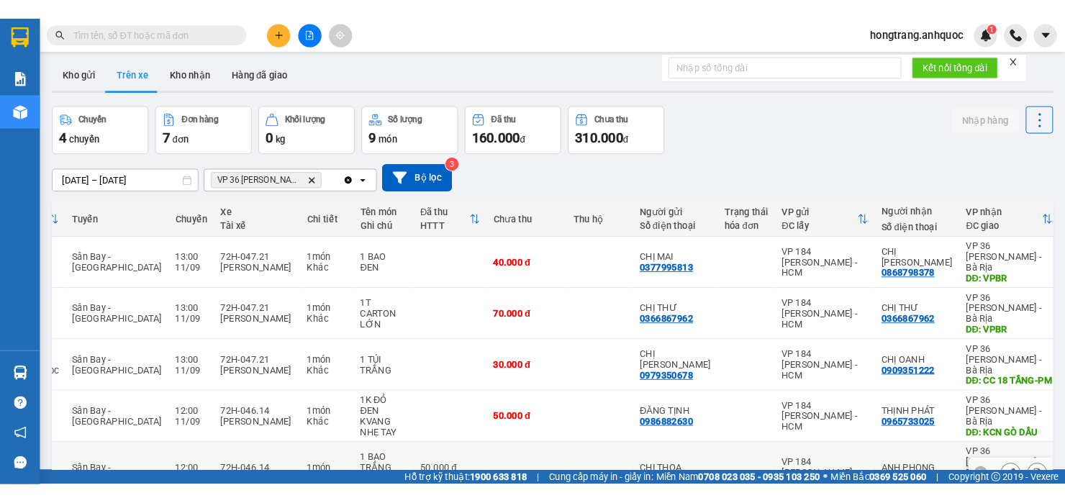
scroll to position [0, 0]
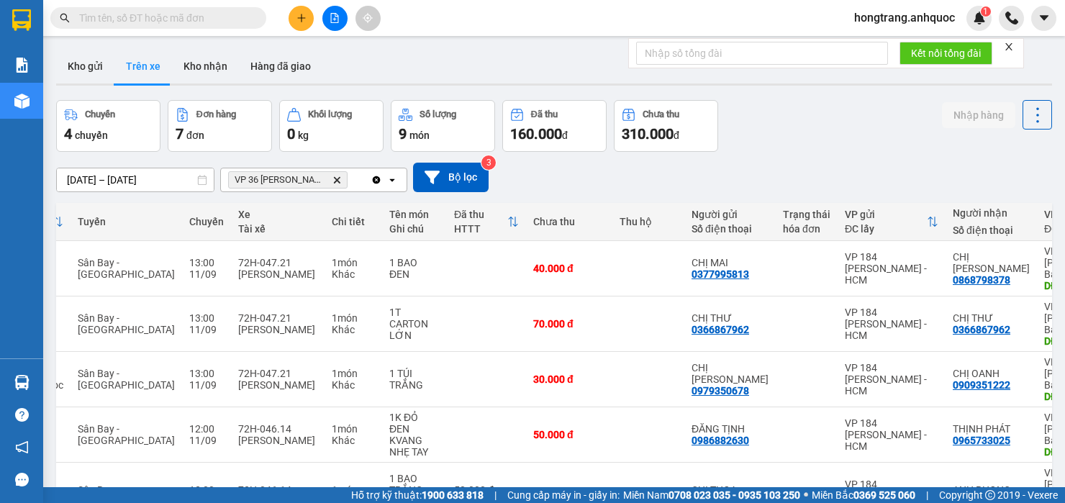
click at [219, 19] on input "text" at bounding box center [164, 18] width 170 height 16
paste input "NVT09250345"
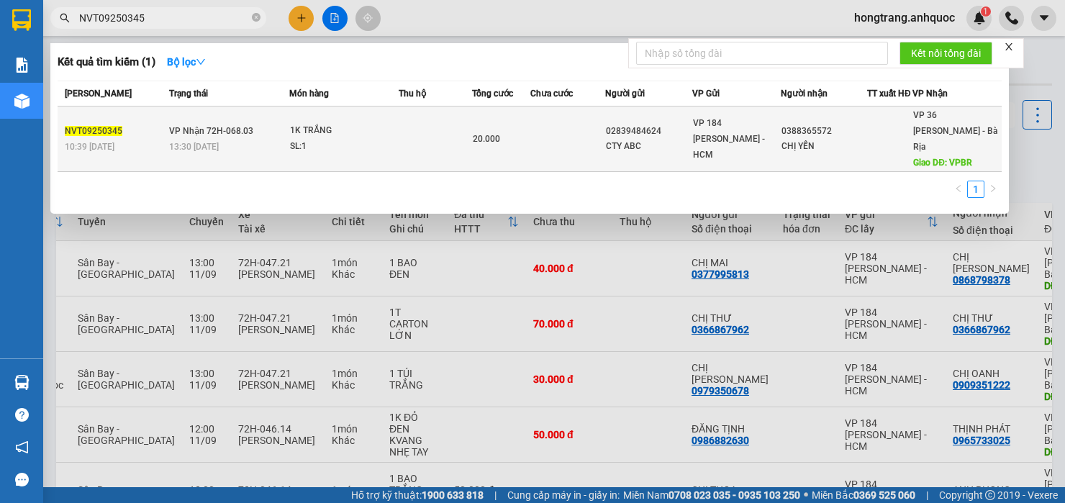
type input "NVT09250345"
click at [376, 125] on div "1K TRẮNG" at bounding box center [344, 131] width 108 height 16
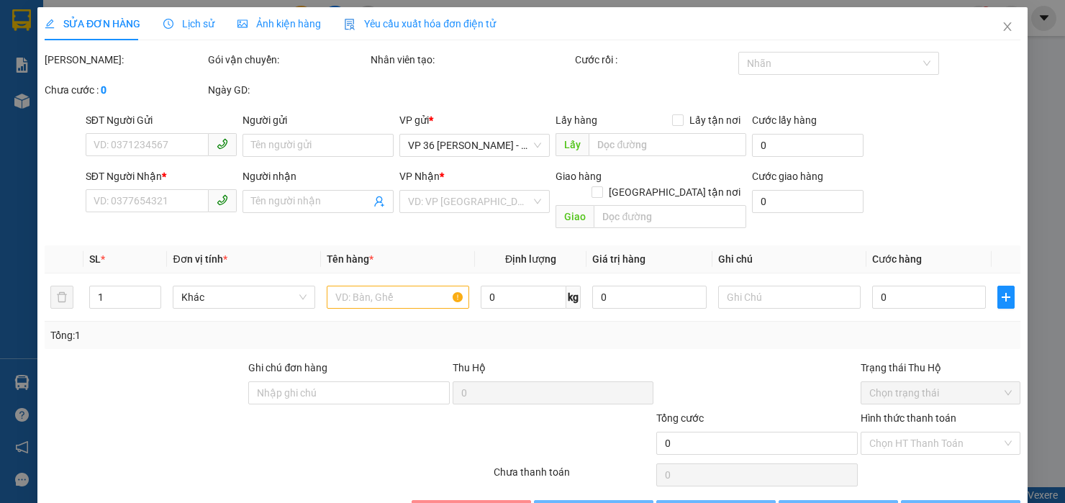
type input "02839484624"
type input "CTY ABC"
type input "0388365572"
type input "CHỊ YẾN"
type input "VPBR"
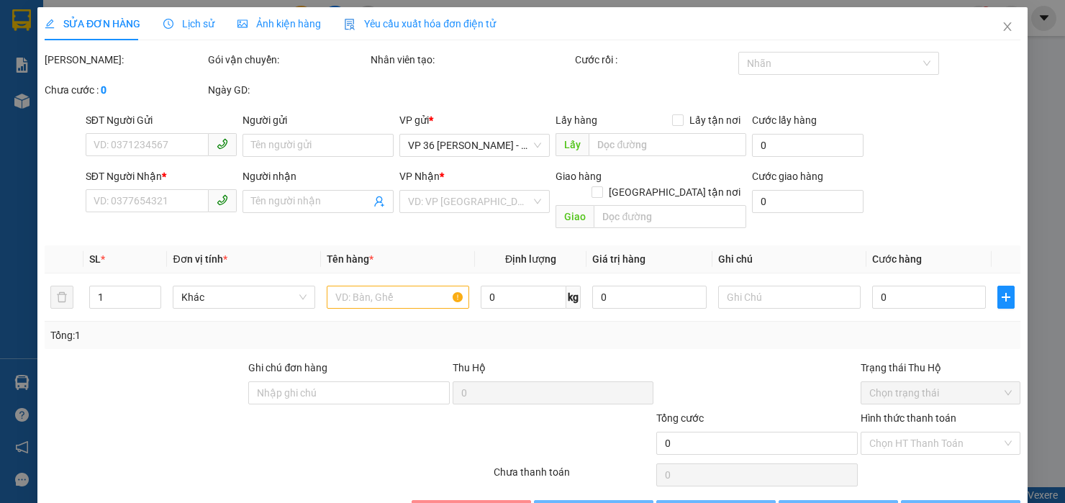
type input "20.000"
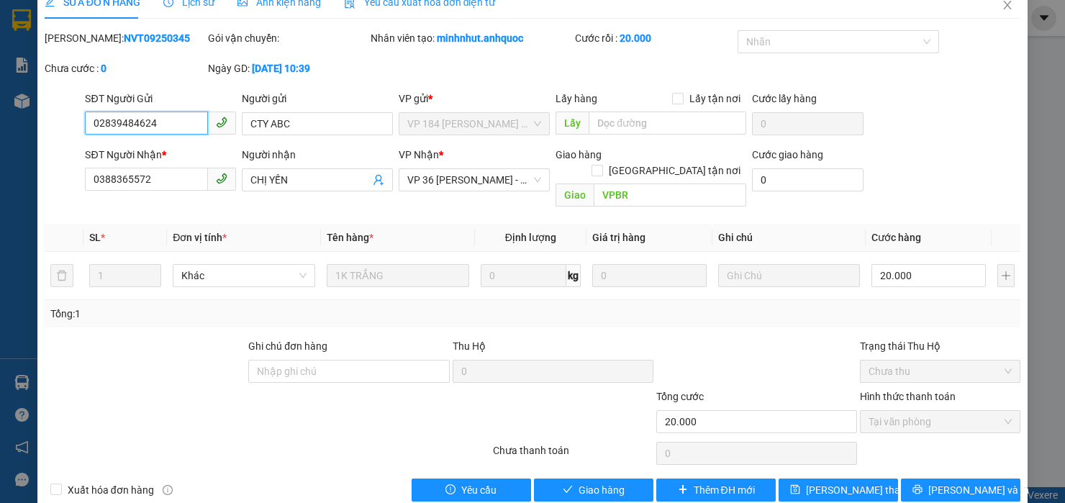
scroll to position [32, 0]
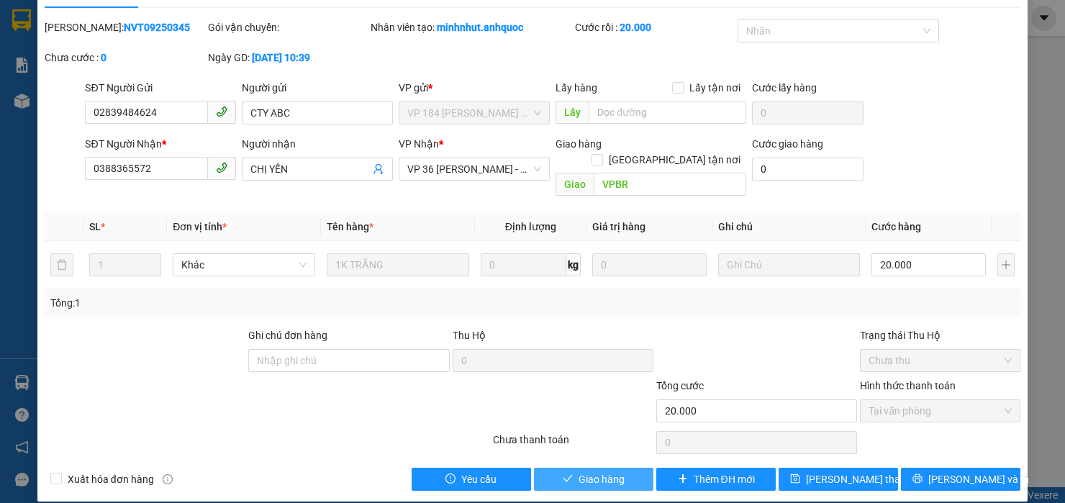
click at [593, 471] on span "Giao hàng" at bounding box center [601, 479] width 46 height 16
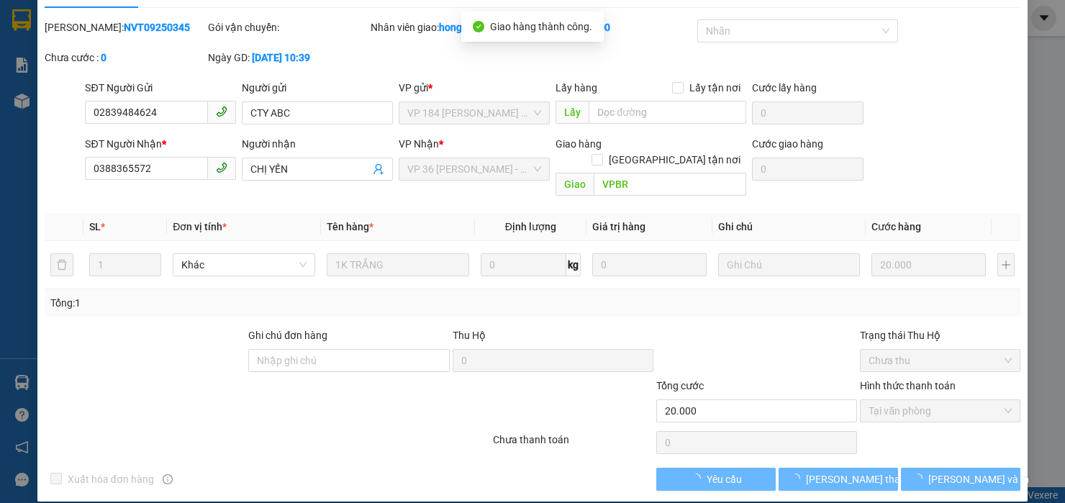
click at [479, 392] on div at bounding box center [410, 403] width 163 height 50
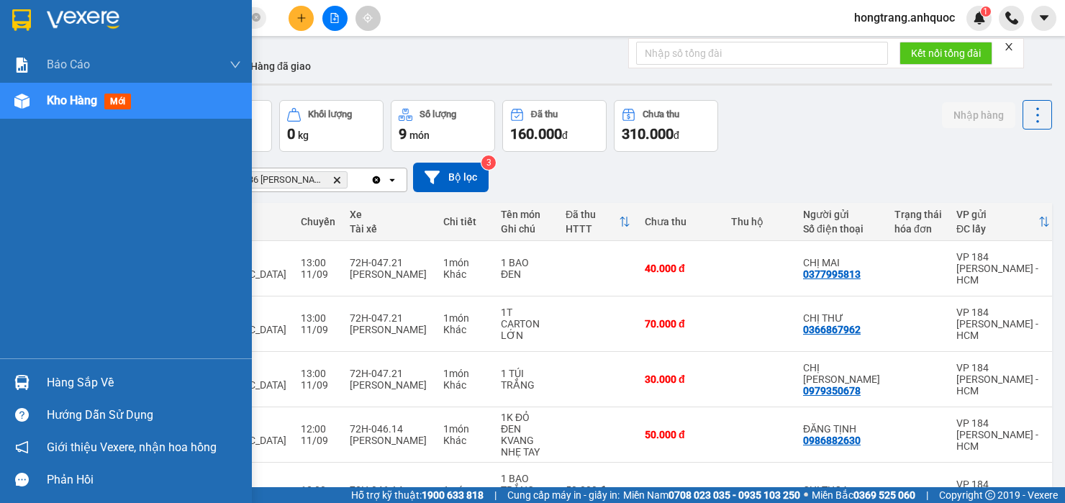
click at [17, 235] on div "Báo cáo Báo cáo dòng tiền (nhân viên) Doanh số tạo đơn theo VP gửi (nhà xe) Doa…" at bounding box center [126, 202] width 252 height 311
drag, startPoint x: 12, startPoint y: 241, endPoint x: 59, endPoint y: 248, distance: 47.3
click at [12, 241] on div "Báo cáo Báo cáo dòng tiền (nhân viên) Doanh số tạo đơn theo VP gửi (nhà xe) Doa…" at bounding box center [126, 202] width 252 height 311
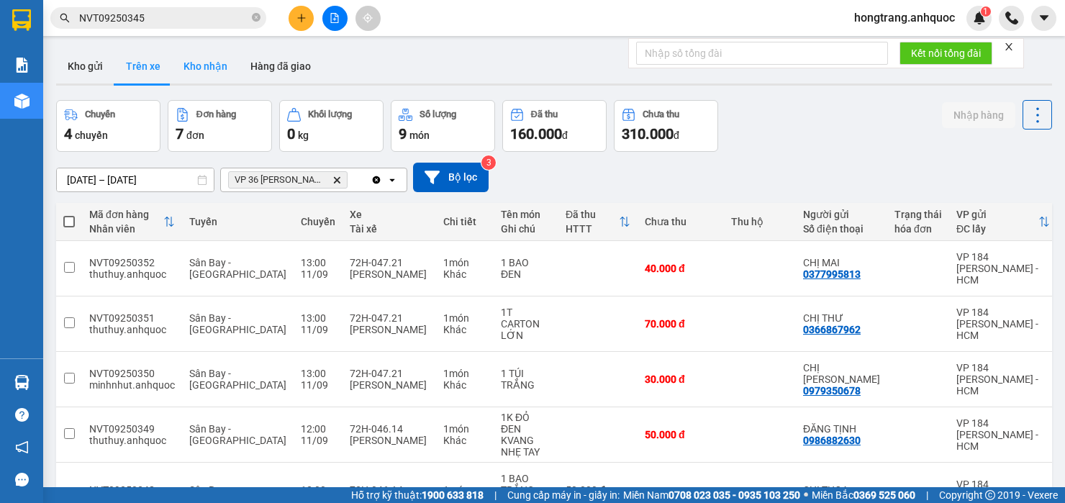
click at [214, 68] on button "Kho nhận" at bounding box center [205, 66] width 67 height 35
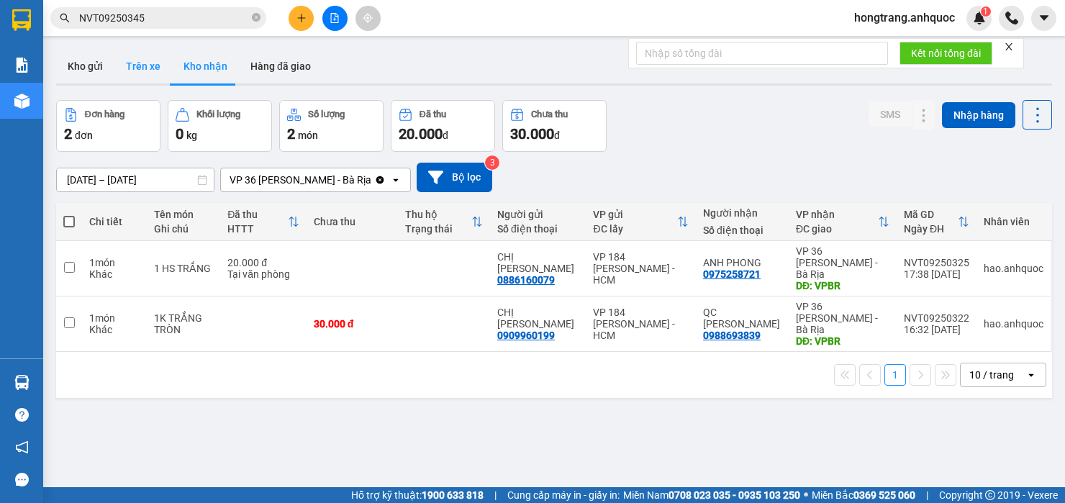
click at [137, 63] on button "Trên xe" at bounding box center [143, 66] width 58 height 35
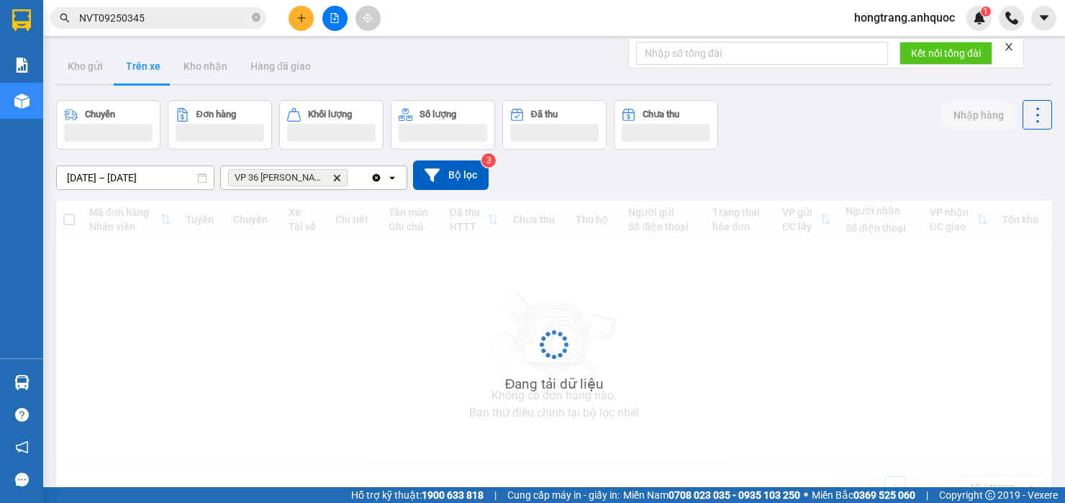
type input "[DATE] – [DATE]"
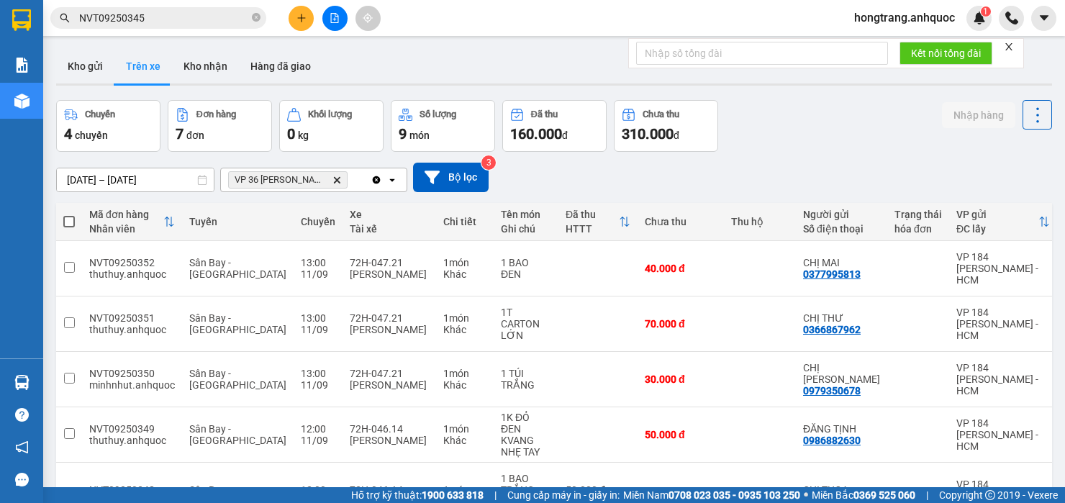
click at [331, 22] on icon "file-add" at bounding box center [335, 18] width 8 height 10
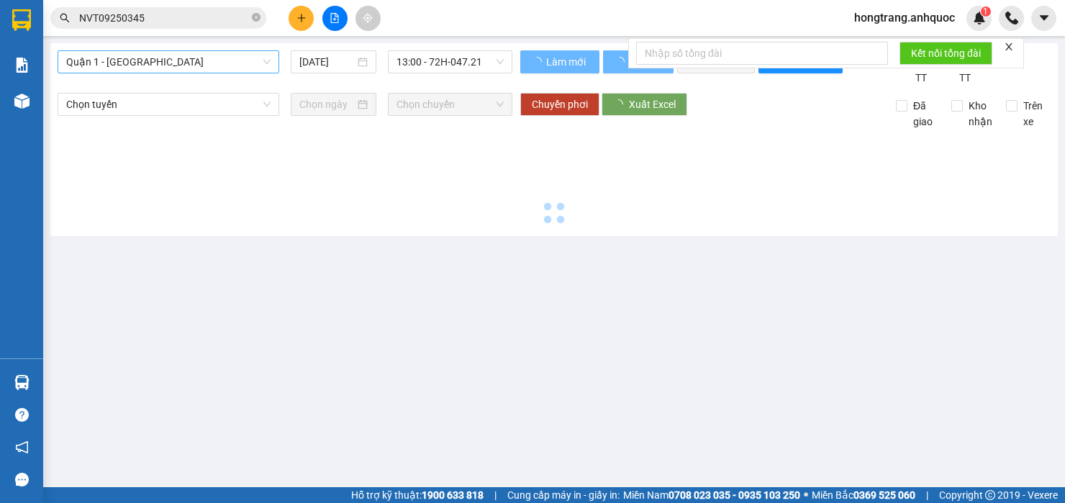
click at [147, 57] on span "Quận 1 - [GEOGRAPHIC_DATA]" at bounding box center [168, 62] width 204 height 22
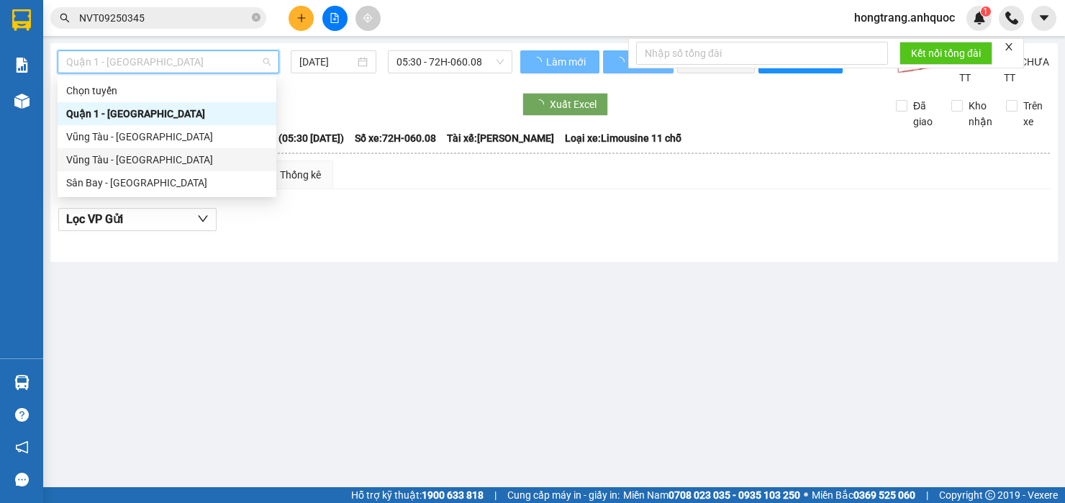
click at [114, 162] on div "Vũng Tàu - [GEOGRAPHIC_DATA]" at bounding box center [166, 160] width 201 height 16
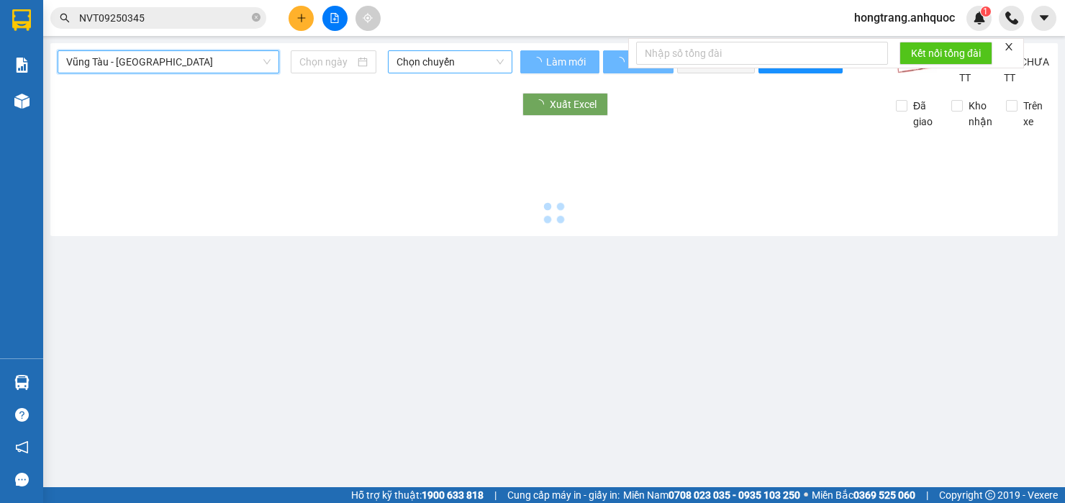
type input "[DATE]"
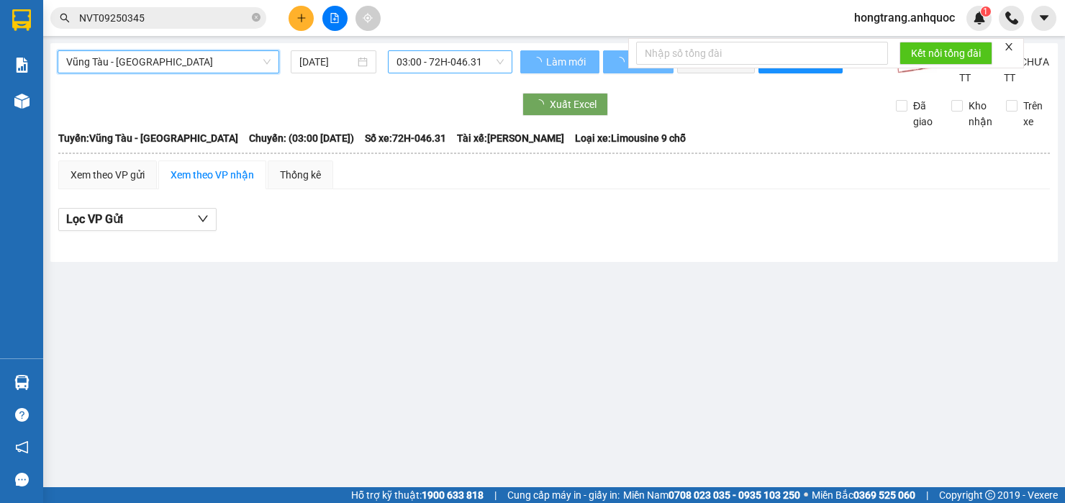
click at [449, 54] on span "03:00 - 72H-046.31" at bounding box center [449, 62] width 107 height 22
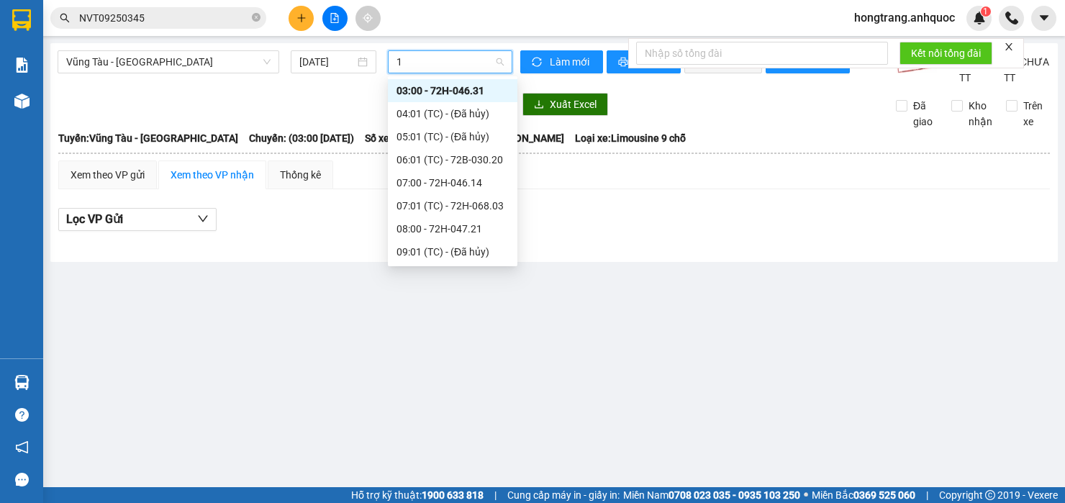
type input "14"
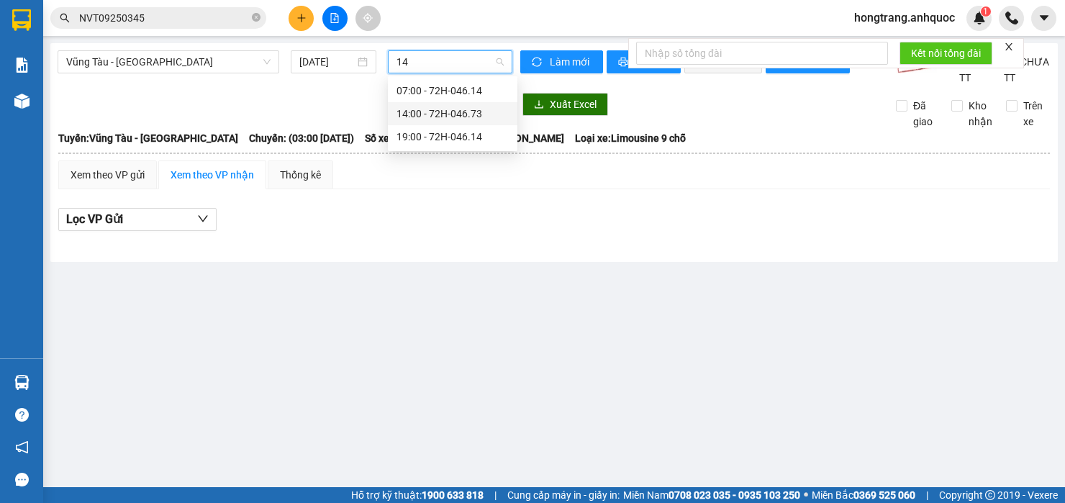
click at [434, 113] on div "14:00 - 72H-046.73" at bounding box center [452, 114] width 112 height 16
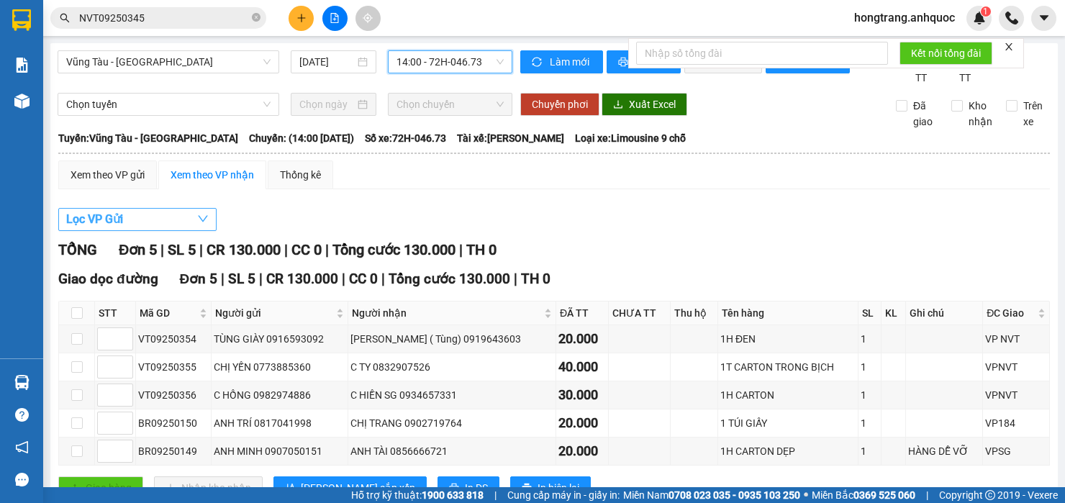
click at [155, 231] on button "Lọc VP Gửi" at bounding box center [137, 219] width 158 height 23
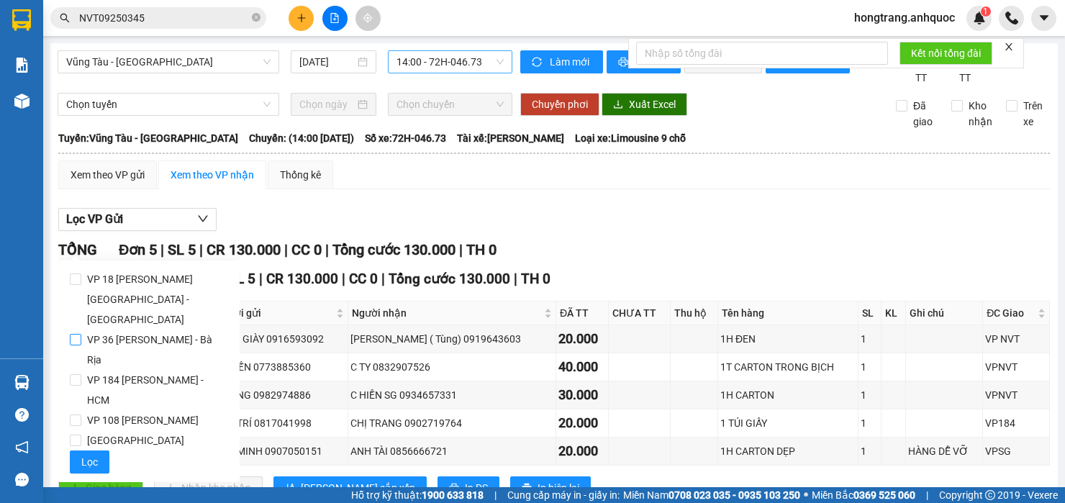
click at [106, 329] on span "VP 36 [PERSON_NAME] - Bà Rịa" at bounding box center [154, 349] width 147 height 40
click at [81, 334] on input "VP 36 [PERSON_NAME] - Bà Rịa" at bounding box center [76, 340] width 12 height 12
checkbox input "true"
click at [101, 450] on button "Lọc" at bounding box center [90, 461] width 40 height 23
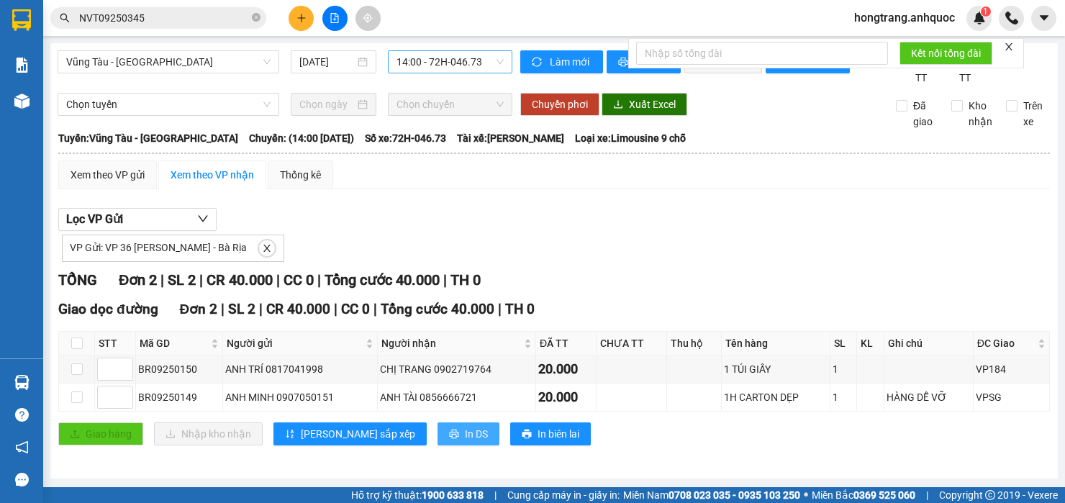
scroll to position [14, 0]
click at [437, 436] on button "In DS" at bounding box center [468, 433] width 62 height 23
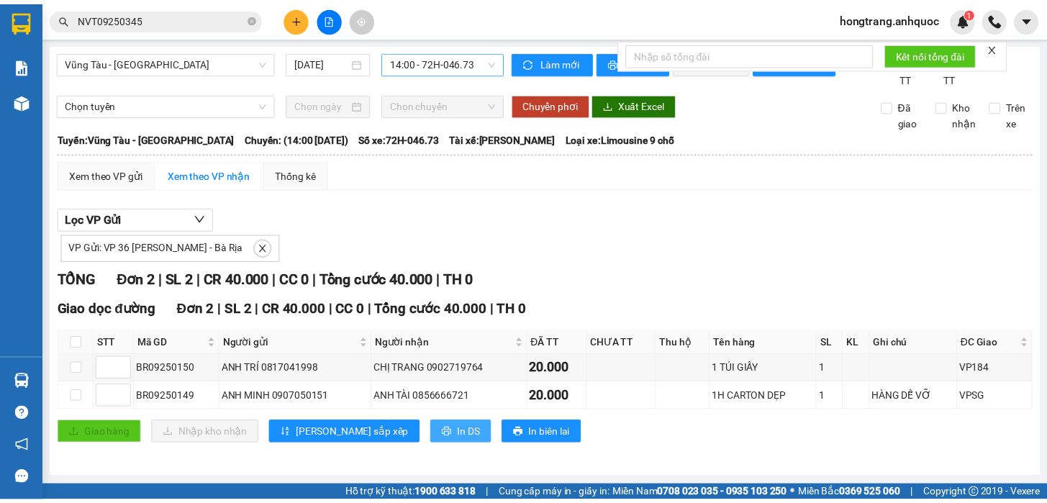
scroll to position [0, 0]
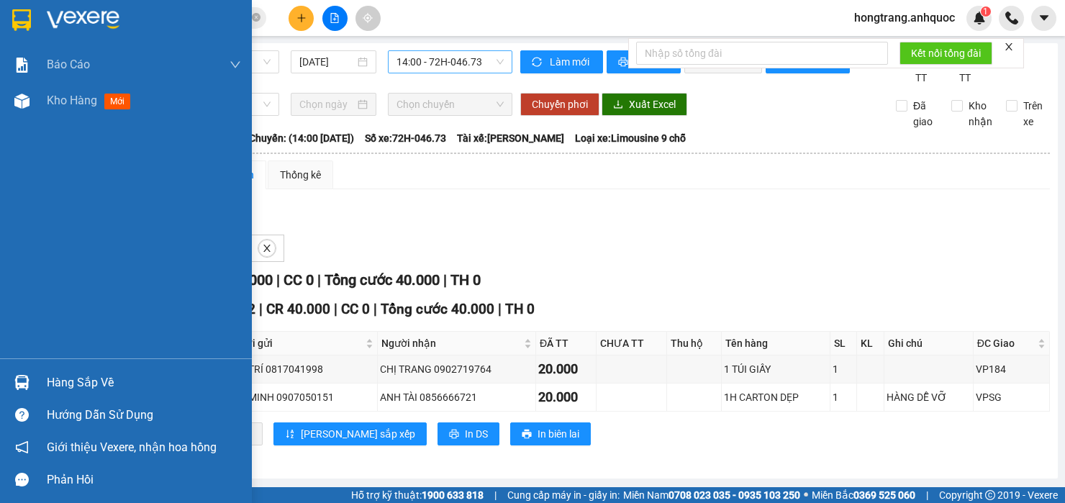
click at [12, 217] on div "Báo cáo Báo cáo dòng tiền (nhân viên) Doanh số tạo đơn theo VP gửi (nhà xe) Doa…" at bounding box center [126, 202] width 252 height 311
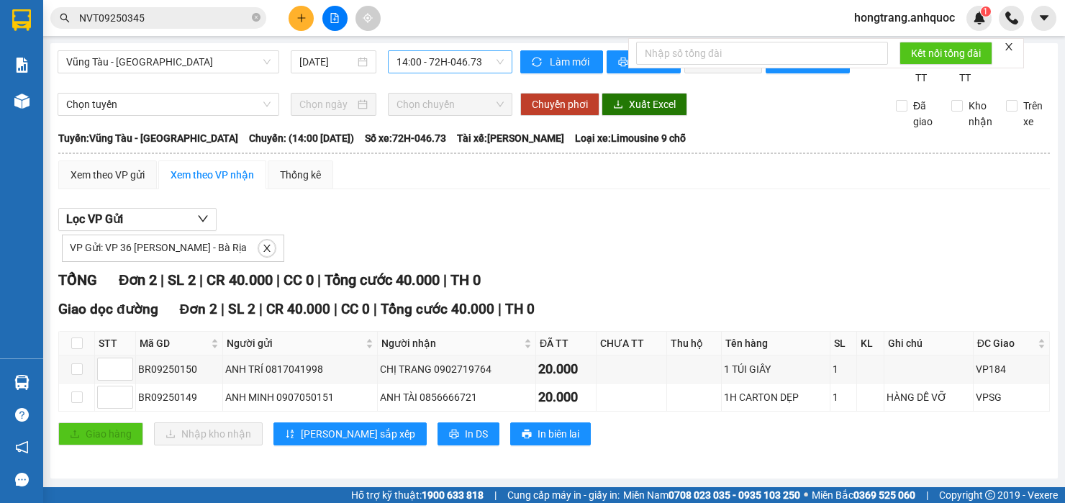
drag, startPoint x: 269, startPoint y: 78, endPoint x: 286, endPoint y: 73, distance: 17.3
click at [269, 78] on div "[GEOGRAPHIC_DATA] - [GEOGRAPHIC_DATA] [DATE] 14:00 - 72H-046.73" at bounding box center [285, 67] width 455 height 35
click at [232, 82] on div "[GEOGRAPHIC_DATA] - [GEOGRAPHIC_DATA] [DATE] 14:00 - 72H-046.73" at bounding box center [285, 67] width 455 height 35
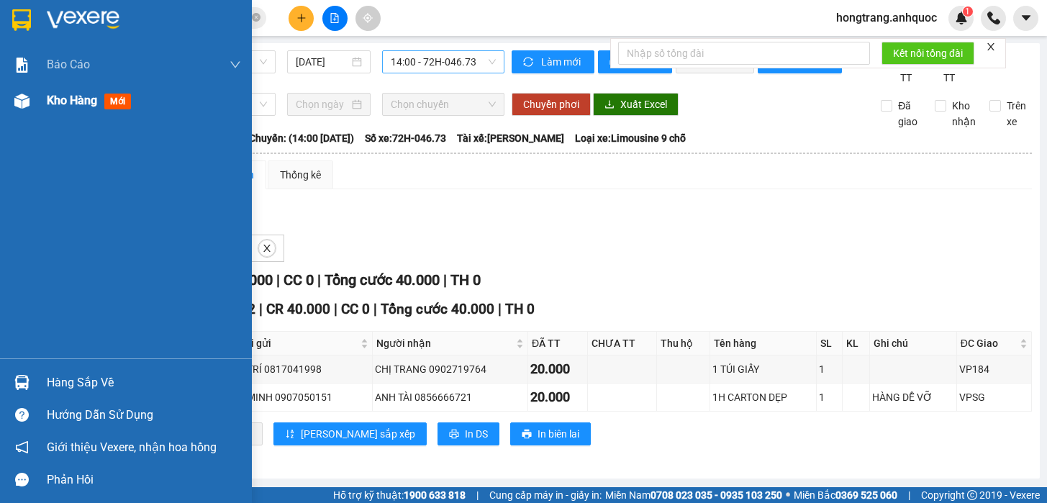
click at [26, 98] on img at bounding box center [21, 101] width 15 height 15
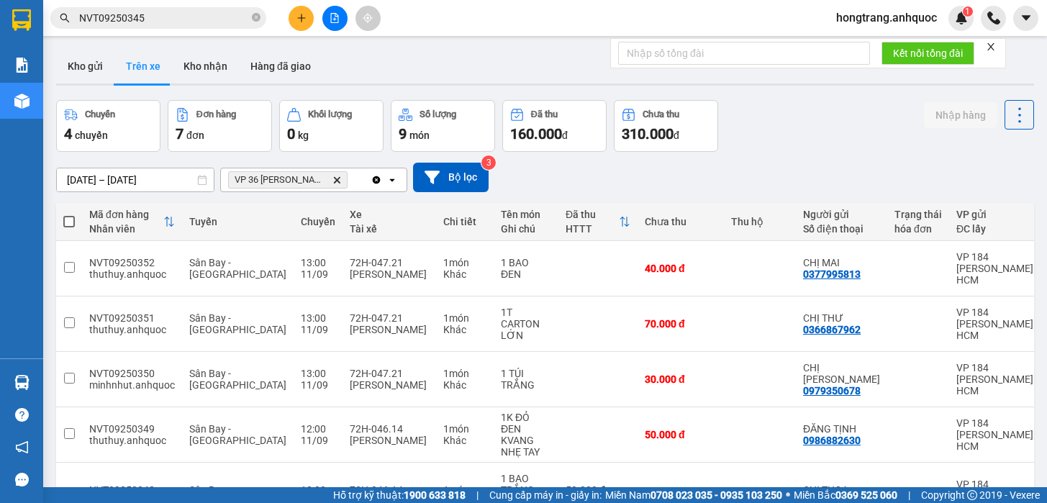
click at [466, 43] on div "ver 1.8.143 Kho gửi Trên xe Kho nhận Hàng đã giao Chuyến 4 chuyến Đơn hàng 7 đơ…" at bounding box center [544, 367] width 989 height 649
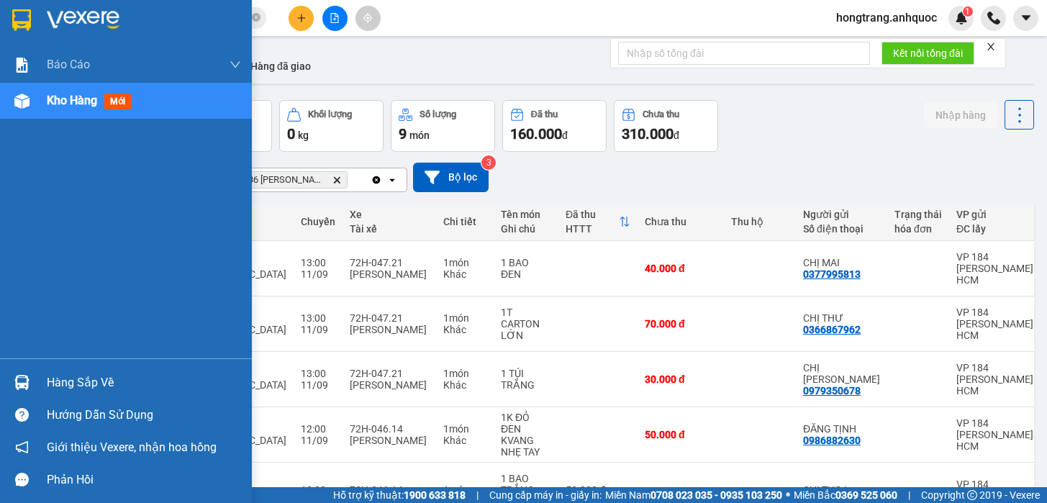
drag, startPoint x: 12, startPoint y: 326, endPoint x: 55, endPoint y: 339, distance: 45.1
click at [12, 327] on div "Báo cáo Báo cáo dòng tiền (nhân viên) Doanh số tạo đơn theo VP gửi (nhà xe) Doa…" at bounding box center [126, 202] width 252 height 311
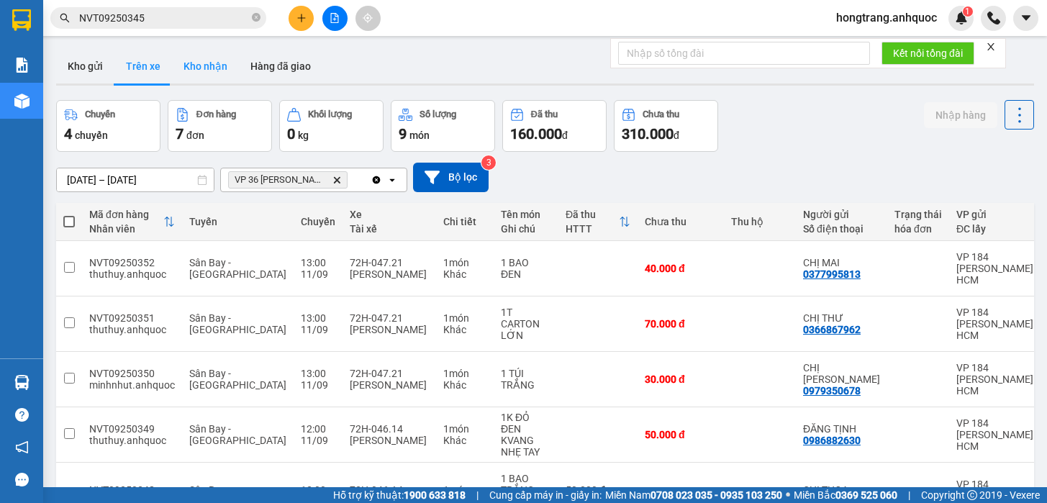
click at [202, 65] on button "Kho nhận" at bounding box center [205, 66] width 67 height 35
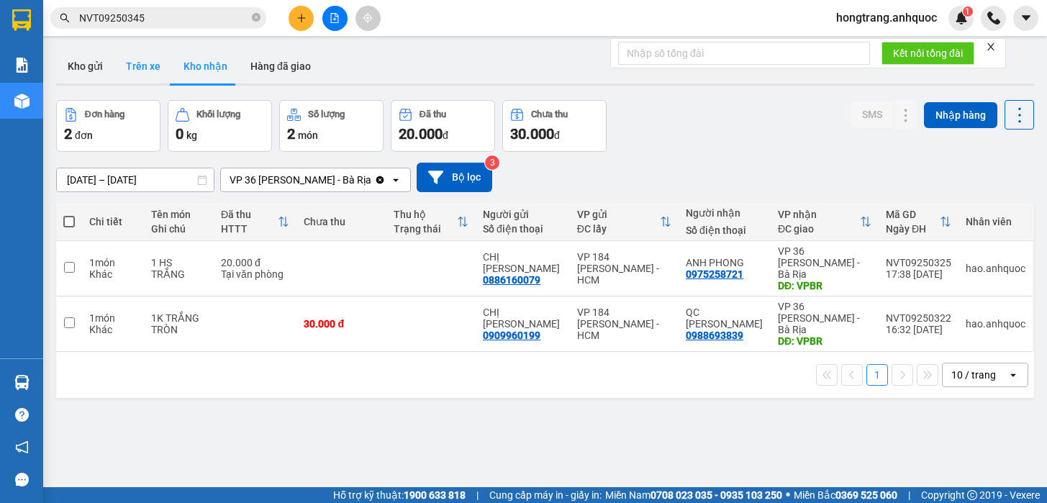
click at [140, 68] on button "Trên xe" at bounding box center [143, 66] width 58 height 35
type input "[DATE] – [DATE]"
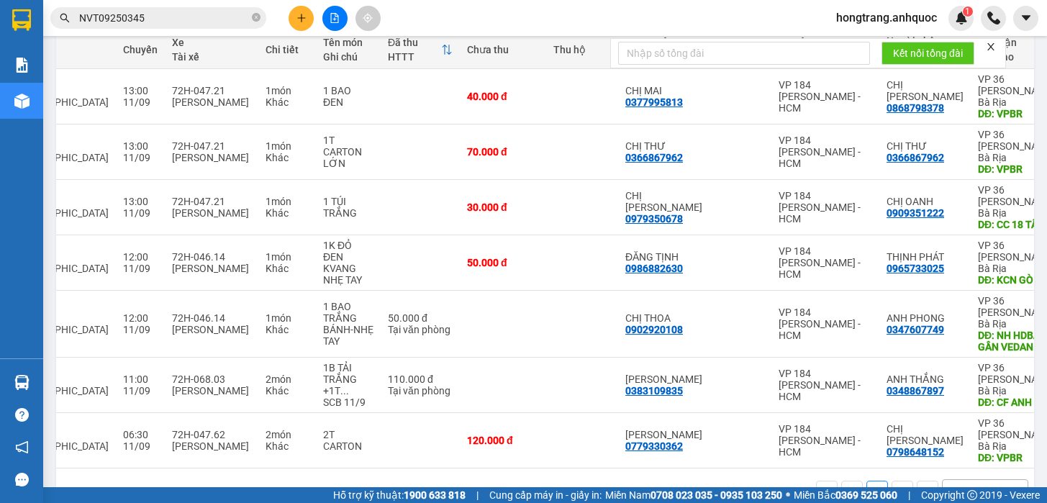
scroll to position [0, 182]
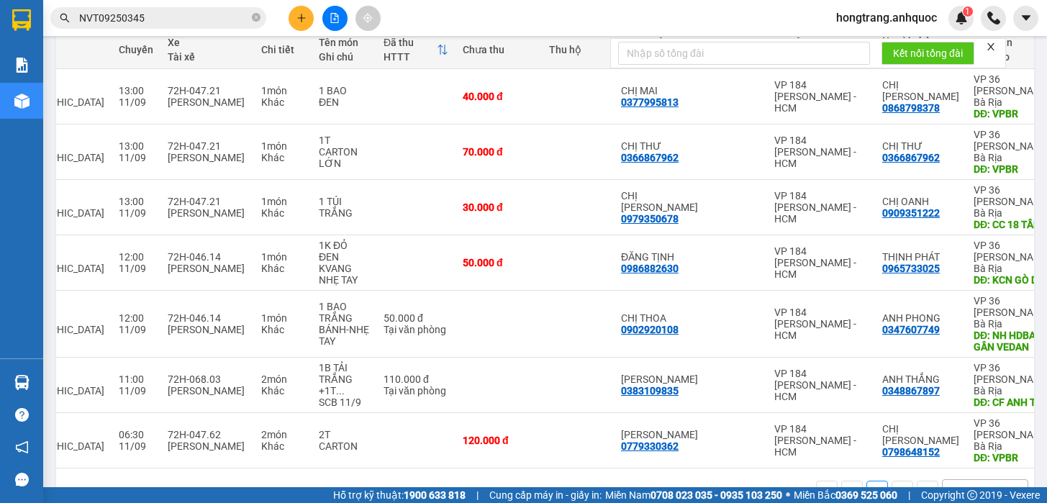
click at [308, 19] on button at bounding box center [300, 18] width 25 height 25
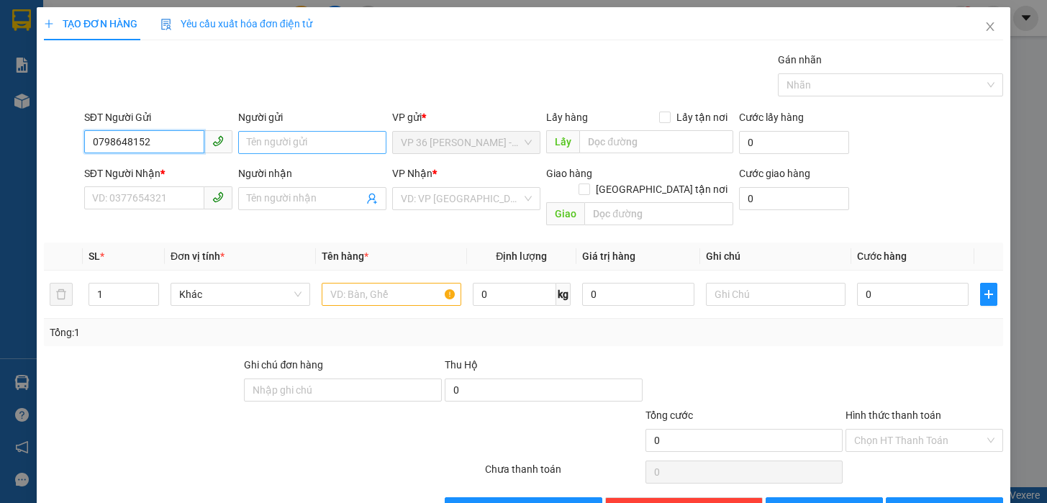
type input "0798648152"
click at [275, 142] on input "Người gửi" at bounding box center [312, 142] width 148 height 23
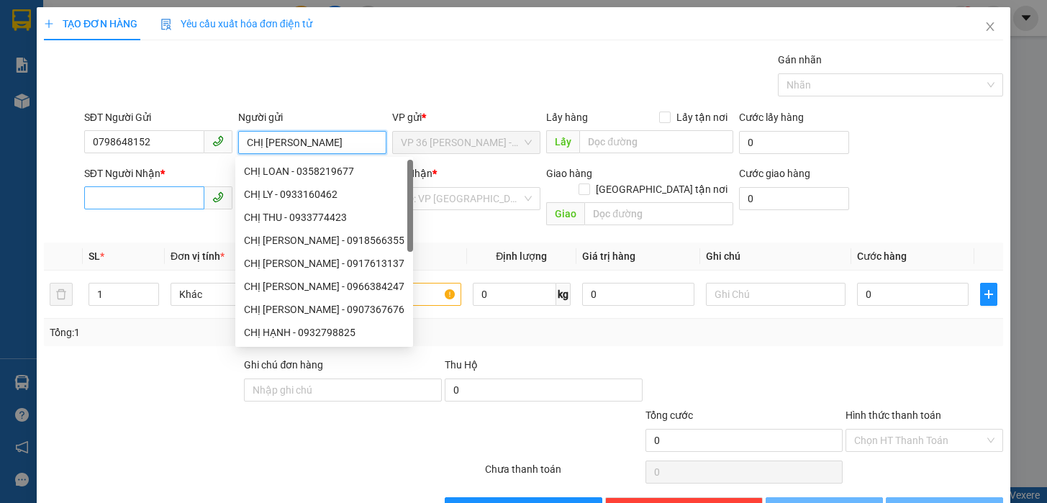
type input "CHỊ [PERSON_NAME]"
click at [146, 191] on input "SĐT Người Nhận *" at bounding box center [144, 197] width 120 height 23
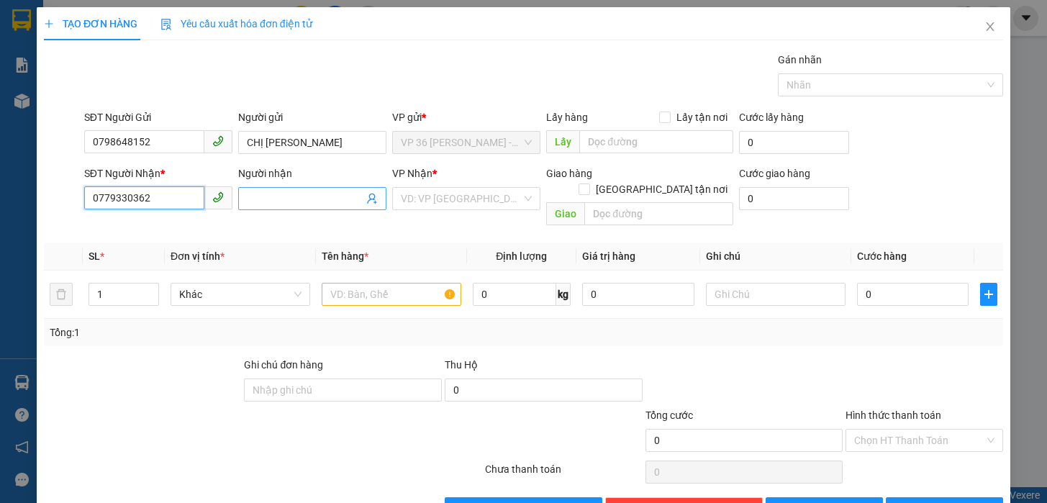
type input "0779330362"
click at [248, 191] on input "Người nhận" at bounding box center [305, 199] width 117 height 16
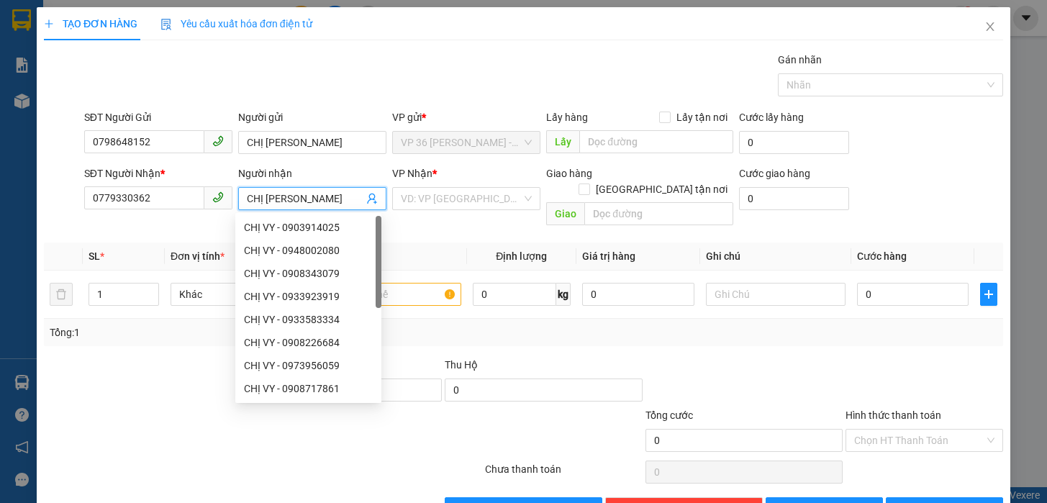
type input "CHỊ [PERSON_NAME]"
click at [419, 91] on div "Gán nhãn Nhãn" at bounding box center [543, 77] width 924 height 50
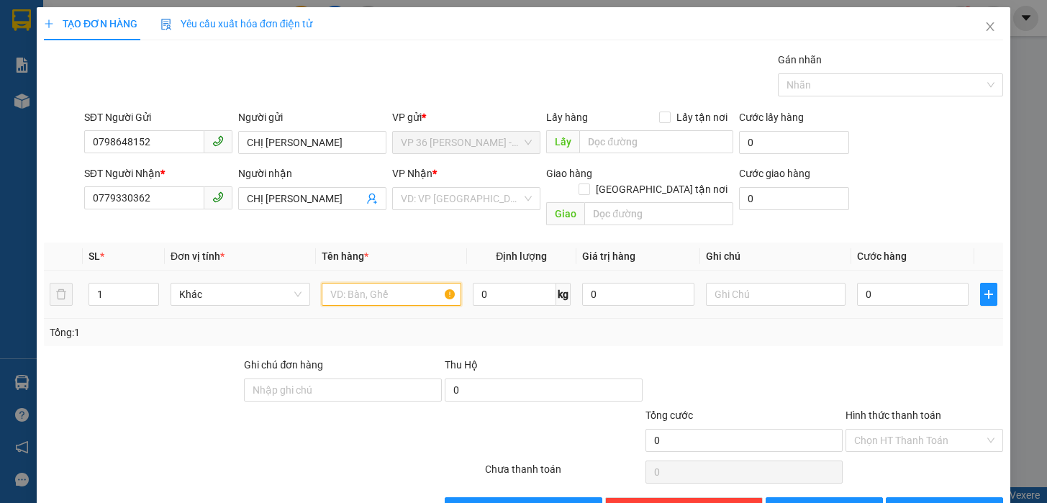
click at [339, 283] on input "text" at bounding box center [392, 294] width 140 height 23
type input "1 THÙNG GIẤY XANH LÁ"
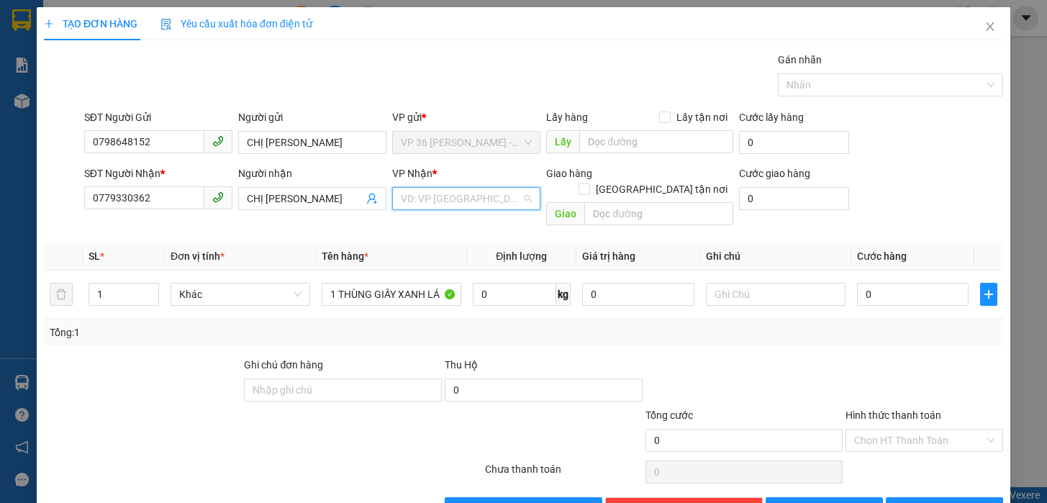
click at [404, 198] on input "search" at bounding box center [461, 199] width 121 height 22
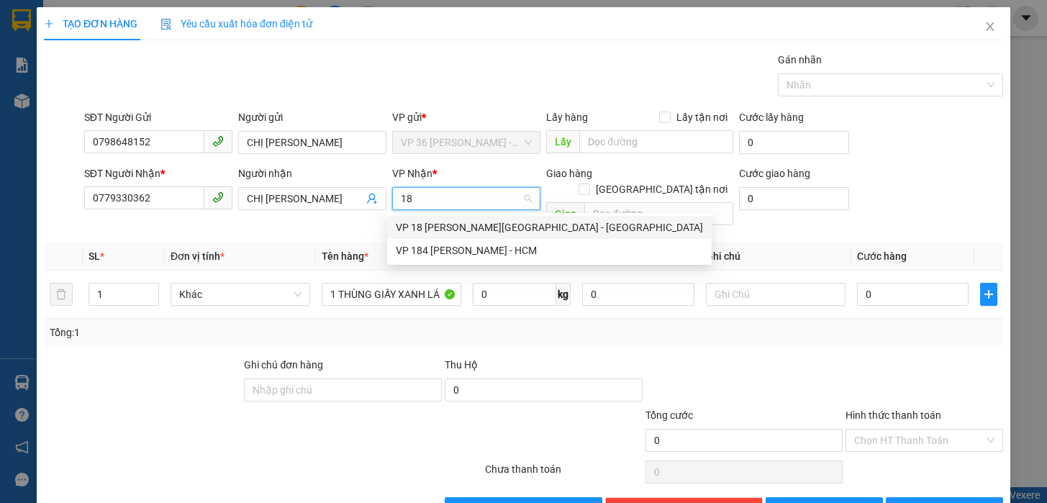
type input "184"
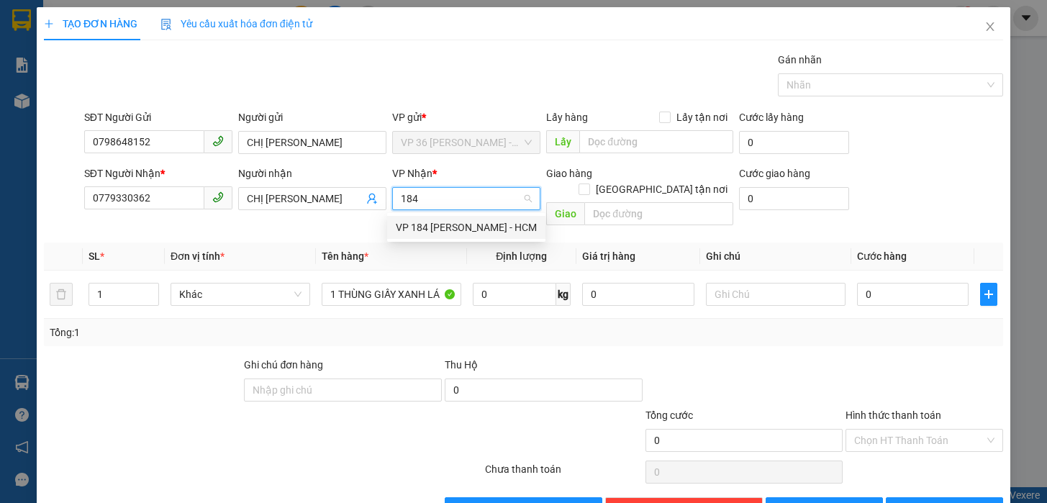
click at [408, 231] on div "VP 184 [PERSON_NAME] - HCM" at bounding box center [466, 227] width 141 height 16
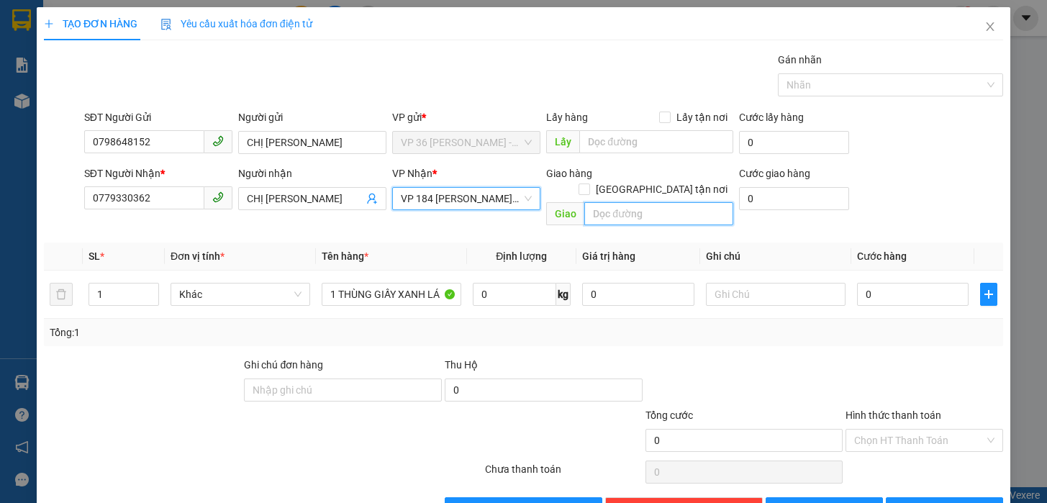
click at [630, 202] on input "text" at bounding box center [658, 213] width 149 height 23
type input "VPSG"
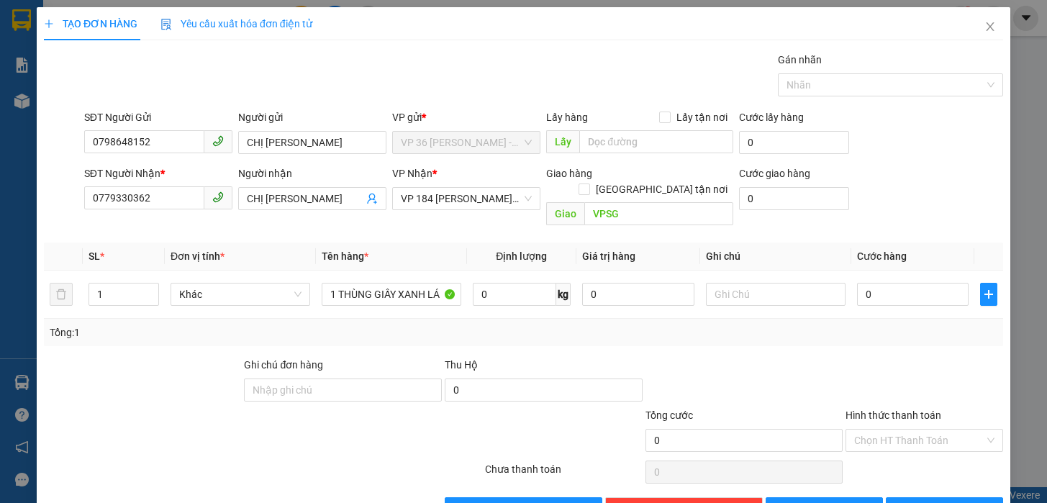
click at [911, 173] on div "SĐT Người Nhận * 0779330362 Người nhận CHỊ VY VP Nhận * VP 184 [PERSON_NAME] - …" at bounding box center [543, 198] width 924 height 66
click at [862, 283] on input "0" at bounding box center [913, 294] width 112 height 23
type input "3"
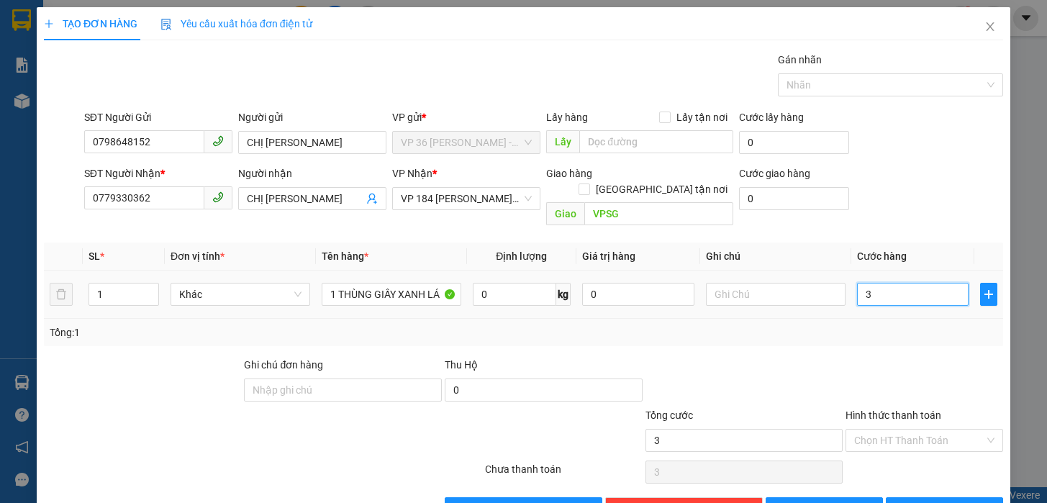
type input "30"
type input "300"
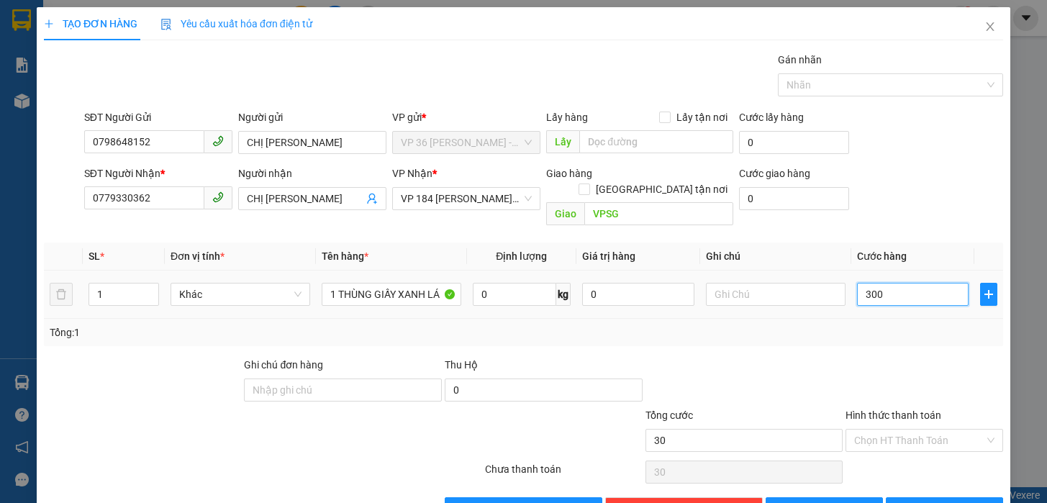
type input "300"
type input "3.000"
type input "30.000"
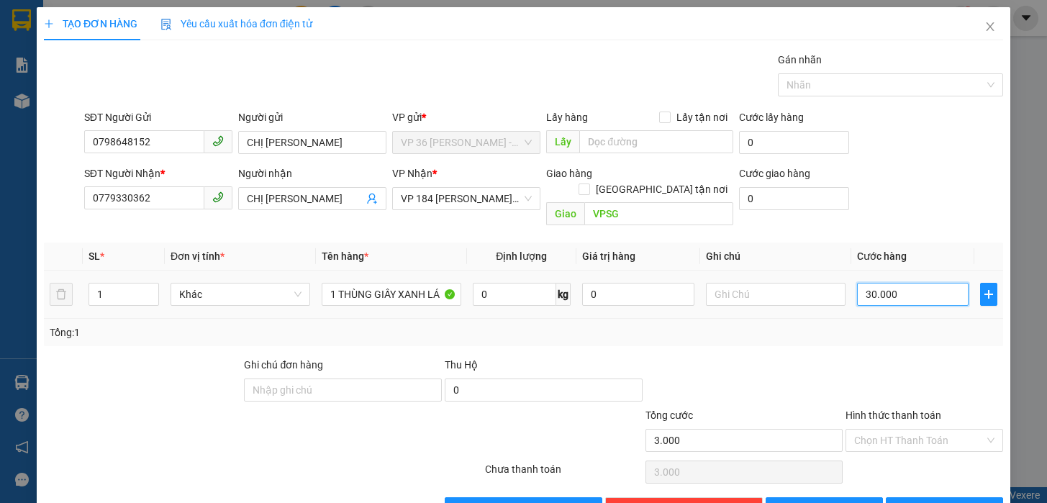
type input "30.000"
click at [862, 330] on div "Transit Pickup Surcharge Ids Transit Deliver Surcharge Ids Transit Deliver Surc…" at bounding box center [523, 286] width 959 height 468
click at [858, 429] on input "Hình thức thanh toán" at bounding box center [919, 440] width 130 height 22
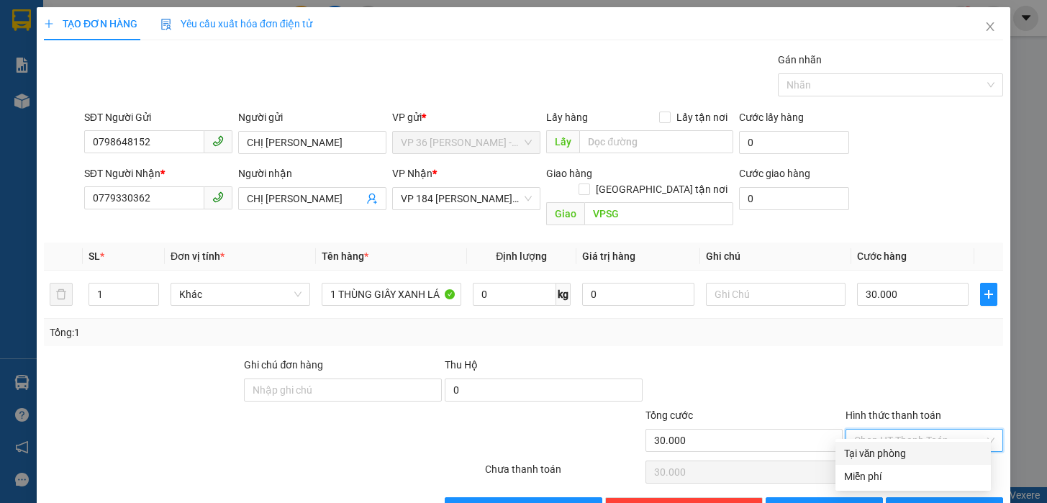
click at [858, 452] on div "Tại văn phòng" at bounding box center [913, 453] width 138 height 16
type input "0"
click at [870, 363] on div at bounding box center [924, 382] width 160 height 50
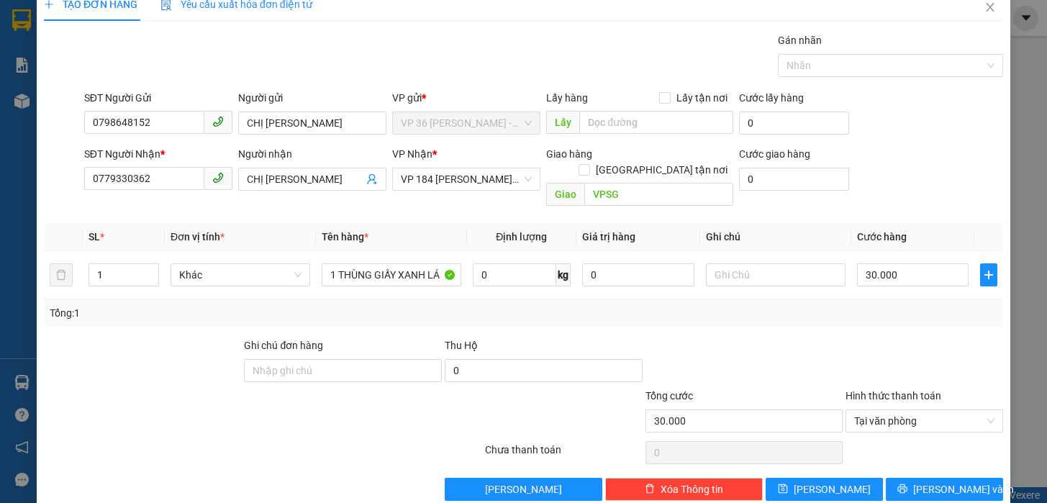
scroll to position [29, 0]
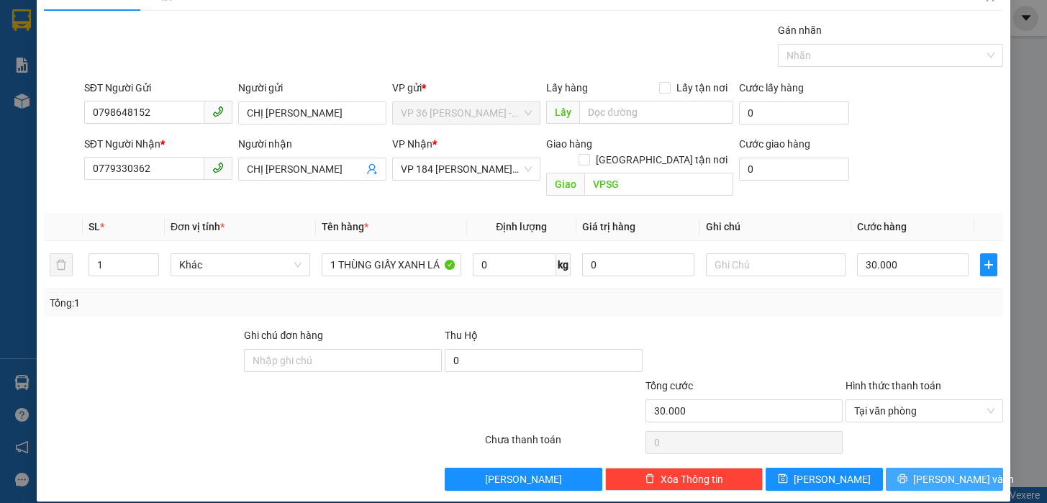
click at [919, 471] on span "[PERSON_NAME] và In" at bounding box center [963, 479] width 101 height 16
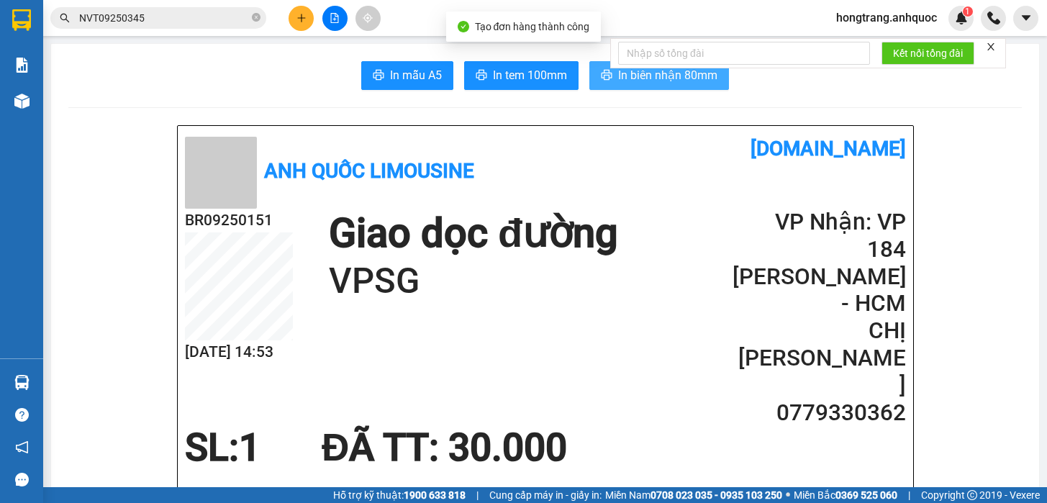
click at [620, 71] on span "In biên nhận 80mm" at bounding box center [667, 75] width 99 height 18
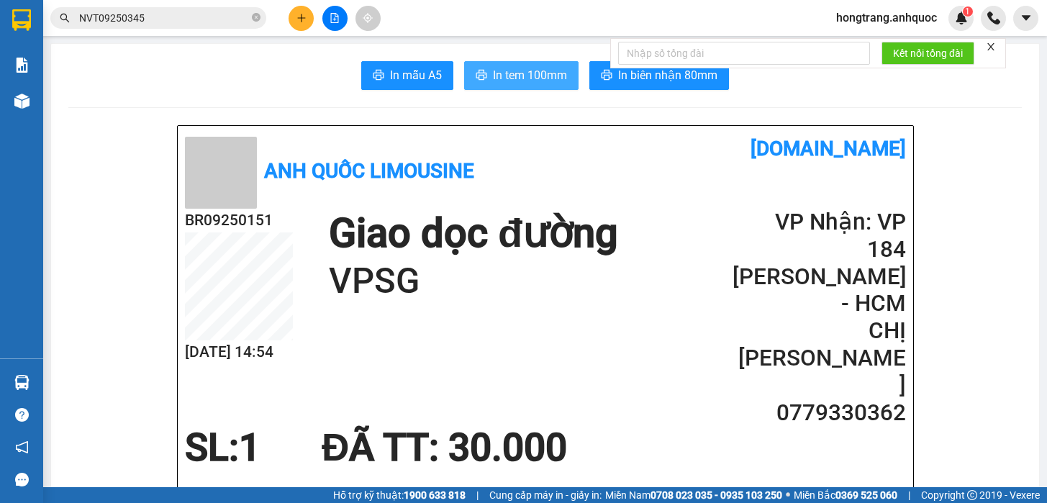
click at [524, 83] on span "In tem 100mm" at bounding box center [530, 75] width 74 height 18
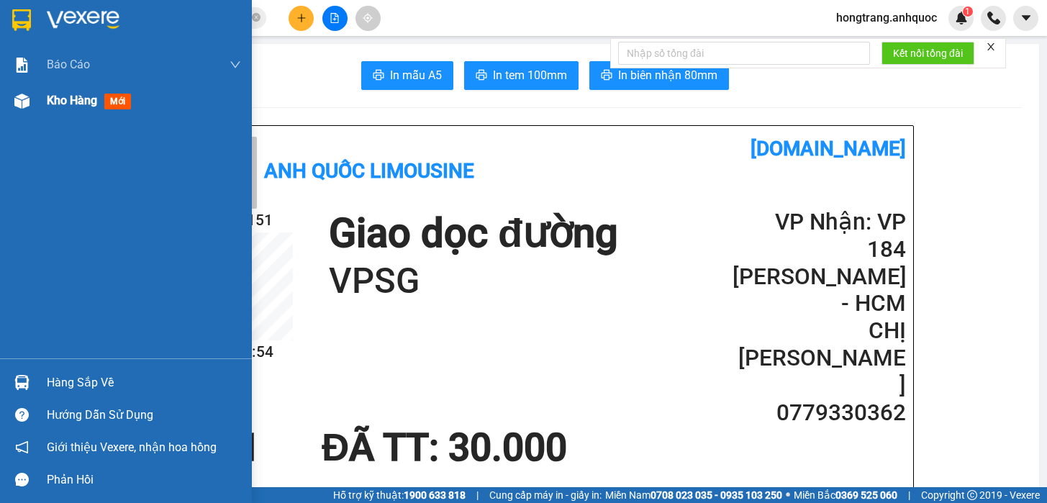
click at [17, 97] on img at bounding box center [21, 101] width 15 height 15
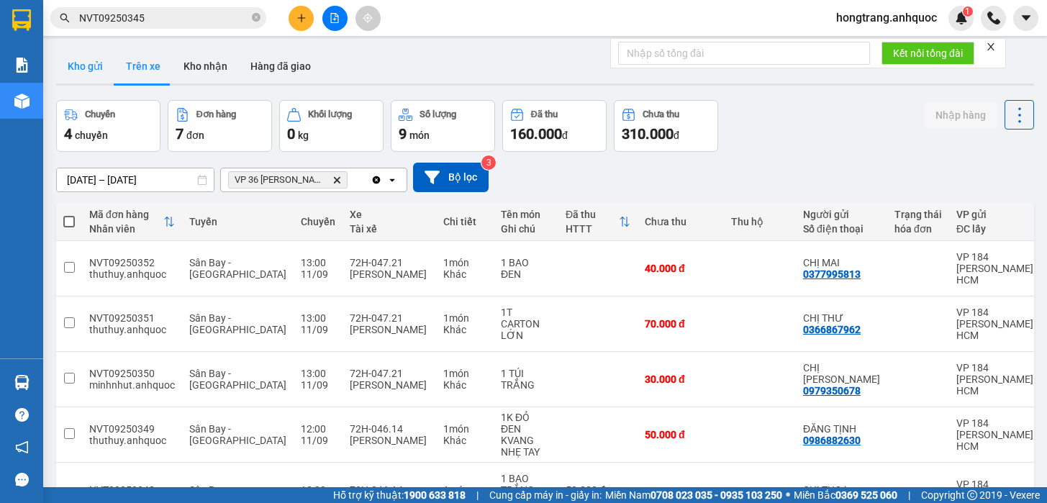
click at [86, 66] on button "Kho gửi" at bounding box center [85, 66] width 58 height 35
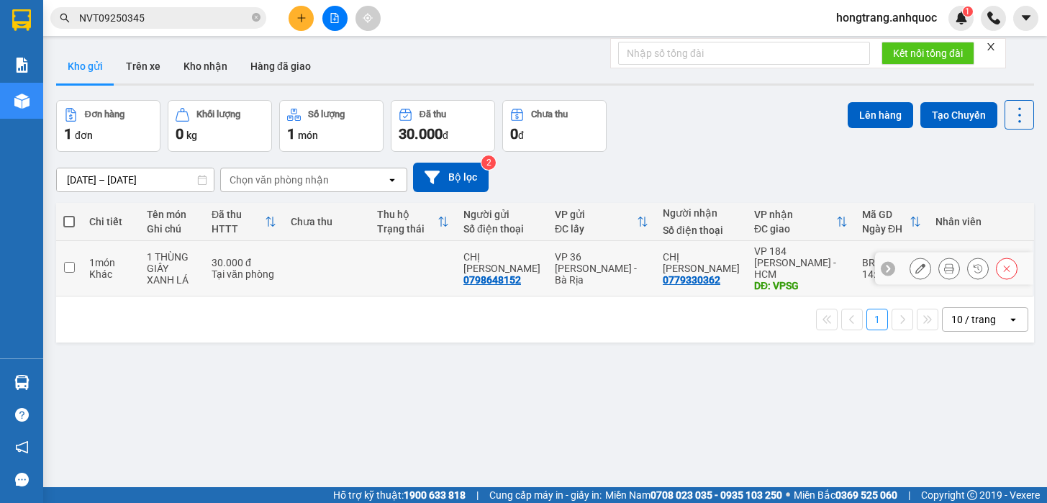
click at [101, 275] on td "1 món Khác" at bounding box center [111, 268] width 58 height 55
checkbox input "true"
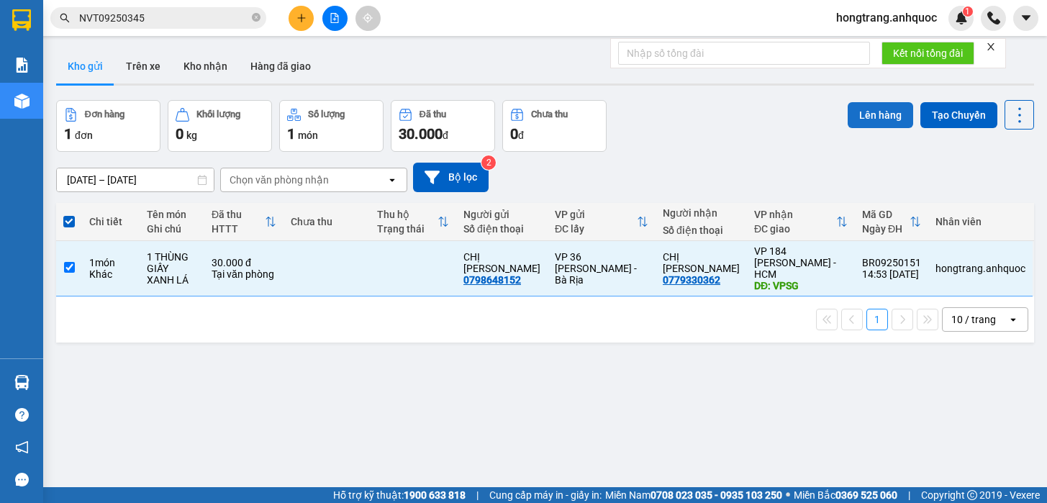
click at [861, 112] on button "Lên hàng" at bounding box center [879, 115] width 65 height 26
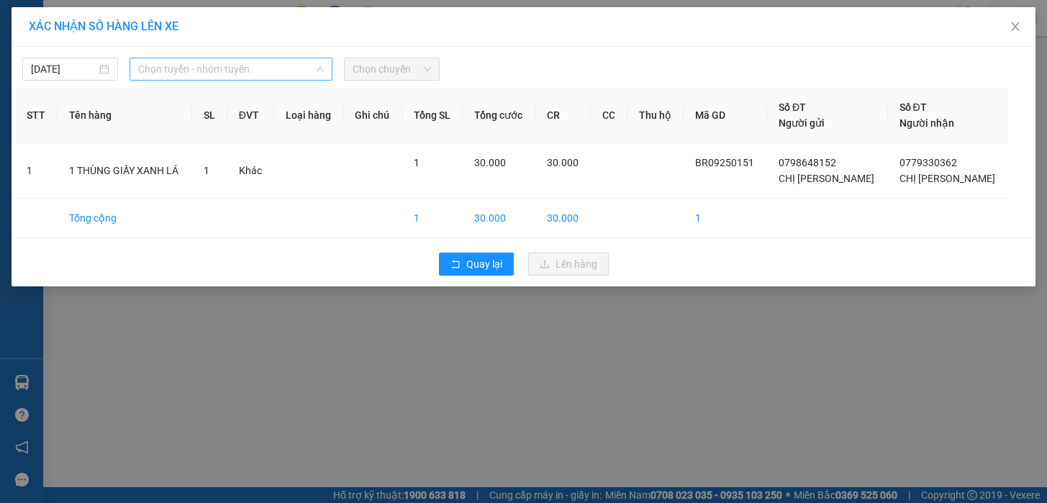
click at [206, 72] on span "Chọn tuyến - nhóm tuyến" at bounding box center [231, 69] width 186 height 22
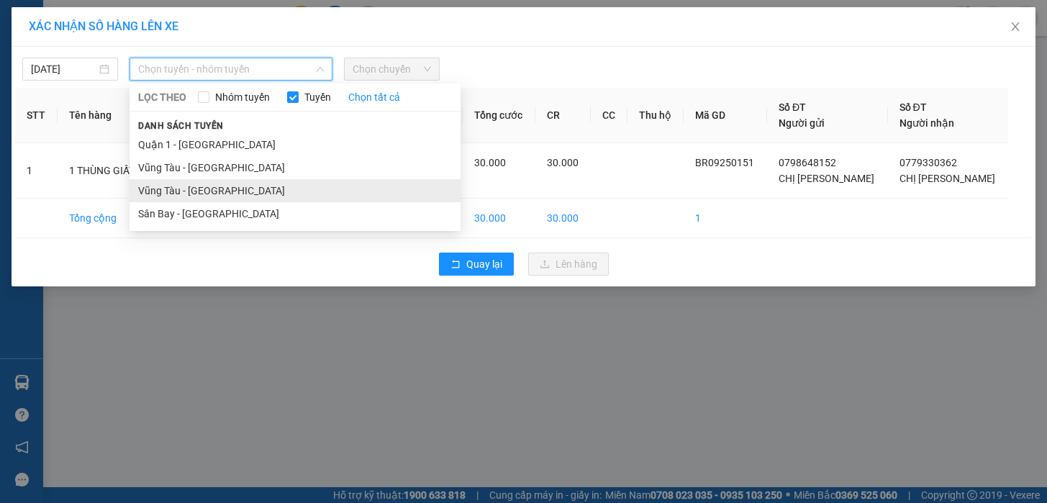
click at [169, 193] on li "Vũng Tàu - [GEOGRAPHIC_DATA]" at bounding box center [294, 190] width 331 height 23
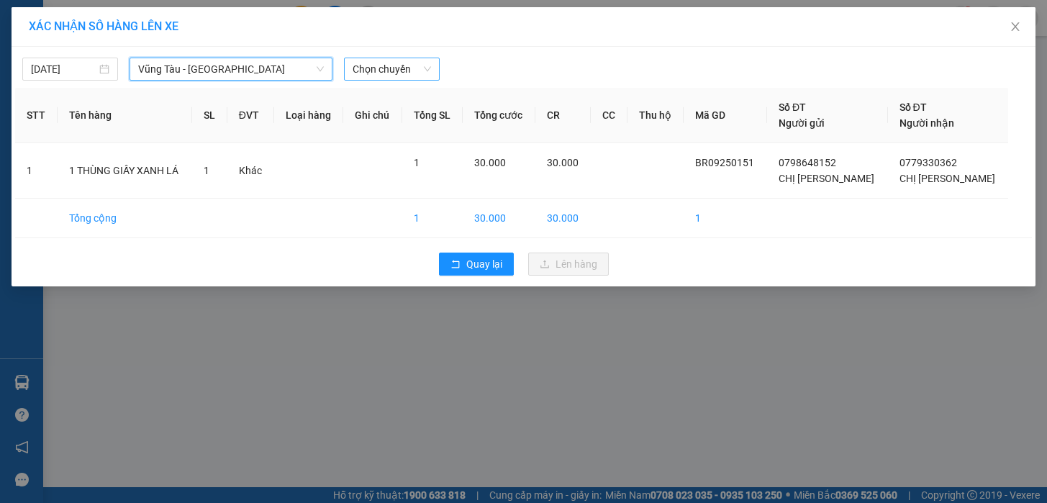
click at [393, 70] on span "Chọn chuyến" at bounding box center [391, 69] width 78 height 22
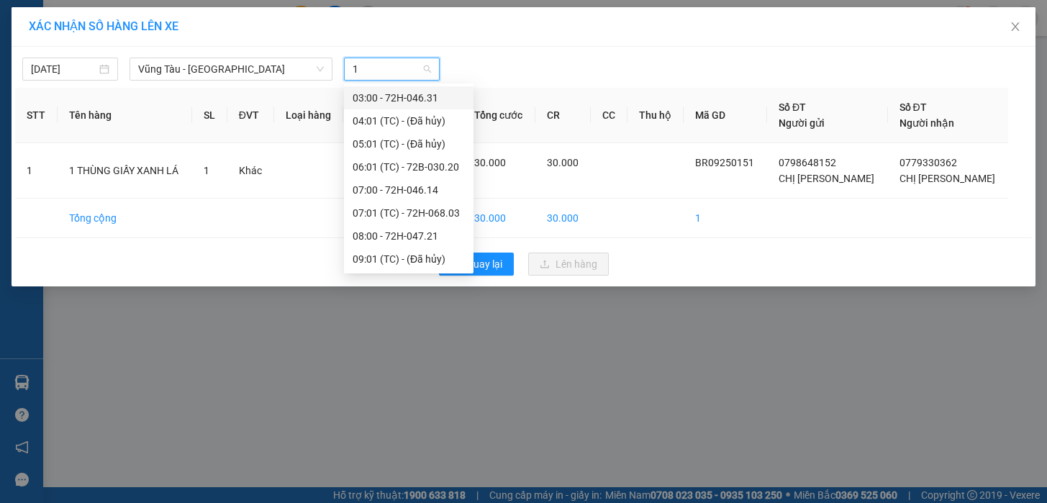
type input "15"
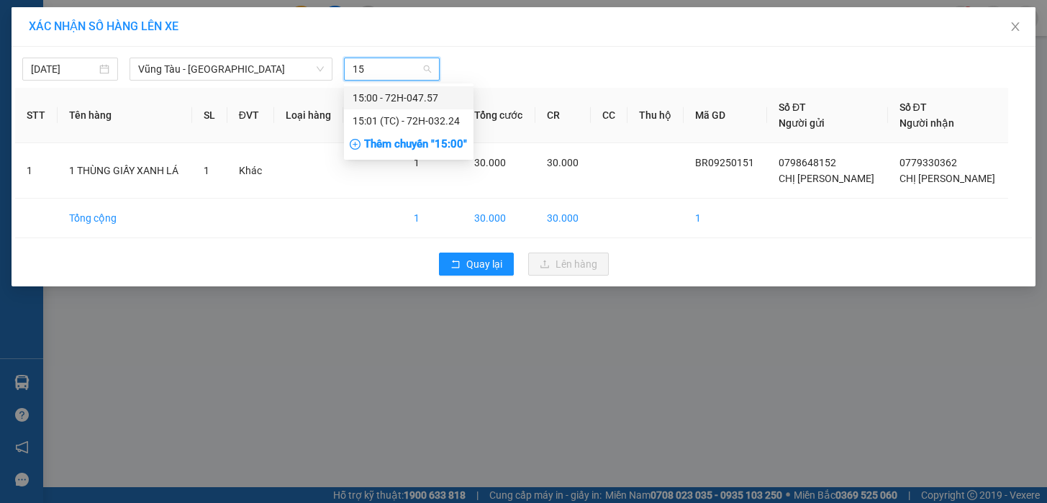
click at [391, 95] on div "15:00 - 72H-047.57" at bounding box center [408, 98] width 112 height 16
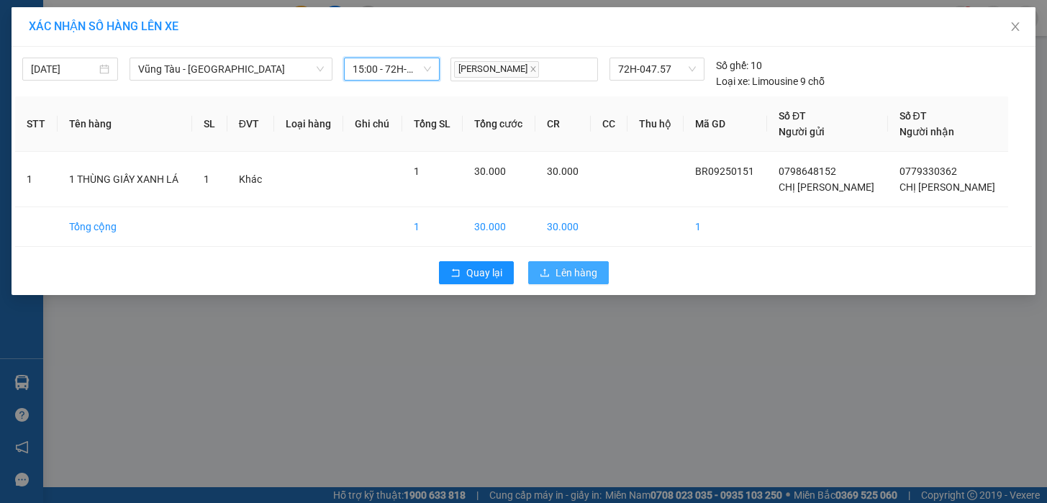
click at [561, 270] on span "Lên hàng" at bounding box center [576, 273] width 42 height 16
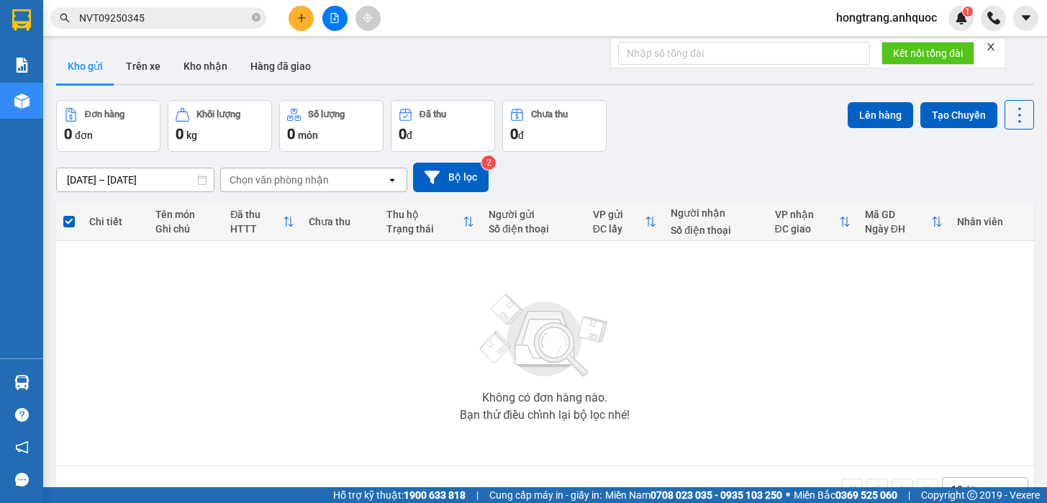
click at [328, 15] on button at bounding box center [334, 18] width 25 height 25
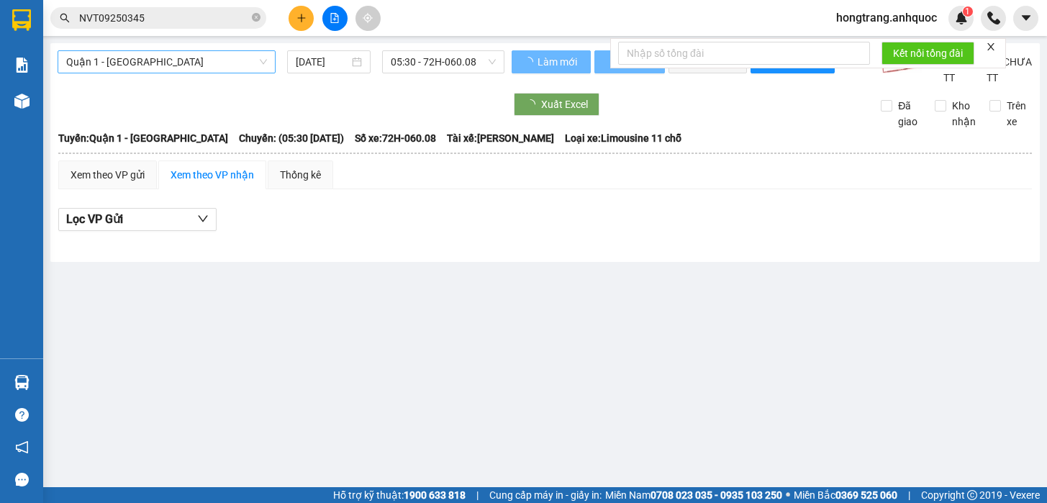
click at [158, 55] on span "Quận 1 - [GEOGRAPHIC_DATA]" at bounding box center [166, 62] width 201 height 22
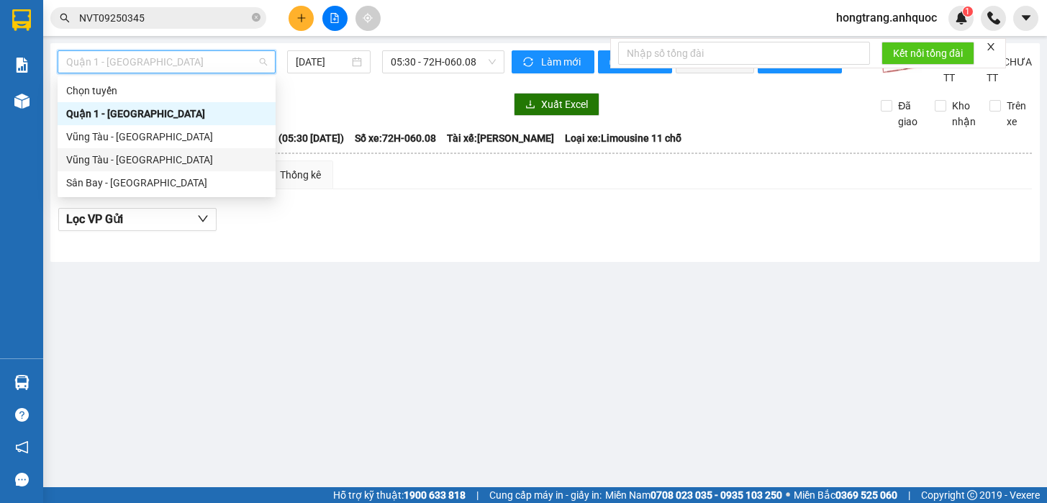
click at [111, 159] on div "Vũng Tàu - [GEOGRAPHIC_DATA]" at bounding box center [166, 160] width 201 height 16
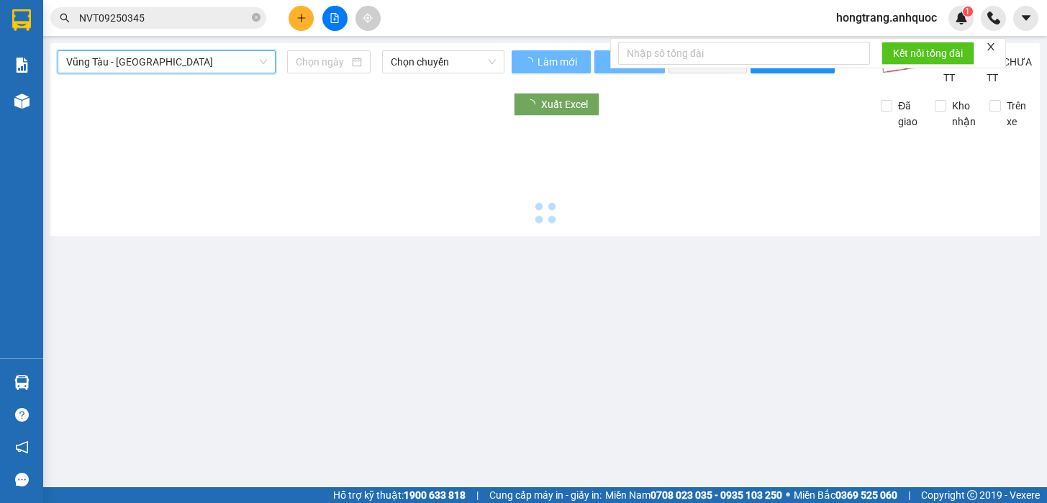
type input "[DATE]"
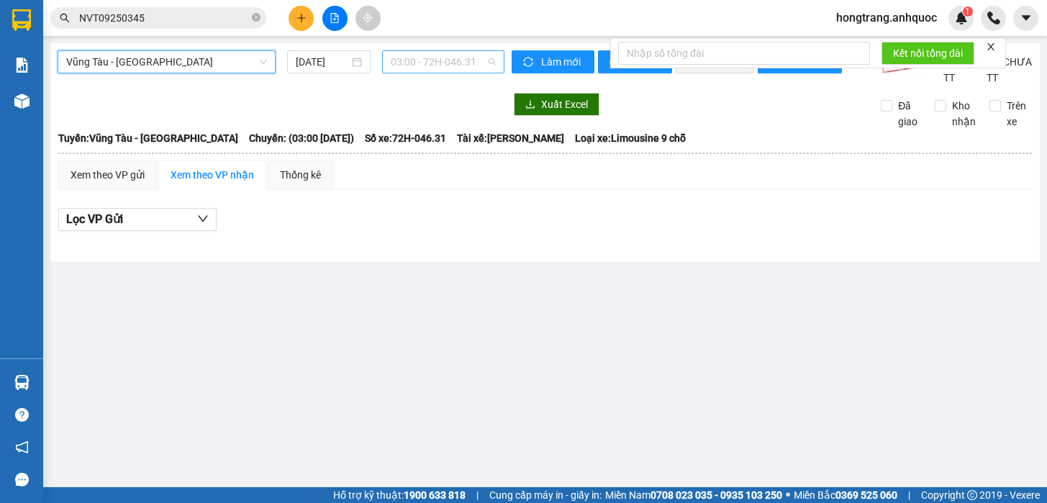
click at [405, 68] on span "03:00 - 72H-046.31" at bounding box center [443, 62] width 105 height 22
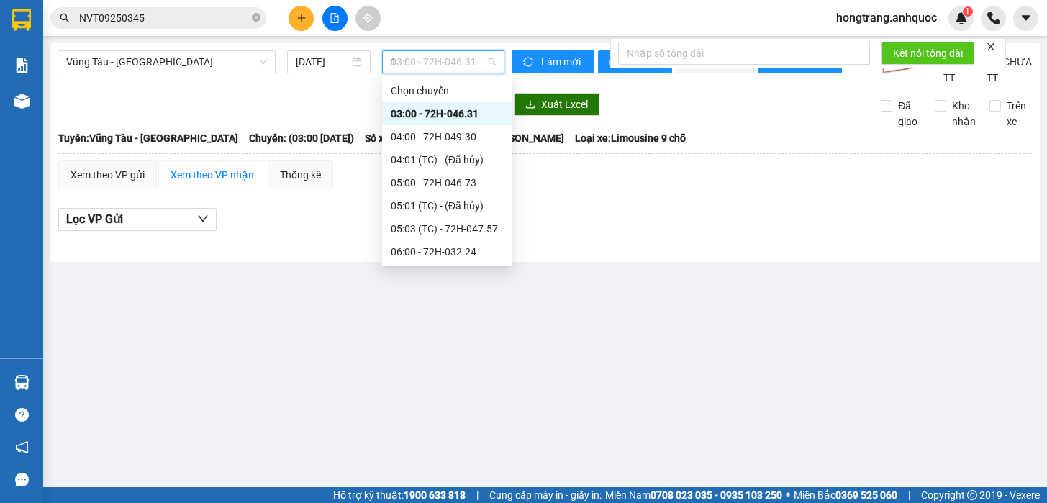
type input "15"
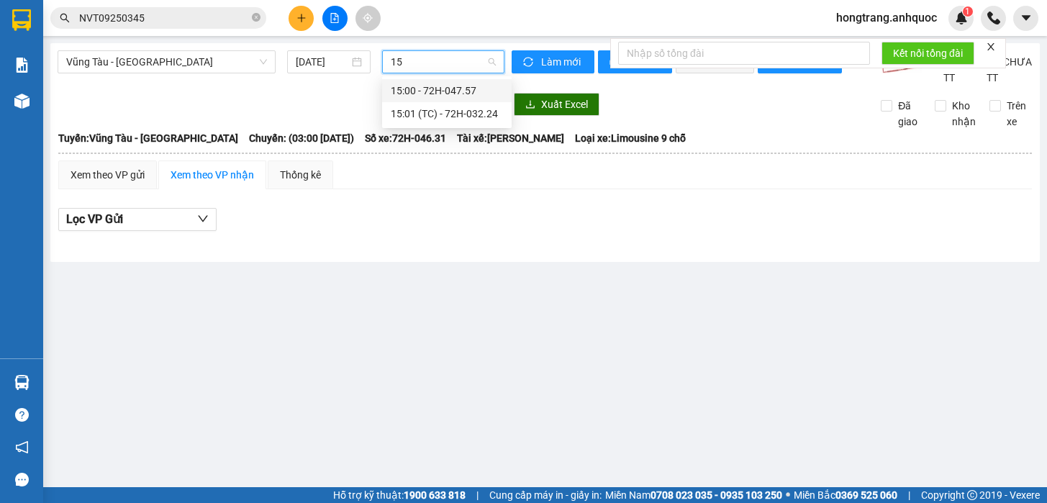
click at [394, 93] on div "15:00 - 72H-047.57" at bounding box center [447, 91] width 112 height 16
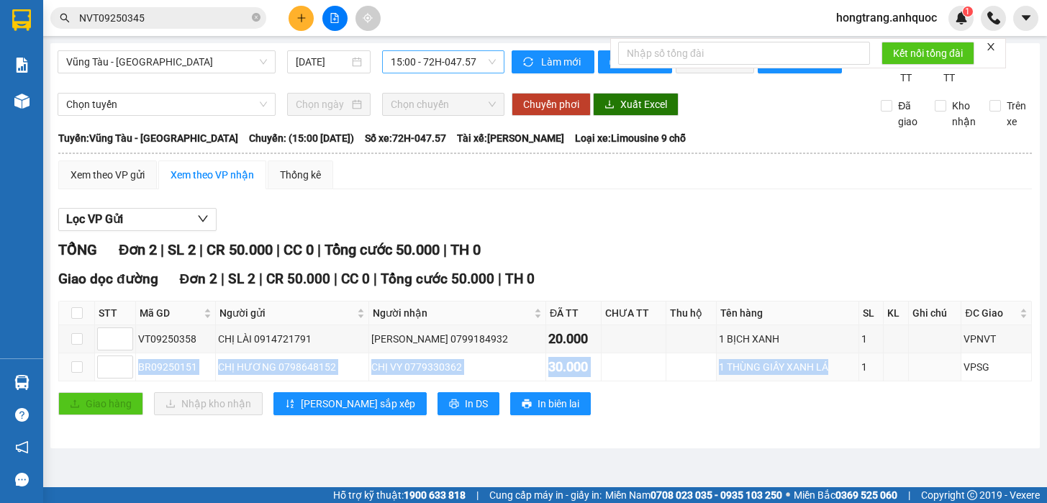
drag, startPoint x: 137, startPoint y: 380, endPoint x: 791, endPoint y: 399, distance: 654.8
click at [816, 381] on tr "BR09250151 CHỊ HƯƠNG 0798648152 CHỊ VY 0779330362 30.000 1 THÙNG GIẤY XANH LÁ 1…" at bounding box center [545, 367] width 972 height 28
copy tr "BR09250151 CHỊ HƯƠNG 0798648152 CHỊ VY 0779330362 30.000 1 THÙNG GIẤY XANH LÁ"
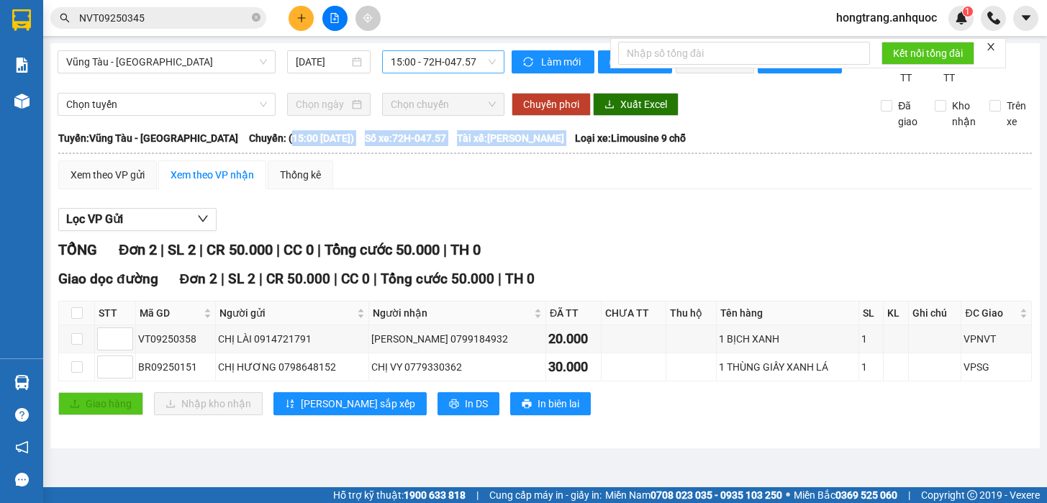
drag, startPoint x: 245, startPoint y: 149, endPoint x: 566, endPoint y: 156, distance: 321.6
click at [566, 146] on div "Tuyến: [GEOGRAPHIC_DATA] - [GEOGRAPHIC_DATA]: (15:00 [DATE]) Số xe: 72H-047.57 …" at bounding box center [544, 138] width 973 height 16
click at [139, 231] on button "Lọc VP Gửi" at bounding box center [137, 219] width 158 height 23
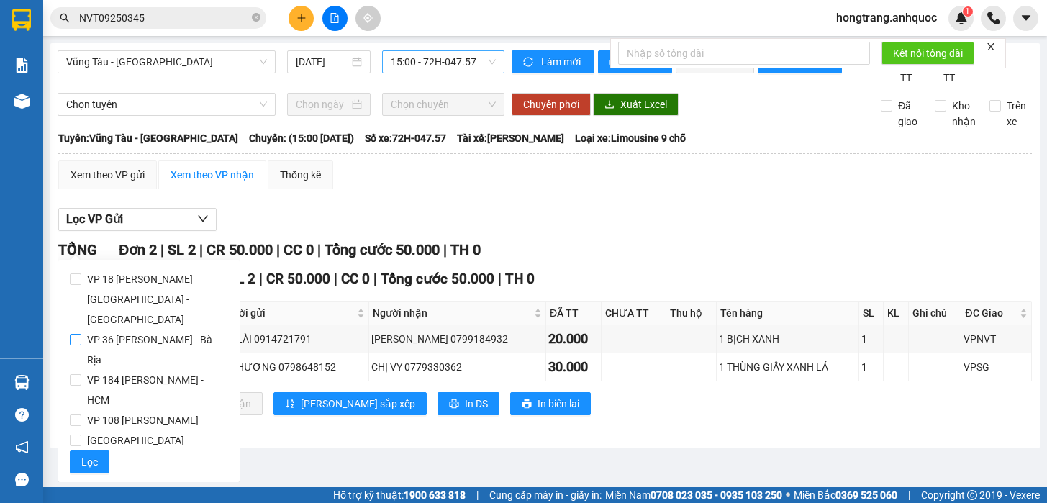
click at [96, 329] on span "VP 36 [PERSON_NAME] - Bà Rịa" at bounding box center [154, 349] width 147 height 40
click at [81, 334] on input "VP 36 [PERSON_NAME] - Bà Rịa" at bounding box center [76, 340] width 12 height 12
checkbox input "true"
click at [88, 454] on span "Lọc" at bounding box center [89, 462] width 17 height 16
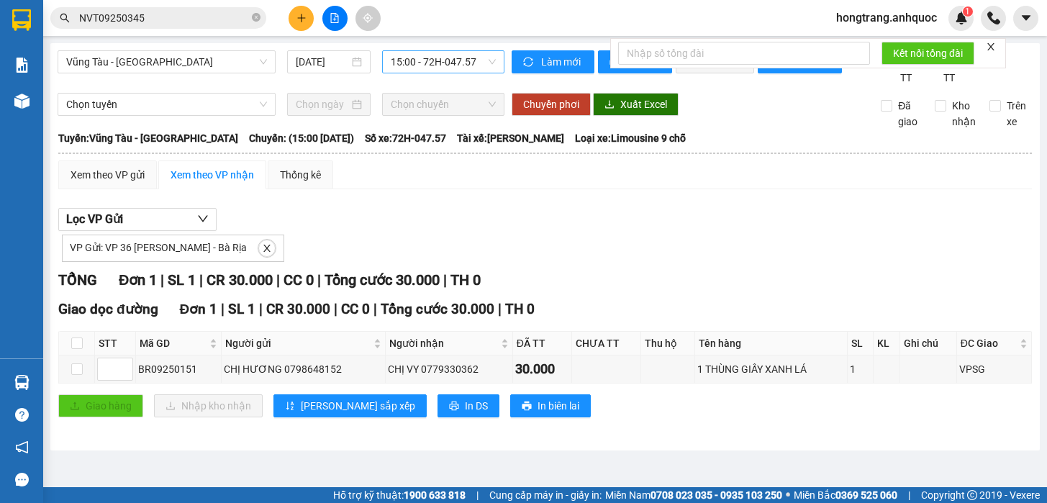
click at [575, 259] on div "VP Gửi: VP 36 [PERSON_NAME] - Bà Rịa" at bounding box center [544, 246] width 973 height 31
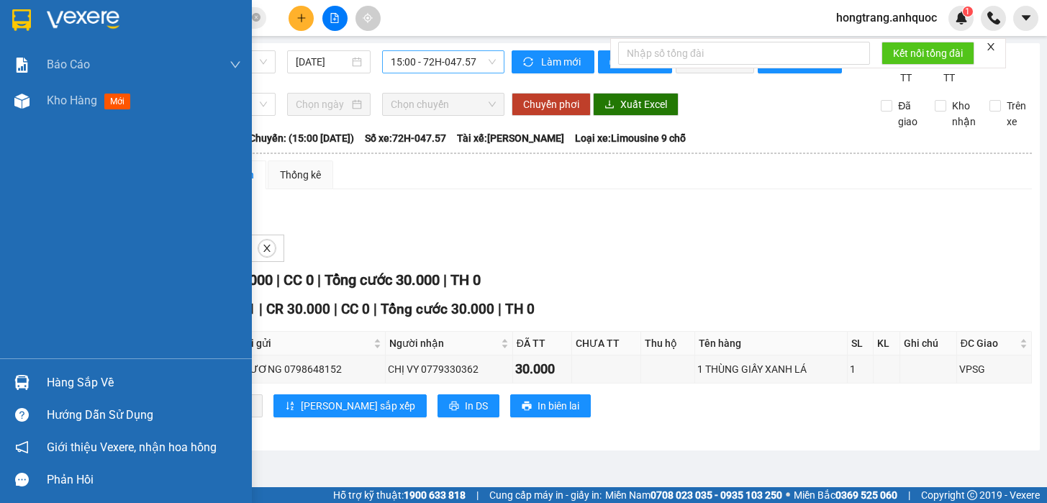
drag, startPoint x: 16, startPoint y: 232, endPoint x: 164, endPoint y: 300, distance: 163.2
click at [16, 232] on div "Báo cáo Báo cáo dòng tiền (nhân viên) Doanh số tạo đơn theo VP gửi (nhà xe) Doa…" at bounding box center [126, 202] width 252 height 311
click at [28, 102] on img at bounding box center [21, 101] width 15 height 15
click at [75, 100] on span "Kho hàng" at bounding box center [72, 101] width 50 height 14
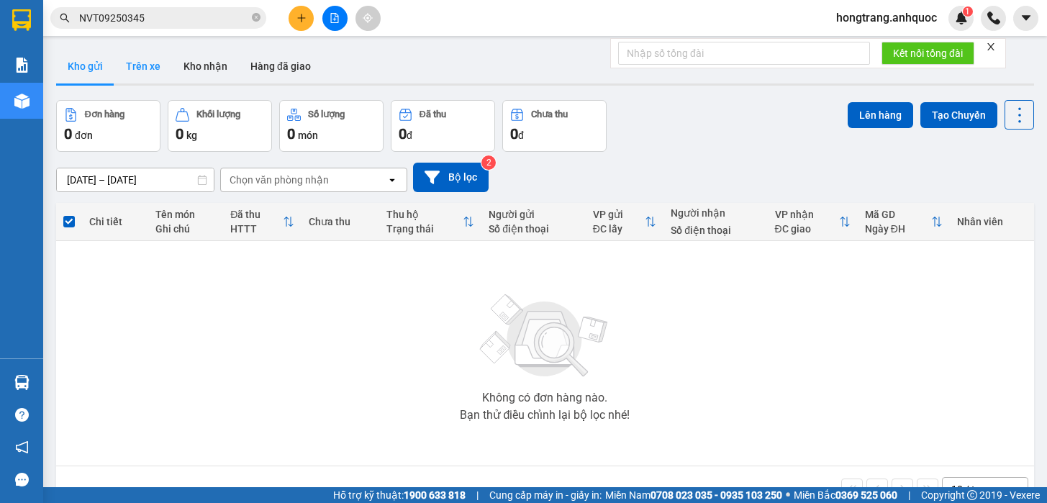
click at [147, 70] on button "Trên xe" at bounding box center [143, 66] width 58 height 35
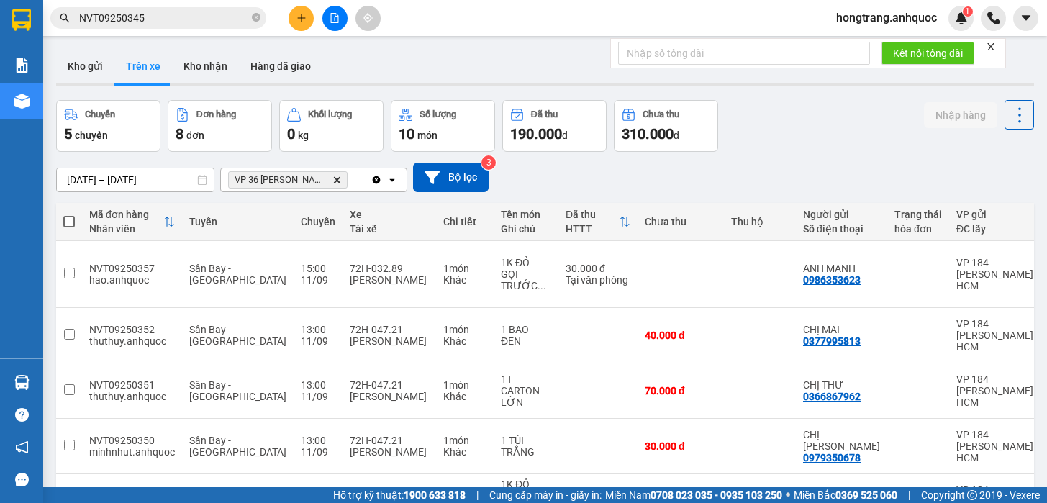
click at [327, 17] on button at bounding box center [334, 18] width 25 height 25
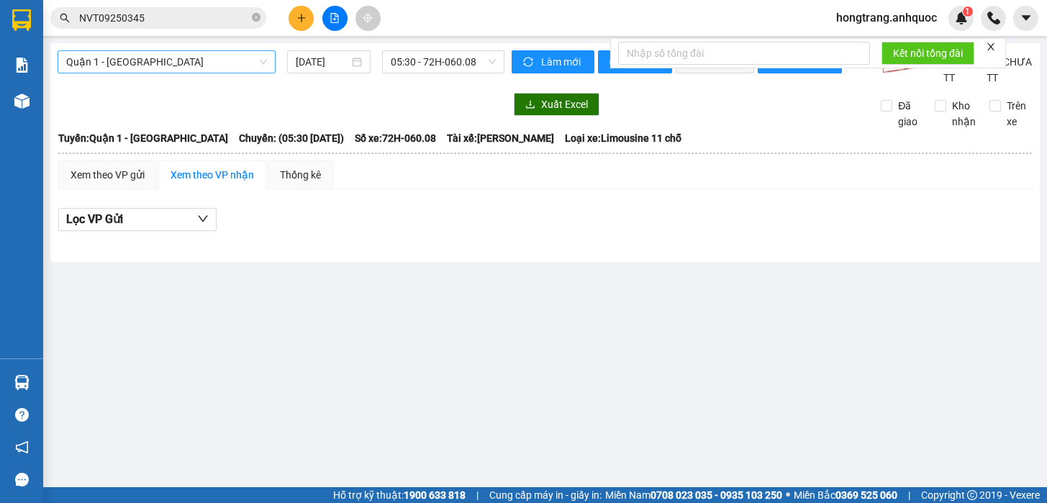
click at [152, 65] on span "Quận 1 - [GEOGRAPHIC_DATA]" at bounding box center [166, 62] width 201 height 22
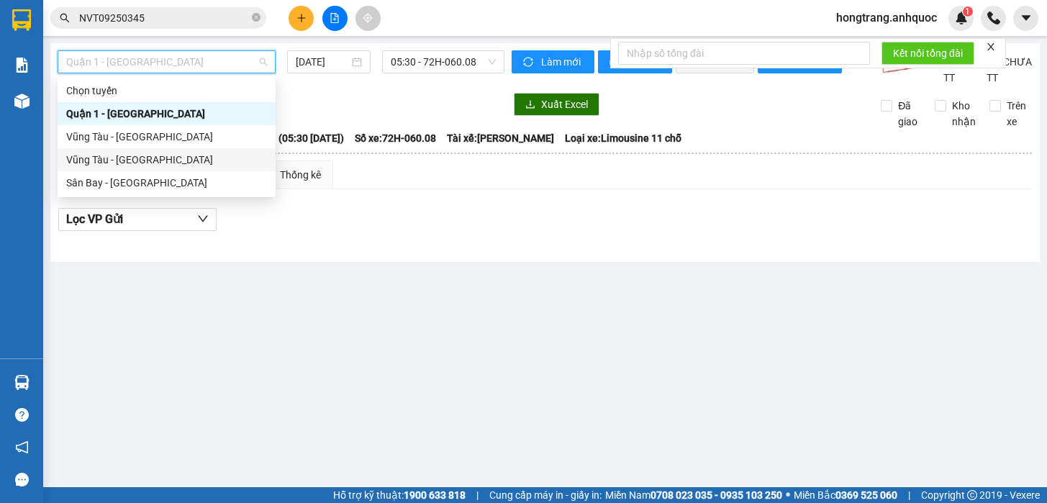
click at [113, 162] on div "Vũng Tàu - [GEOGRAPHIC_DATA]" at bounding box center [166, 160] width 201 height 16
type input "[DATE]"
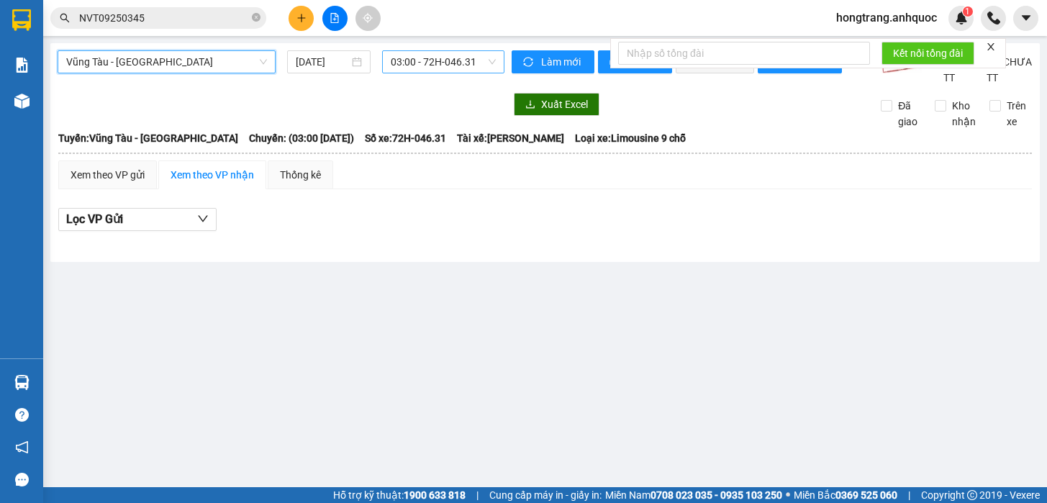
click at [395, 65] on span "03:00 - 72H-046.31" at bounding box center [443, 62] width 105 height 22
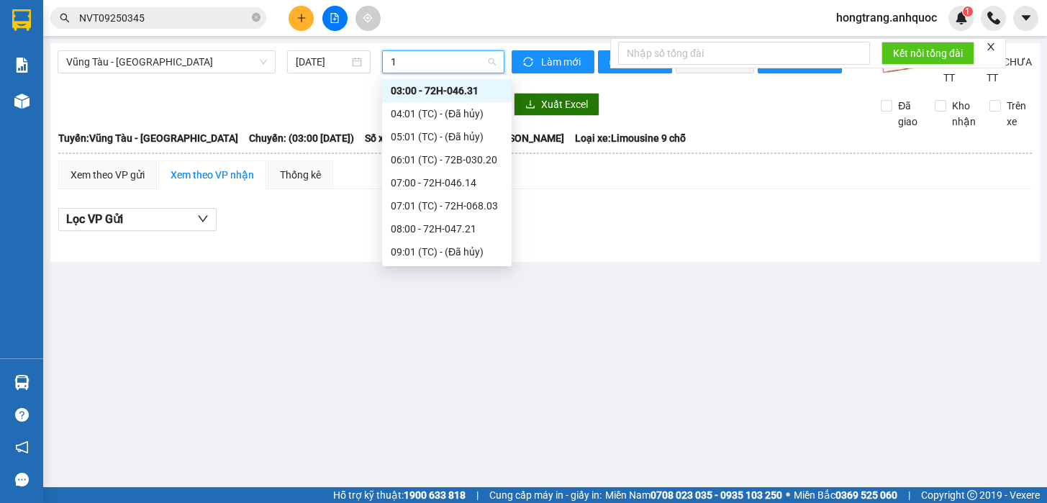
type input "15"
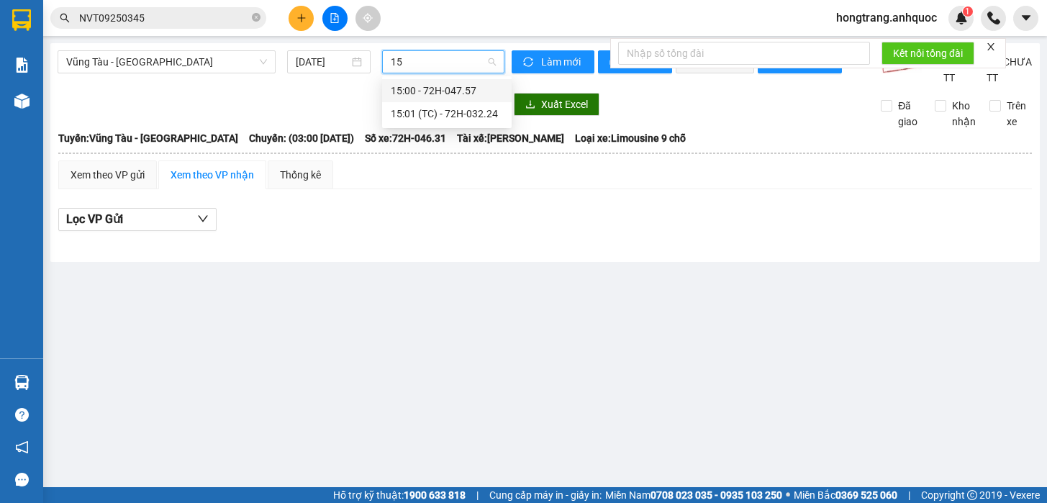
click at [435, 94] on div "15:00 - 72H-047.57" at bounding box center [447, 91] width 112 height 16
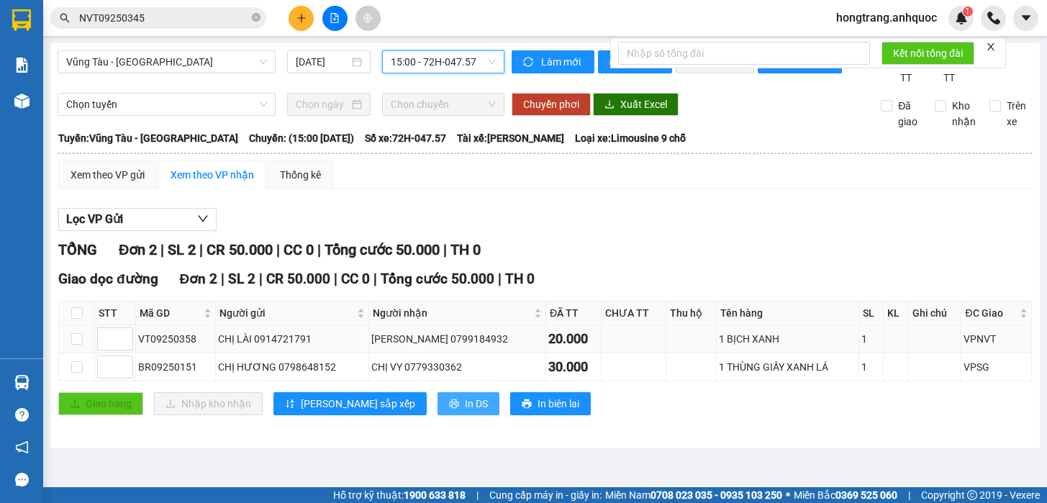
click at [437, 415] on button "In DS" at bounding box center [468, 403] width 62 height 23
click at [695, 253] on div "Lọc VP Gửi TỔNG Đơn 2 | SL 2 | CR 50.000 | CC 0 | Tổng cước 50.000 | TH 0 Giao…" at bounding box center [544, 317] width 973 height 232
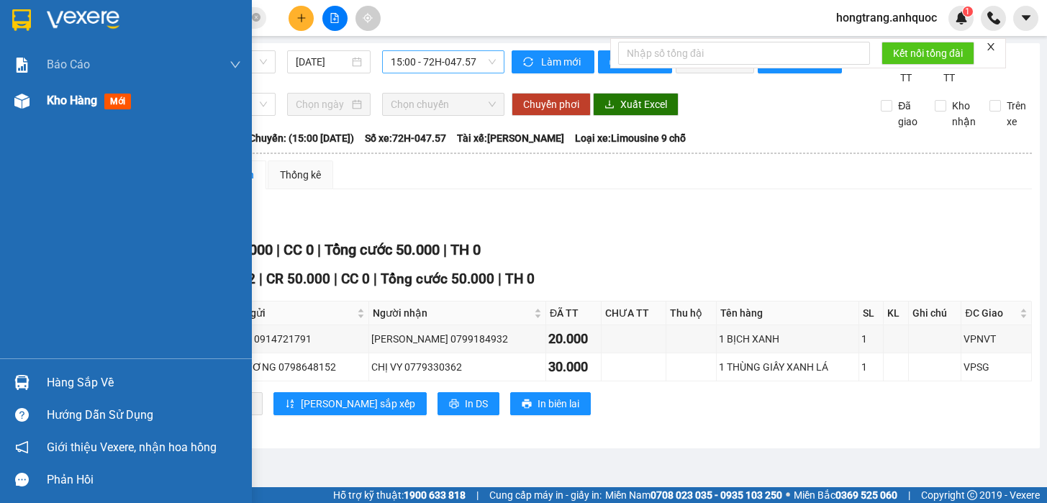
click at [82, 105] on span "Kho hàng" at bounding box center [72, 101] width 50 height 14
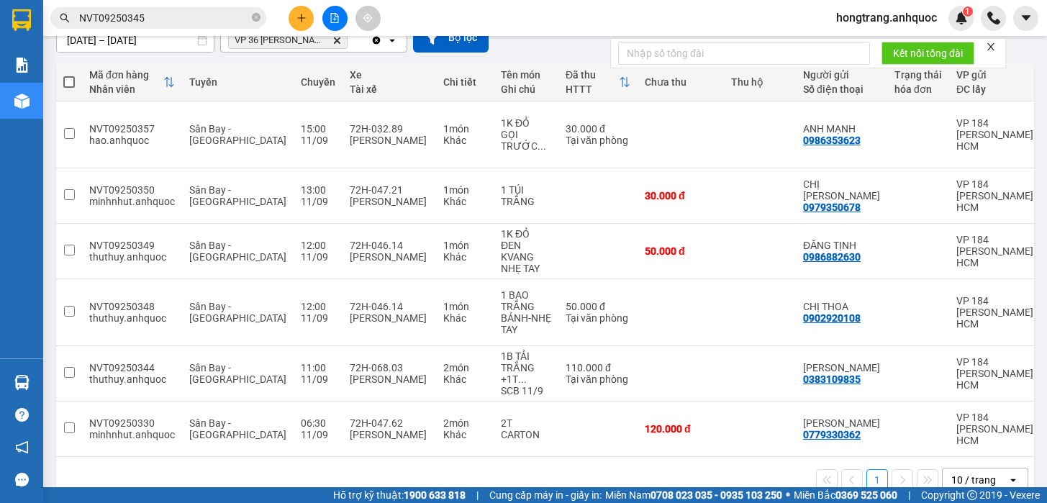
click at [305, 24] on button at bounding box center [300, 18] width 25 height 25
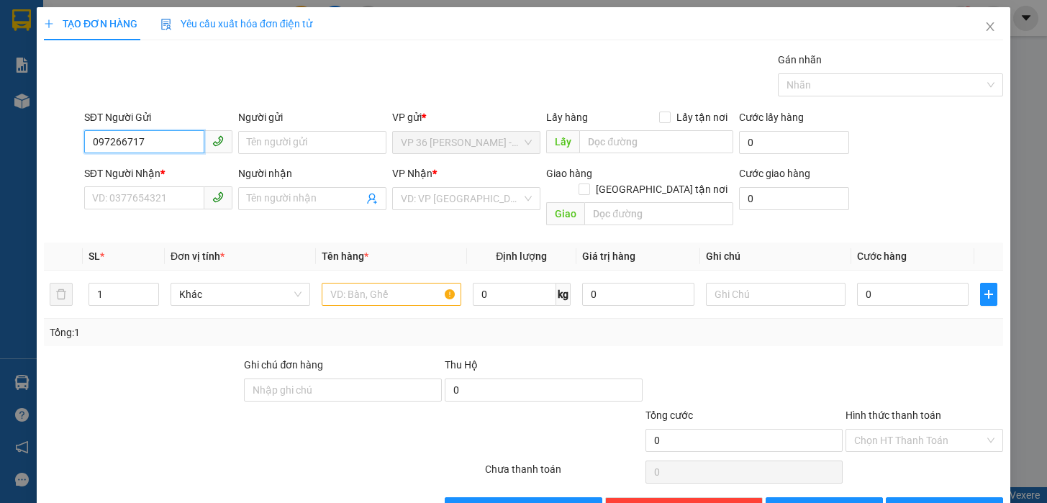
type input "0972667178"
click at [166, 168] on div "0972667178 - [PERSON_NAME]" at bounding box center [162, 171] width 142 height 16
type input "C NHUNG"
type input "0888882211"
type input "C. LINH"
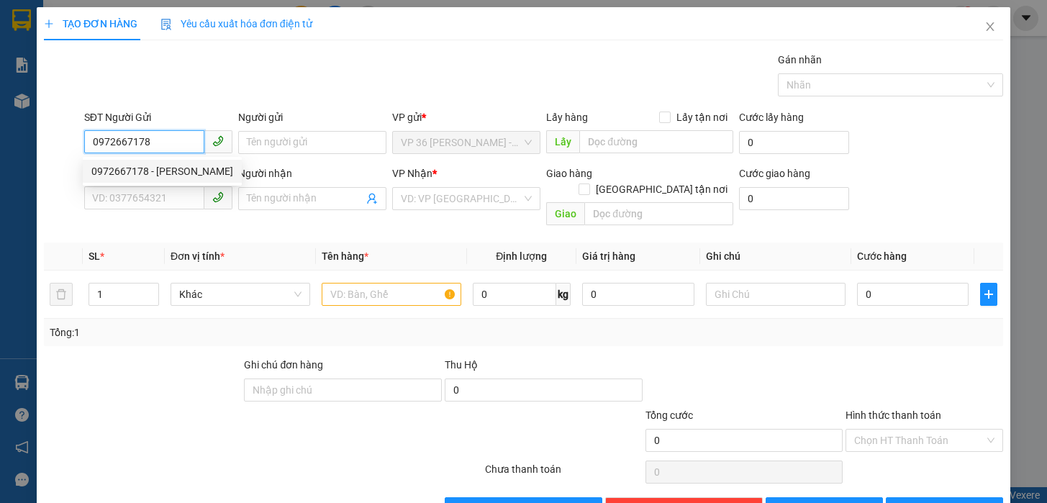
type input "VPQ1"
type input "TM VPQ1 4/9 THẢO"
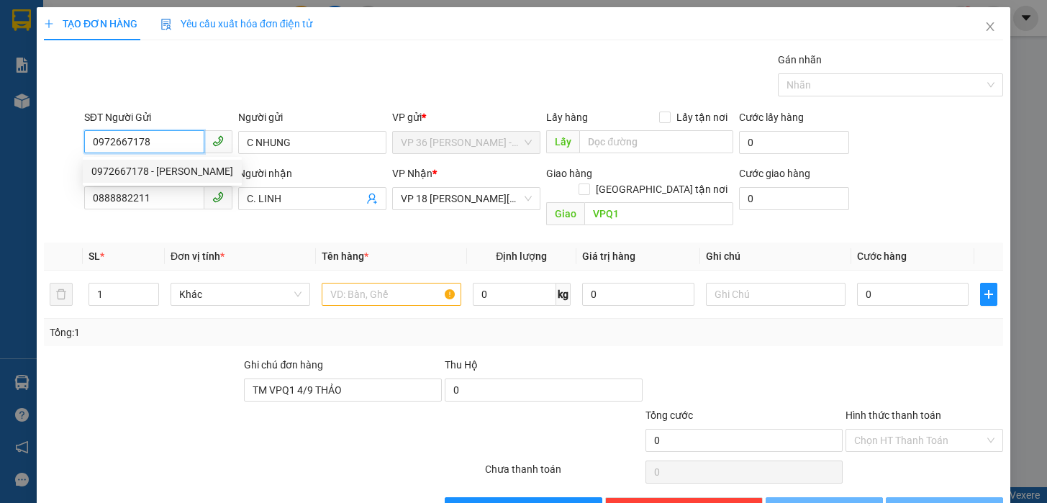
type input "20.000"
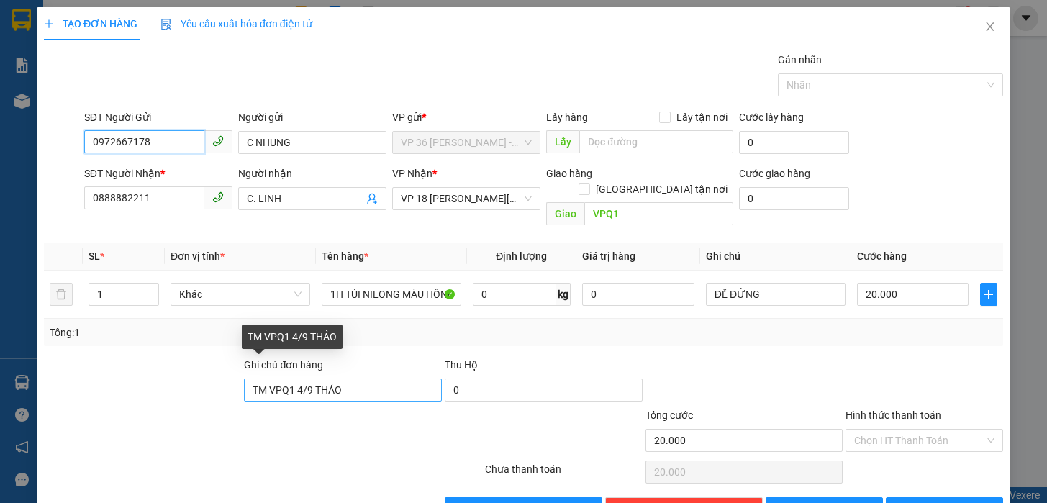
type input "0972667178"
click at [295, 378] on input "TM VPQ1 4/9 THẢO" at bounding box center [343, 389] width 198 height 23
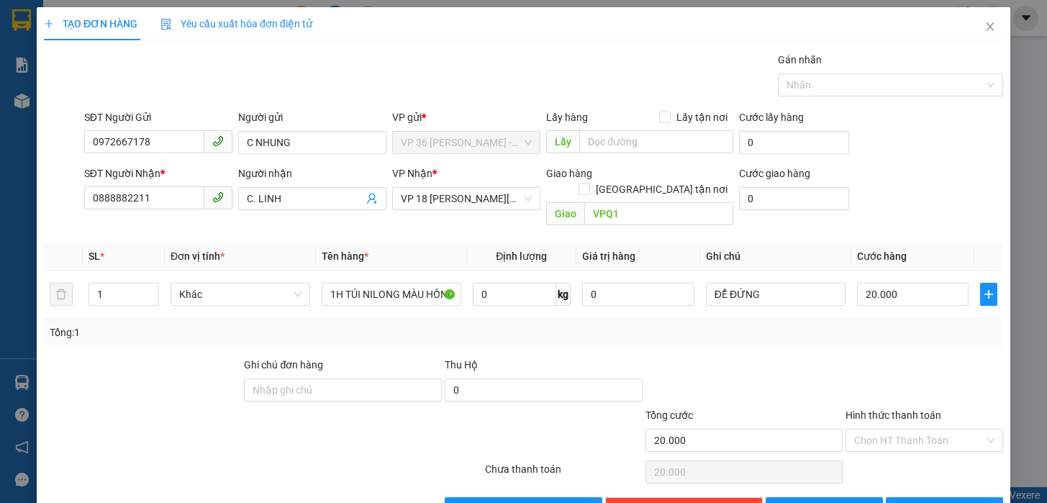
click at [550, 80] on div "Gán nhãn Nhãn" at bounding box center [543, 77] width 924 height 50
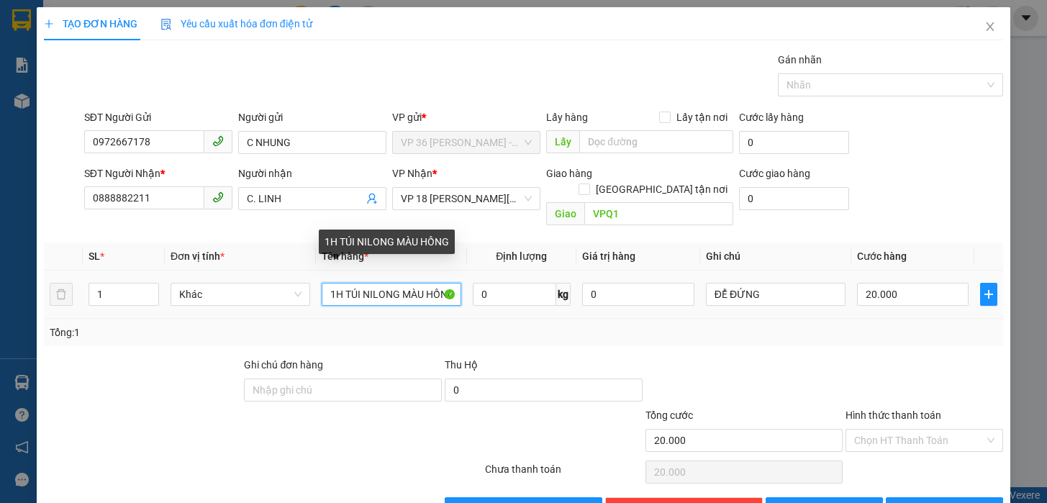
click at [400, 283] on input "1H TÚI NILONG MÀU HỒNG" at bounding box center [392, 294] width 140 height 23
